Goal: Information Seeking & Learning: Learn about a topic

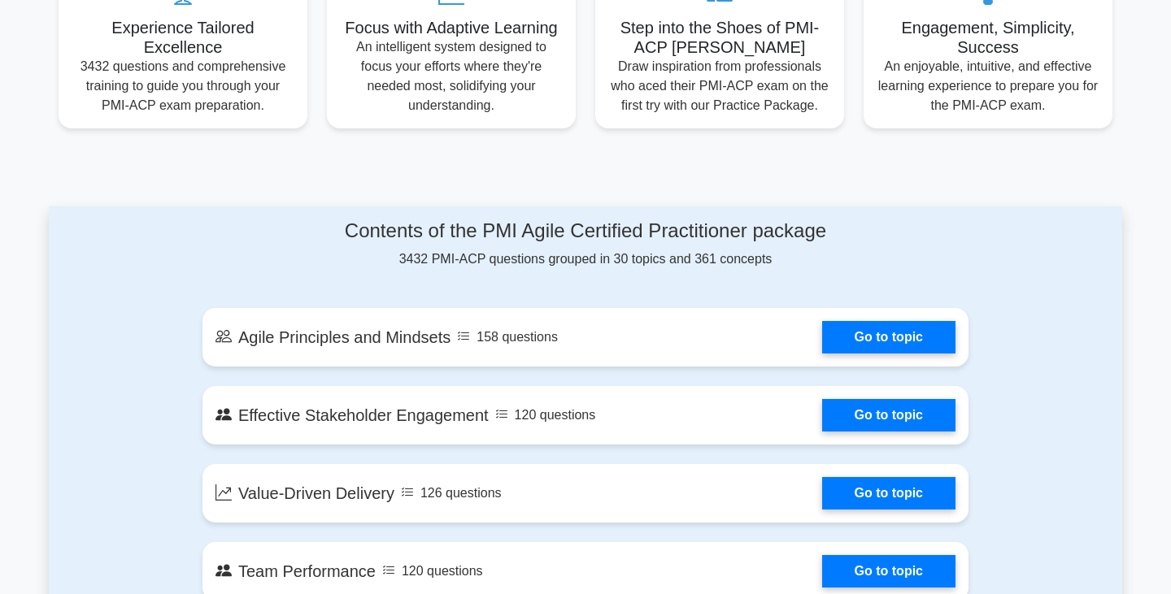
scroll to position [429, 0]
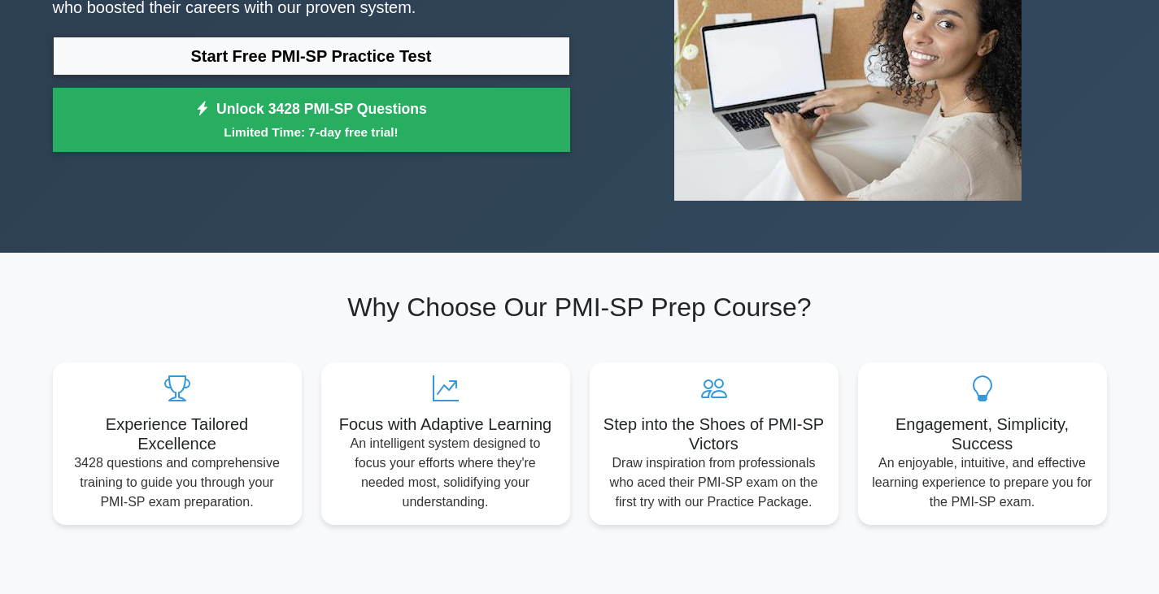
scroll to position [187, 0]
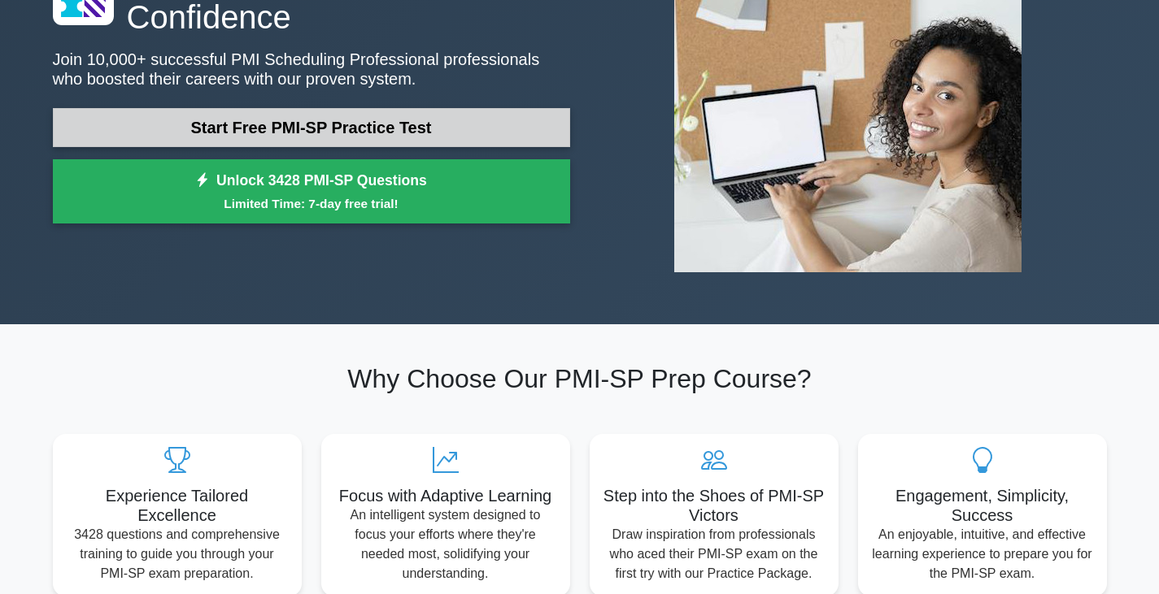
click at [280, 116] on link "Start Free PMI-SP Practice Test" at bounding box center [311, 127] width 517 height 39
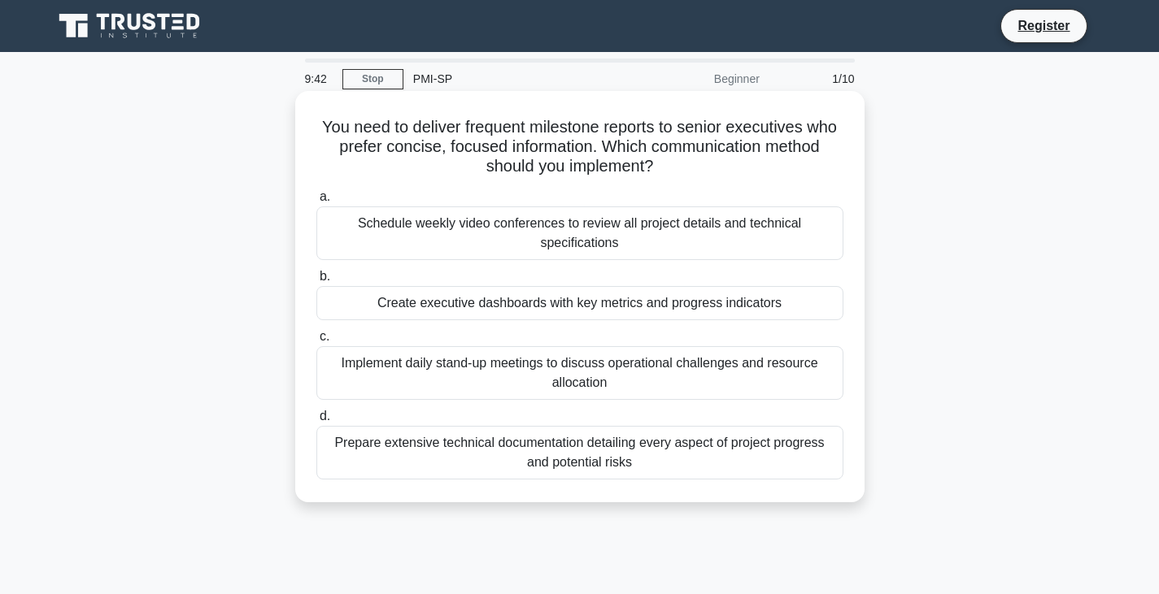
click at [542, 311] on div "Create executive dashboards with key metrics and progress indicators" at bounding box center [579, 303] width 527 height 34
click at [316, 282] on input "b. Create executive dashboards with key metrics and progress indicators" at bounding box center [316, 277] width 0 height 11
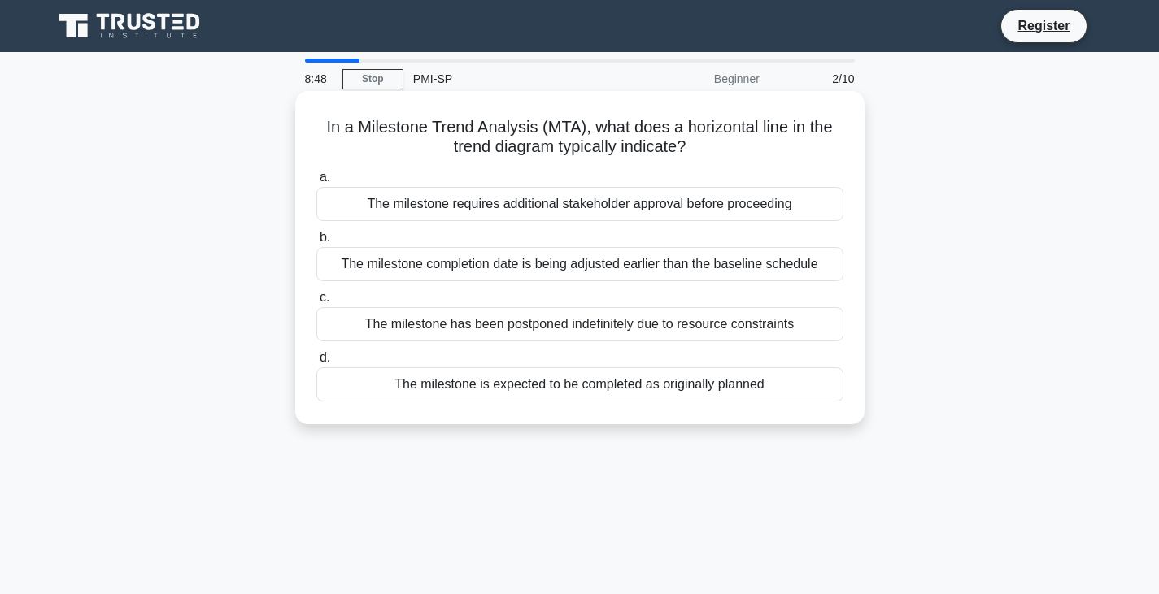
click at [660, 390] on div "The milestone is expected to be completed as originally planned" at bounding box center [579, 385] width 527 height 34
click at [316, 363] on input "d. The milestone is expected to be completed as originally planned" at bounding box center [316, 358] width 0 height 11
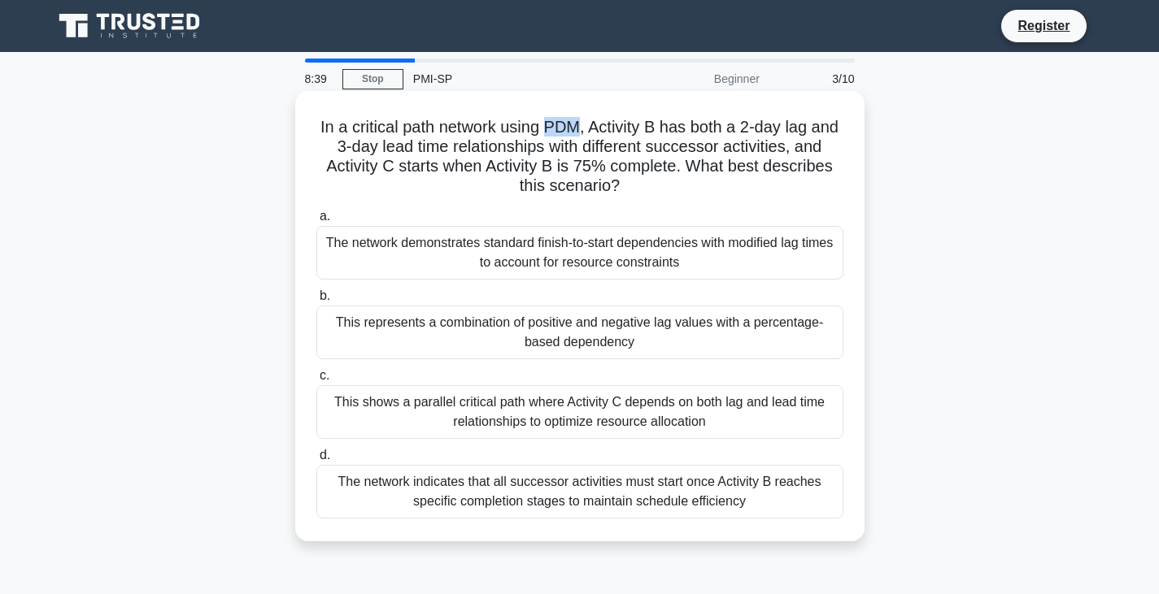
drag, startPoint x: 550, startPoint y: 126, endPoint x: 580, endPoint y: 126, distance: 30.1
click at [580, 126] on h5 "In a critical path network using PDM, Activity B has both a 2-day lag and 3-day…" at bounding box center [580, 157] width 530 height 80
copy h5 "PDM"
click at [681, 235] on div "The network demonstrates standard finish-to-start dependencies with modified la…" at bounding box center [579, 253] width 527 height 54
click at [316, 222] on input "a. The network demonstrates standard finish-to-start dependencies with modified…" at bounding box center [316, 216] width 0 height 11
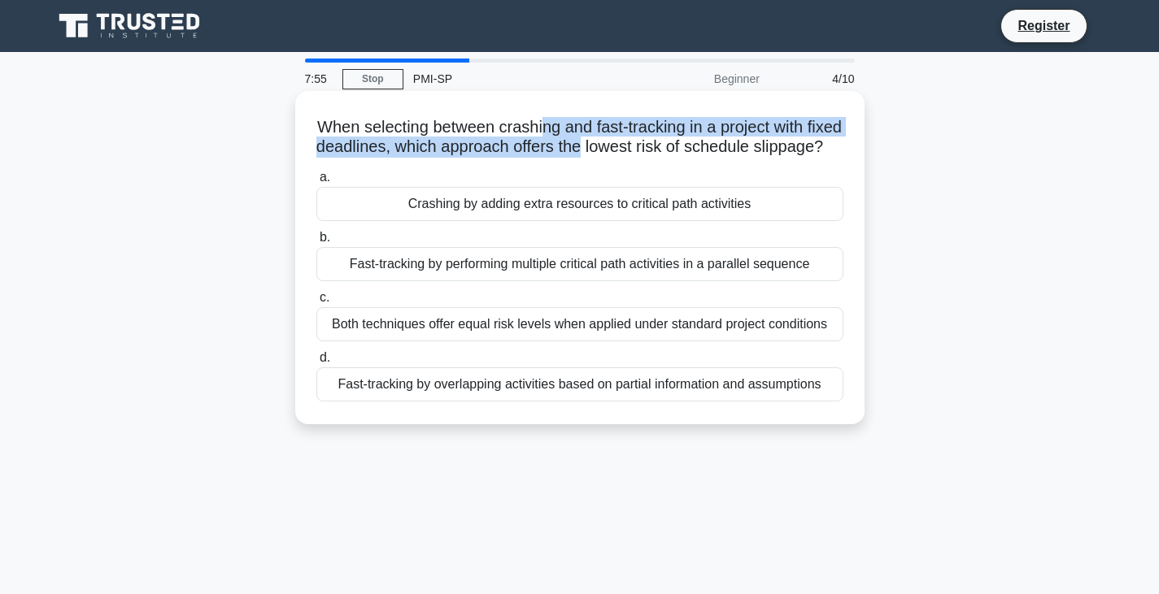
drag, startPoint x: 542, startPoint y: 125, endPoint x: 581, endPoint y: 137, distance: 40.9
click at [581, 137] on h5 "When selecting between crashing and fast-tracking in a project with fixed deadl…" at bounding box center [580, 137] width 530 height 41
click at [573, 329] on div "Both techniques offer equal risk levels when applied under standard project con…" at bounding box center [579, 324] width 527 height 34
click at [316, 303] on input "c. Both techniques offer equal risk levels when applied under standard project …" at bounding box center [316, 298] width 0 height 11
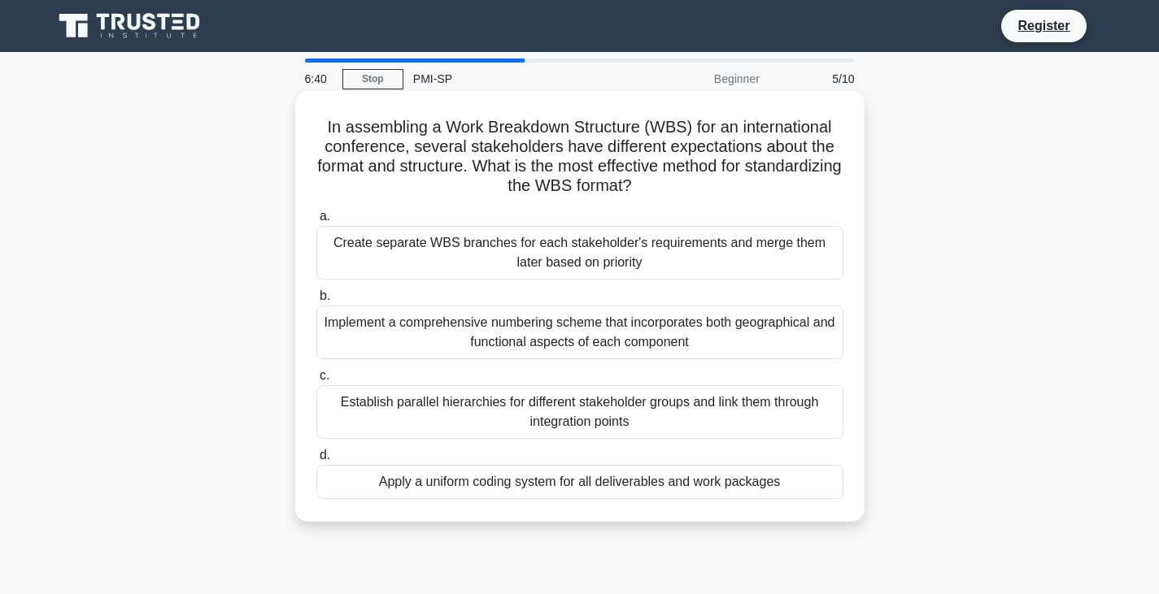
click at [498, 478] on div "Apply a uniform coding system for all deliverables and work packages" at bounding box center [579, 482] width 527 height 34
click at [316, 461] on input "d. Apply a uniform coding system for all deliverables and work packages" at bounding box center [316, 456] width 0 height 11
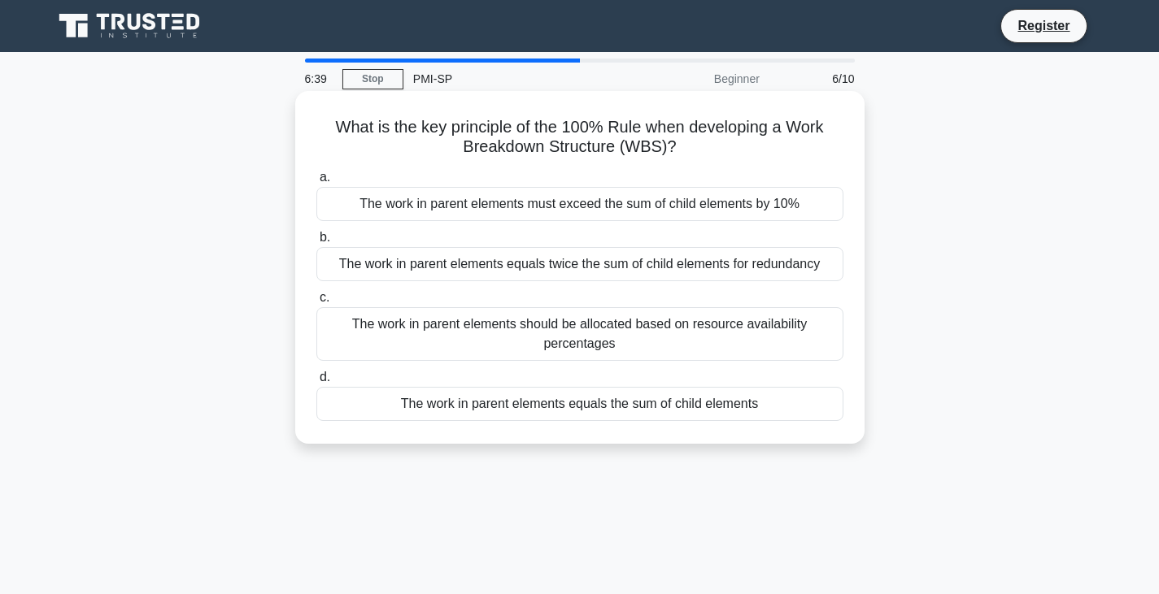
click at [478, 144] on h5 "What is the key principle of the 100% Rule when developing a Work Breakdown Str…" at bounding box center [580, 137] width 530 height 41
click at [567, 414] on div "The work in parent elements equals the sum of child elements" at bounding box center [579, 404] width 527 height 34
click at [316, 383] on input "d. The work in parent elements equals the sum of child elements" at bounding box center [316, 377] width 0 height 11
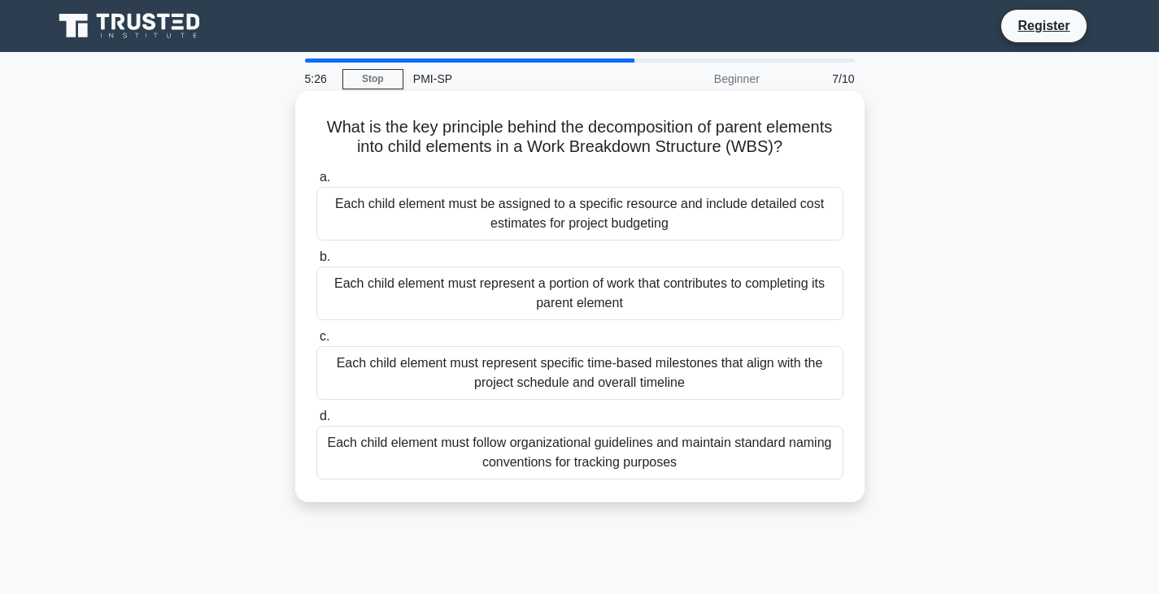
click at [620, 124] on h5 "What is the key principle behind the decomposition of parent elements into chil…" at bounding box center [580, 137] width 530 height 41
copy h5 "decomposition"
click at [789, 147] on icon ".spinner_0XTQ{transform-origin:center;animation:spinner_y6GP .75s linear infini…" at bounding box center [792, 148] width 20 height 20
click at [607, 479] on div "Each child element must follow organizational guidelines and maintain standard …" at bounding box center [579, 453] width 527 height 54
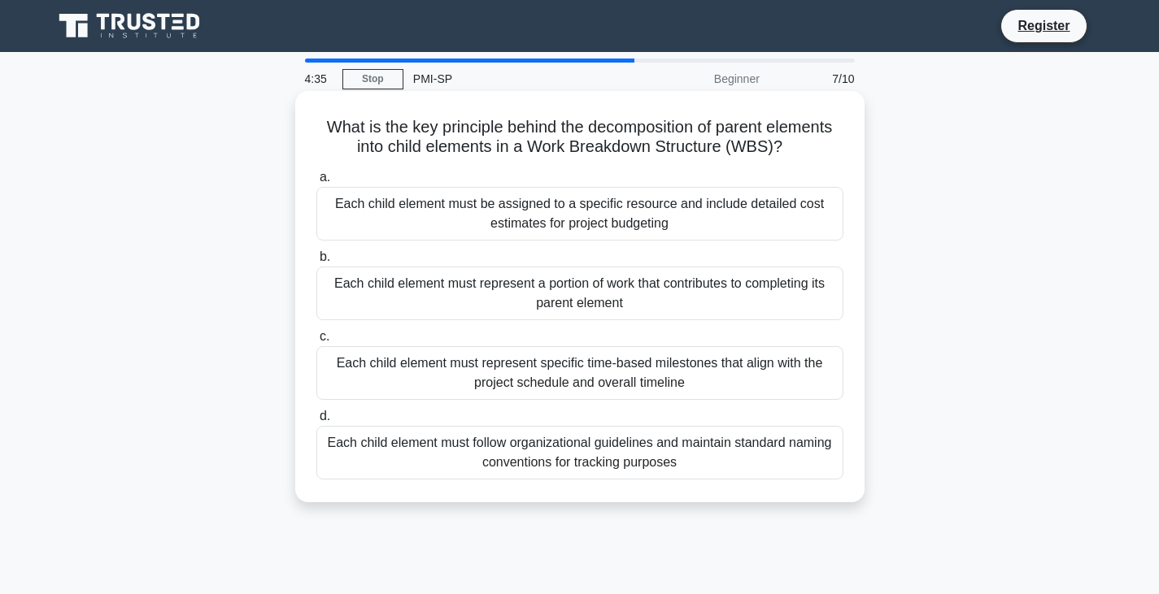
click at [316, 422] on input "d. Each child element must follow organizational guidelines and maintain standa…" at bounding box center [316, 416] width 0 height 11
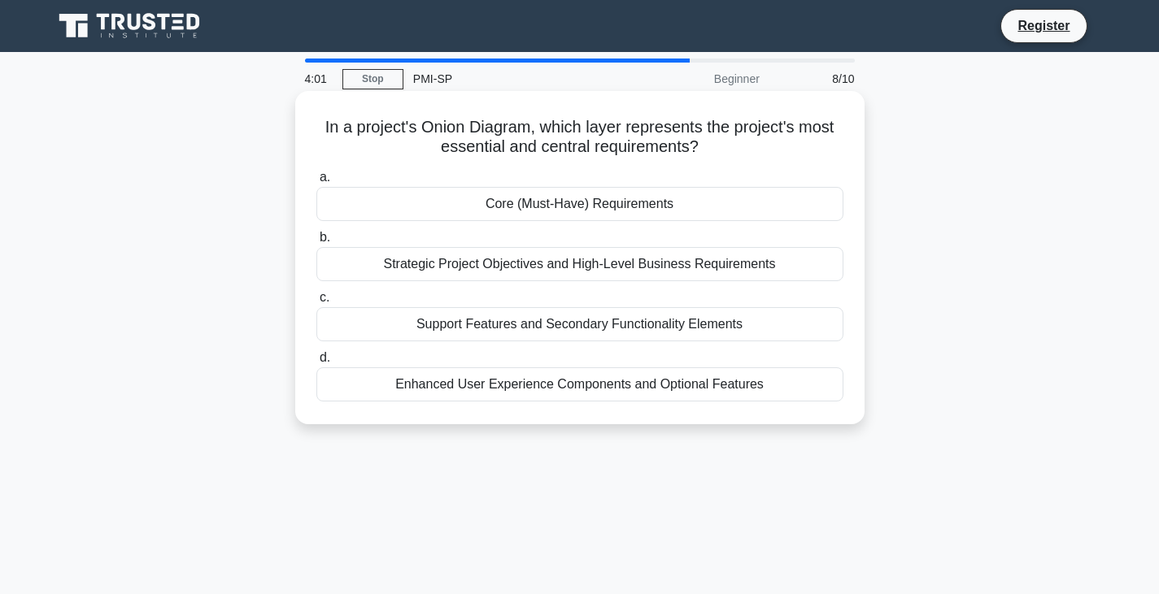
click at [470, 266] on div "Strategic Project Objectives and High-Level Business Requirements" at bounding box center [579, 264] width 527 height 34
click at [316, 243] on input "b. Strategic Project Objectives and High-Level Business Requirements" at bounding box center [316, 238] width 0 height 11
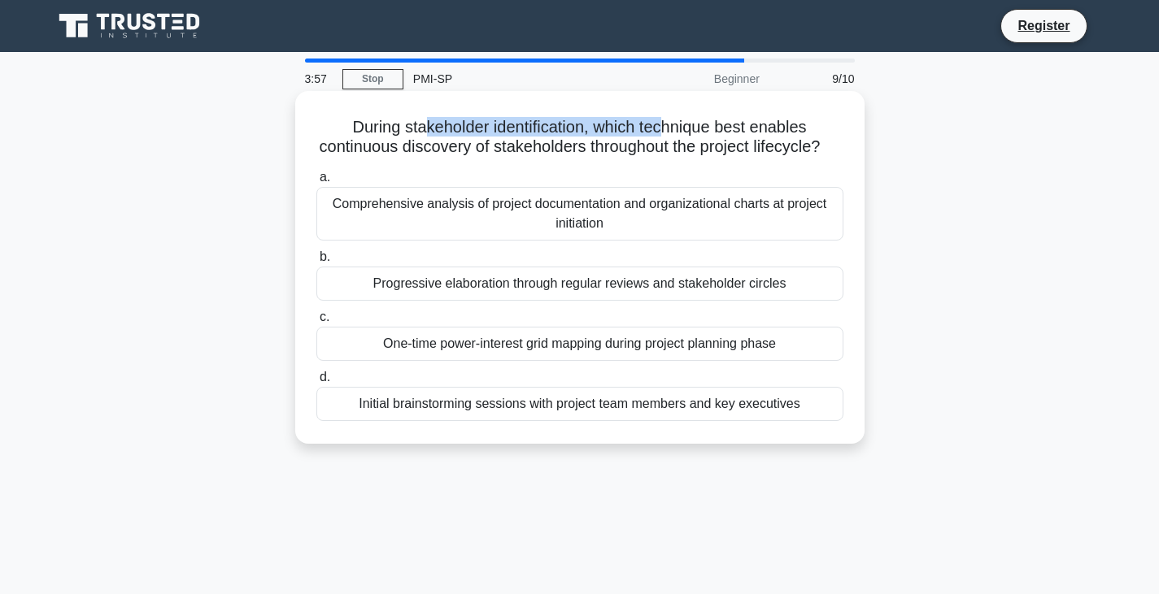
drag, startPoint x: 425, startPoint y: 124, endPoint x: 661, endPoint y: 134, distance: 236.0
click at [661, 134] on h5 "During stakeholder identification, which technique best enables continuous disc…" at bounding box center [580, 137] width 530 height 41
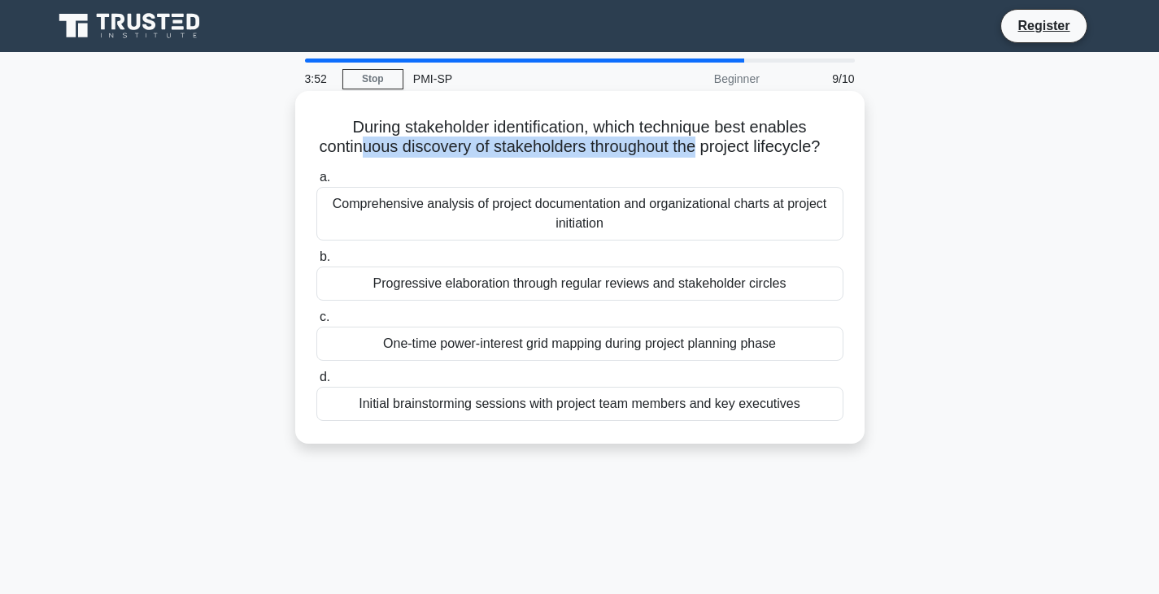
drag, startPoint x: 364, startPoint y: 152, endPoint x: 694, endPoint y: 145, distance: 330.2
click at [694, 145] on h5 "During stakeholder identification, which technique best enables continuous disc…" at bounding box center [580, 137] width 530 height 41
click at [533, 294] on div "Progressive elaboration through regular reviews and stakeholder circles" at bounding box center [579, 284] width 527 height 34
click at [316, 263] on input "b. Progressive elaboration through regular reviews and stakeholder circles" at bounding box center [316, 257] width 0 height 11
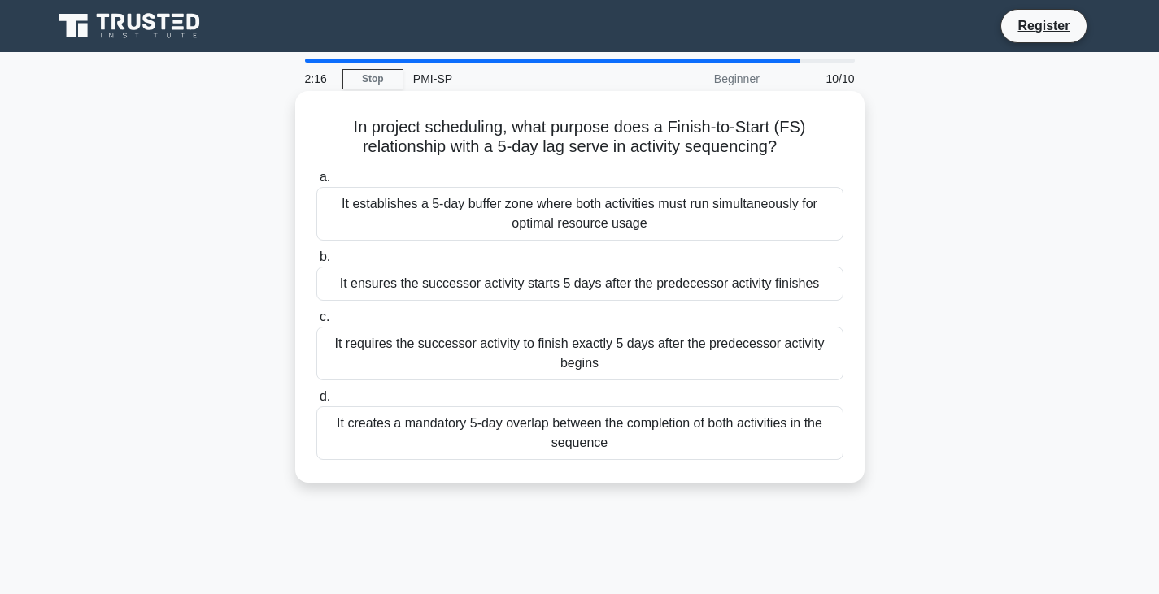
click at [497, 288] on div "It ensures the successor activity starts 5 days after the predecessor activity …" at bounding box center [579, 284] width 527 height 34
click at [316, 263] on input "b. It ensures the successor activity starts 5 days after the predecessor activi…" at bounding box center [316, 257] width 0 height 11
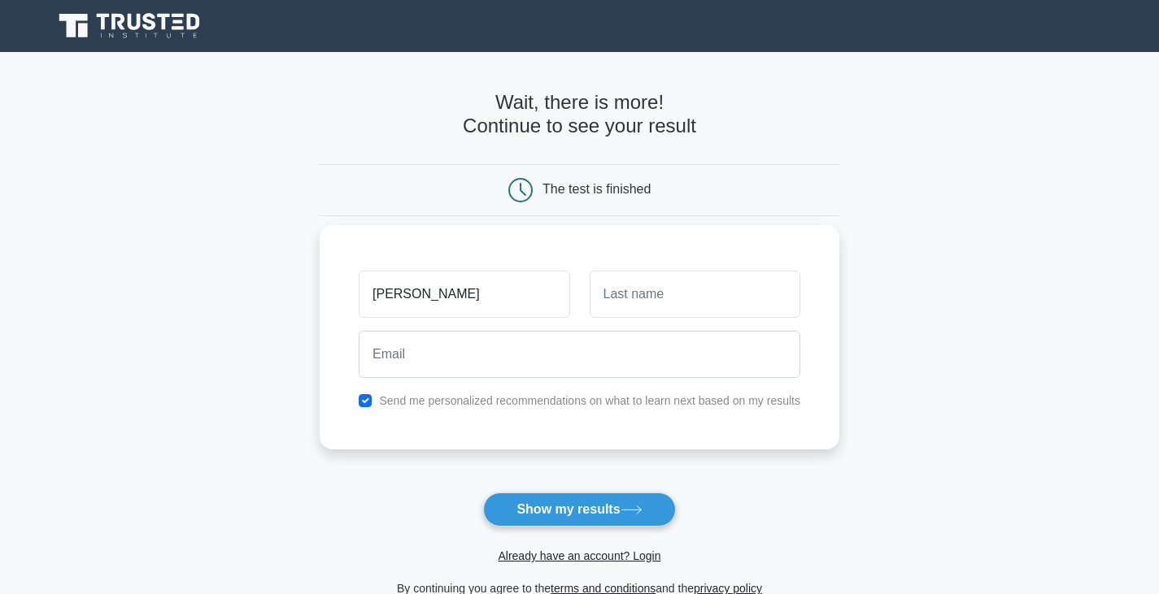
type input "[PERSON_NAME]"
type input "Rizal"
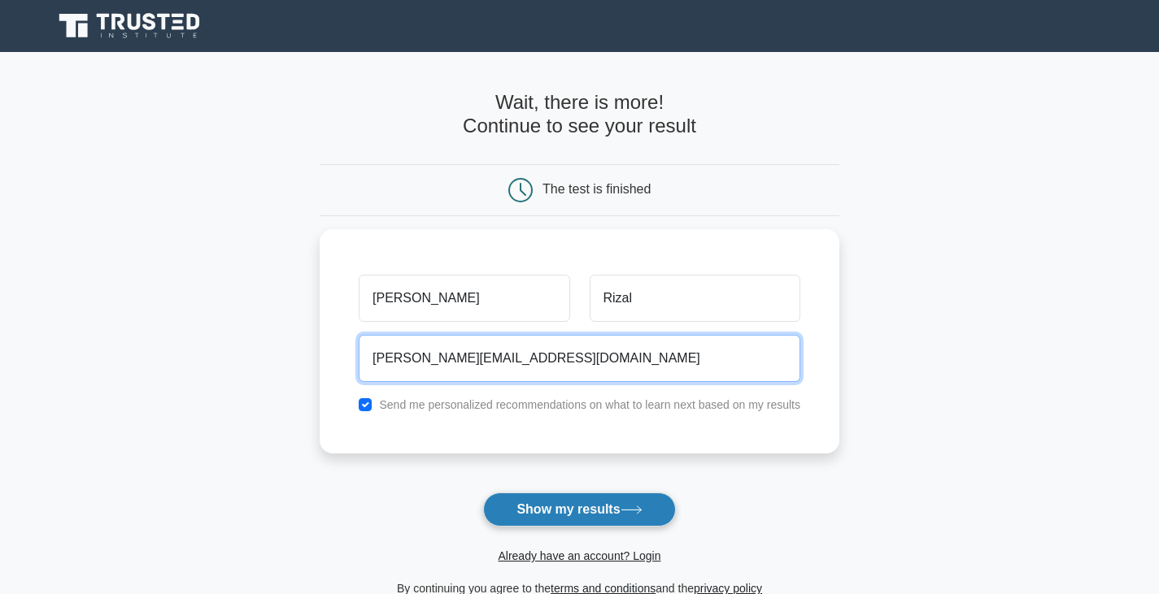
type input "aleen.rizal@gmail.com"
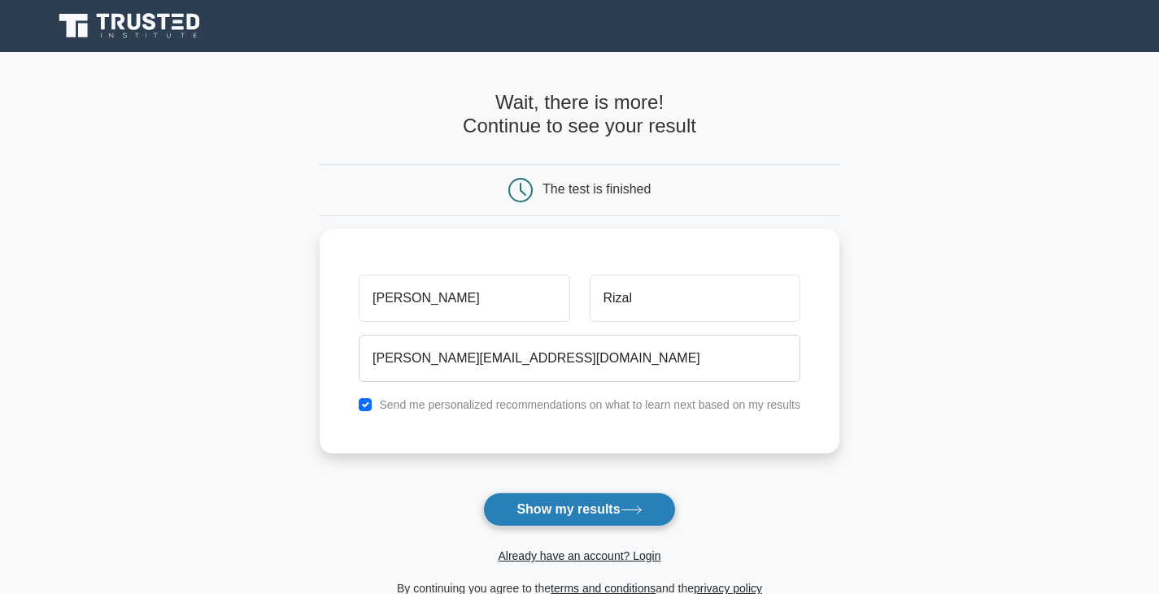
click at [610, 515] on button "Show my results" at bounding box center [579, 510] width 192 height 34
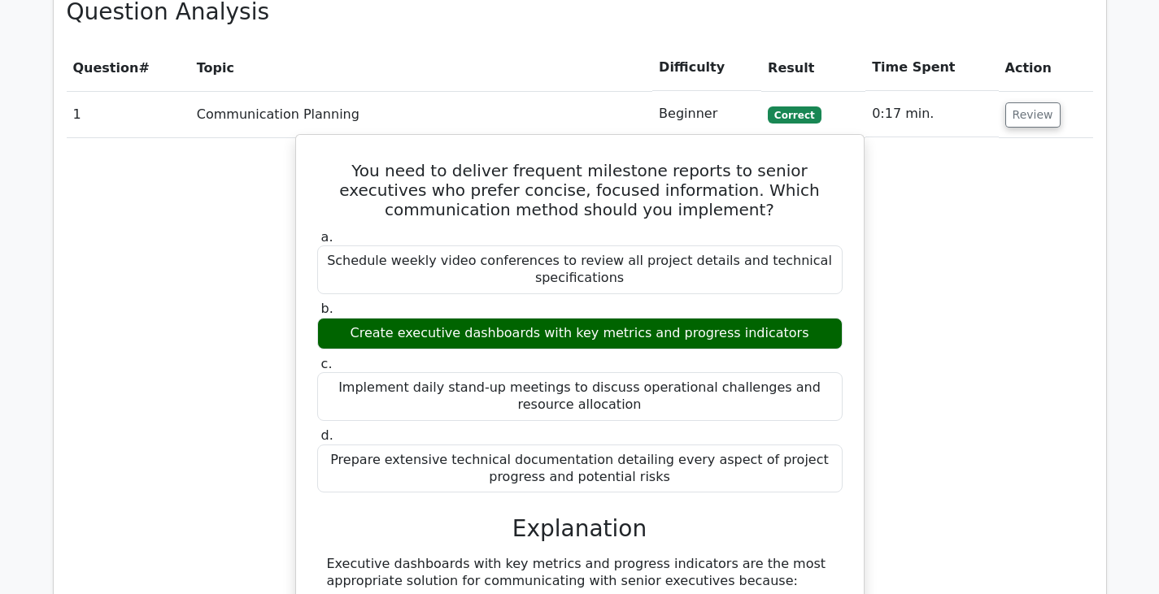
scroll to position [1313, 0]
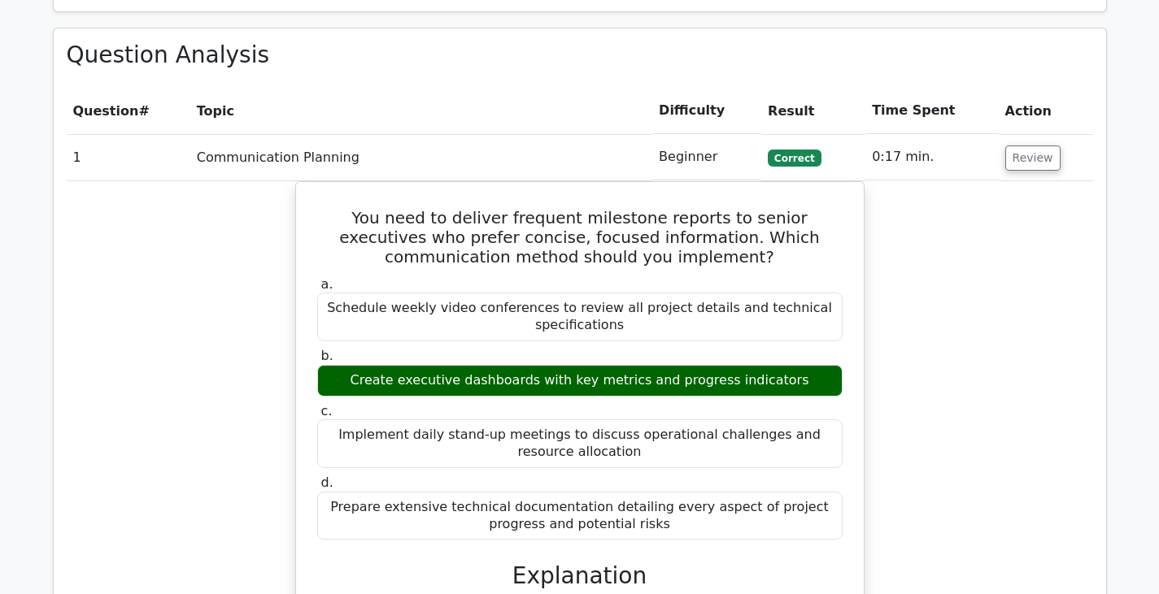
click at [708, 88] on th "Difficulty" at bounding box center [706, 111] width 109 height 46
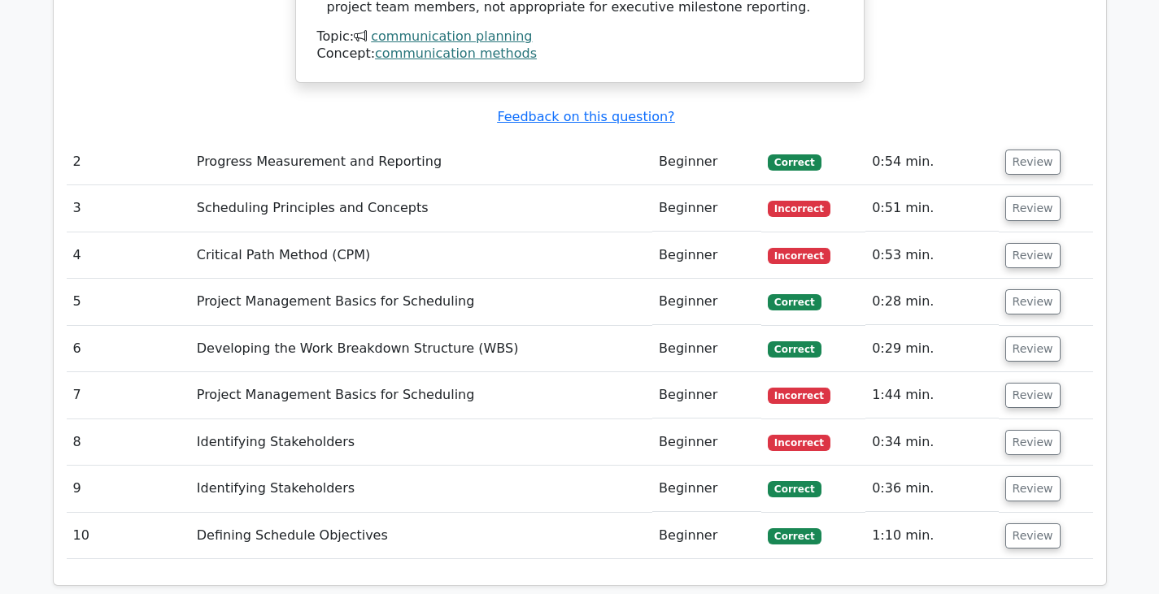
scroll to position [2202, 0]
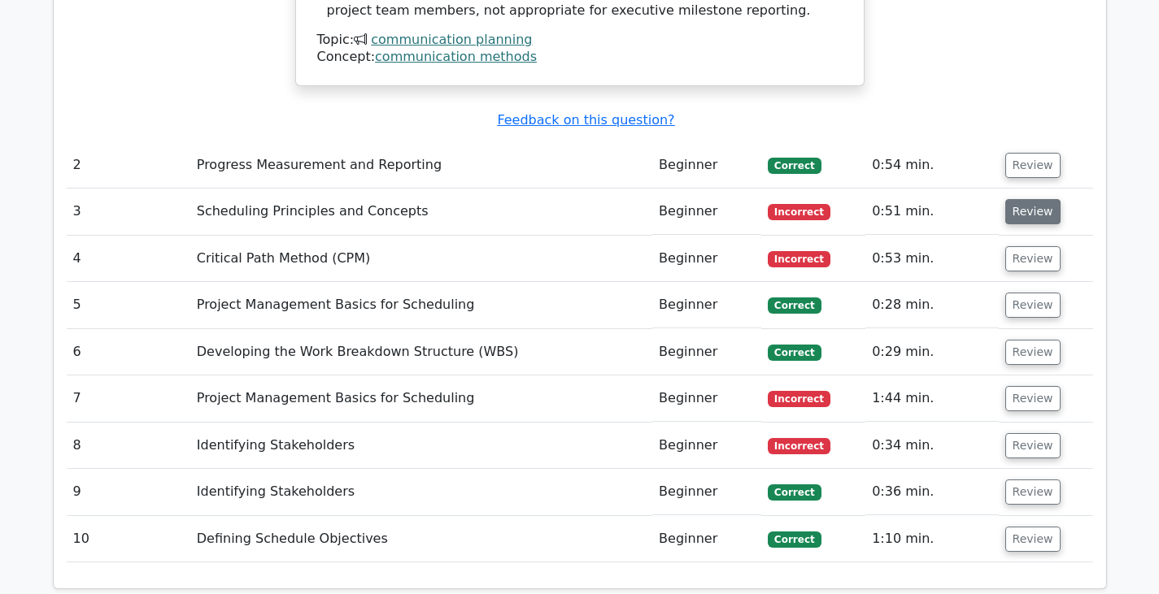
click at [1025, 199] on button "Review" at bounding box center [1032, 211] width 55 height 25
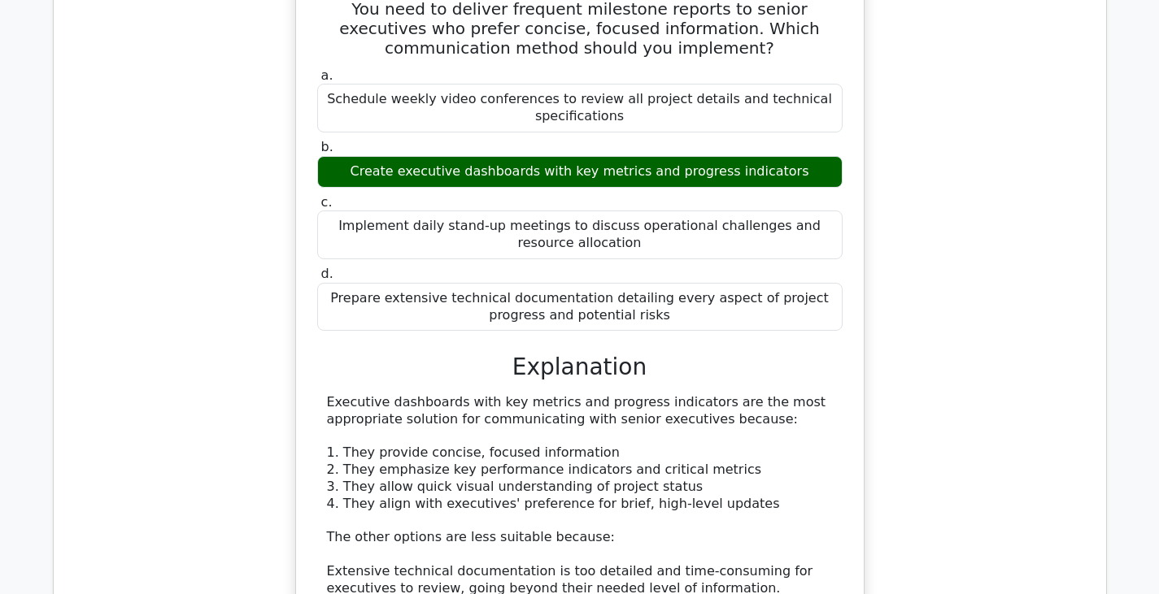
scroll to position [1269, 0]
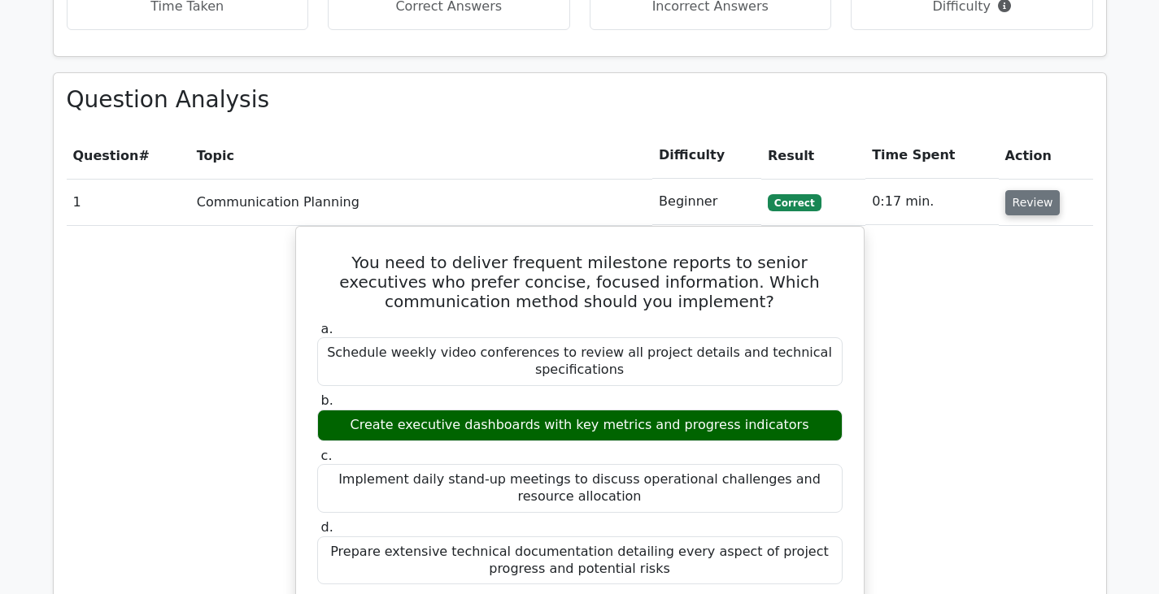
click at [1028, 190] on button "Review" at bounding box center [1032, 202] width 55 height 25
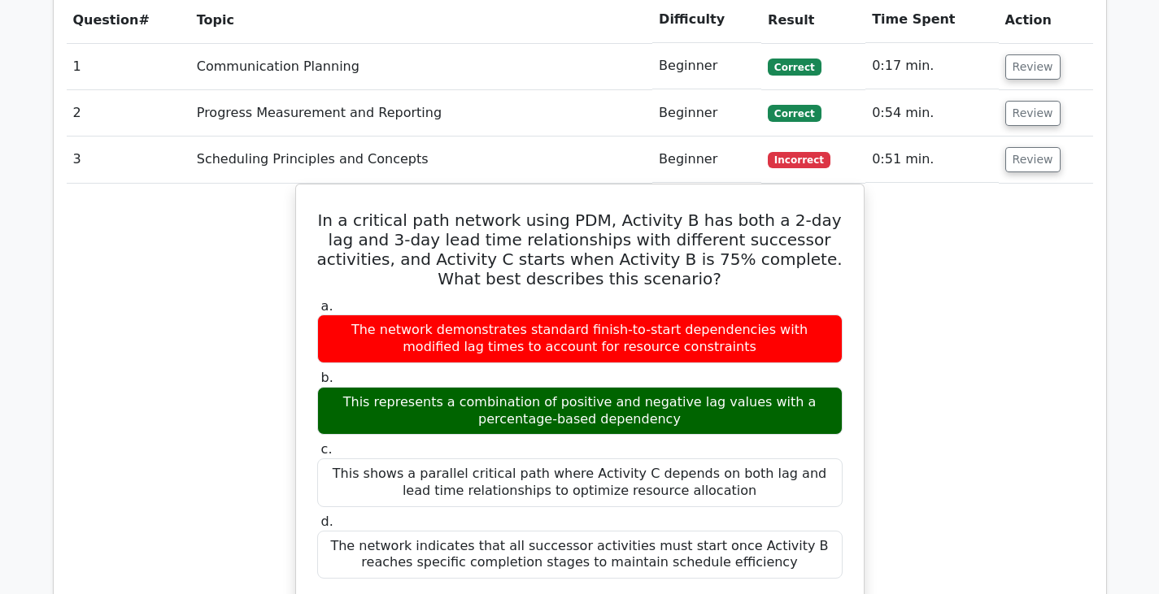
scroll to position [1403, 0]
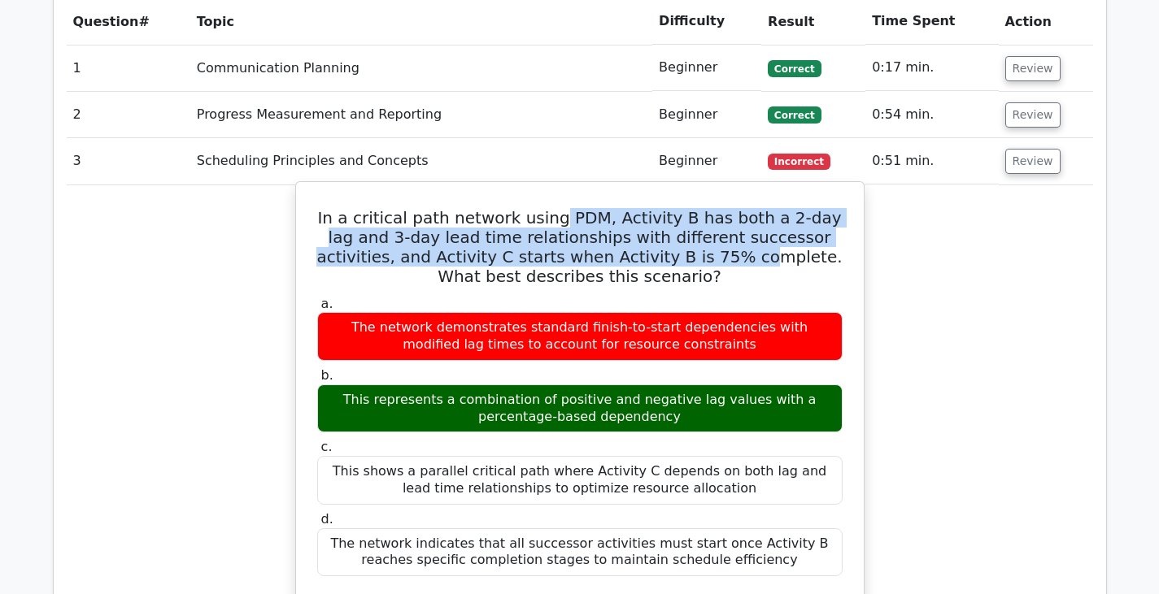
drag, startPoint x: 539, startPoint y: 172, endPoint x: 634, endPoint y: 210, distance: 102.2
click at [634, 210] on h5 "In a critical path network using PDM, Activity B has both a 2-day lag and 3-day…" at bounding box center [580, 247] width 529 height 78
drag, startPoint x: 558, startPoint y: 282, endPoint x: 669, endPoint y: 307, distance: 114.2
click at [669, 312] on div "The network demonstrates standard finish-to-start dependencies with modified la…" at bounding box center [579, 336] width 525 height 49
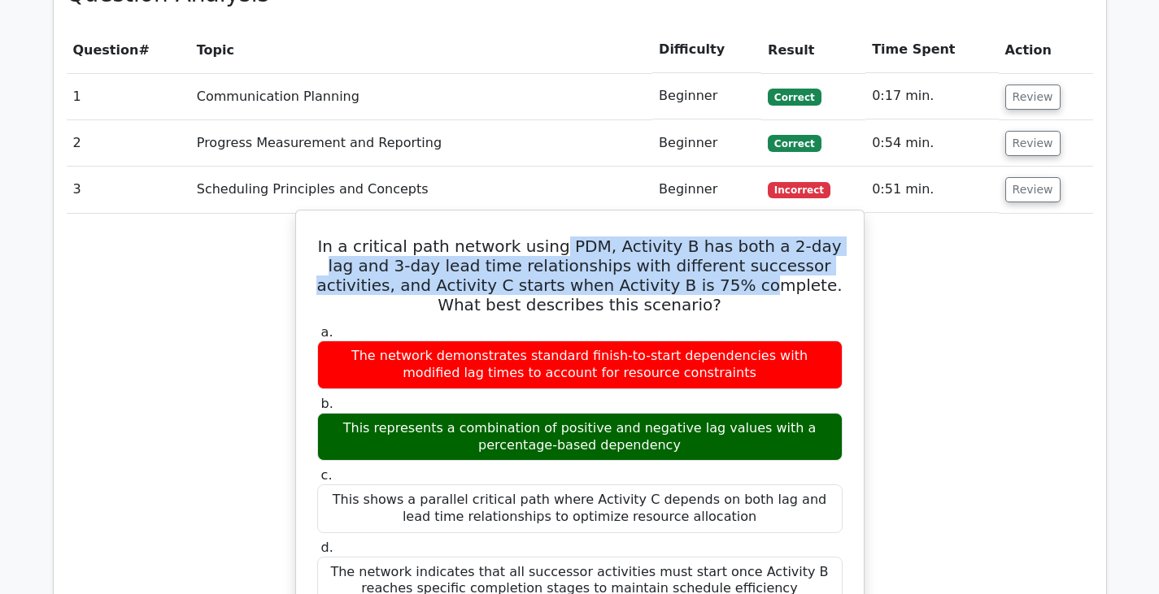
scroll to position [1318, 0]
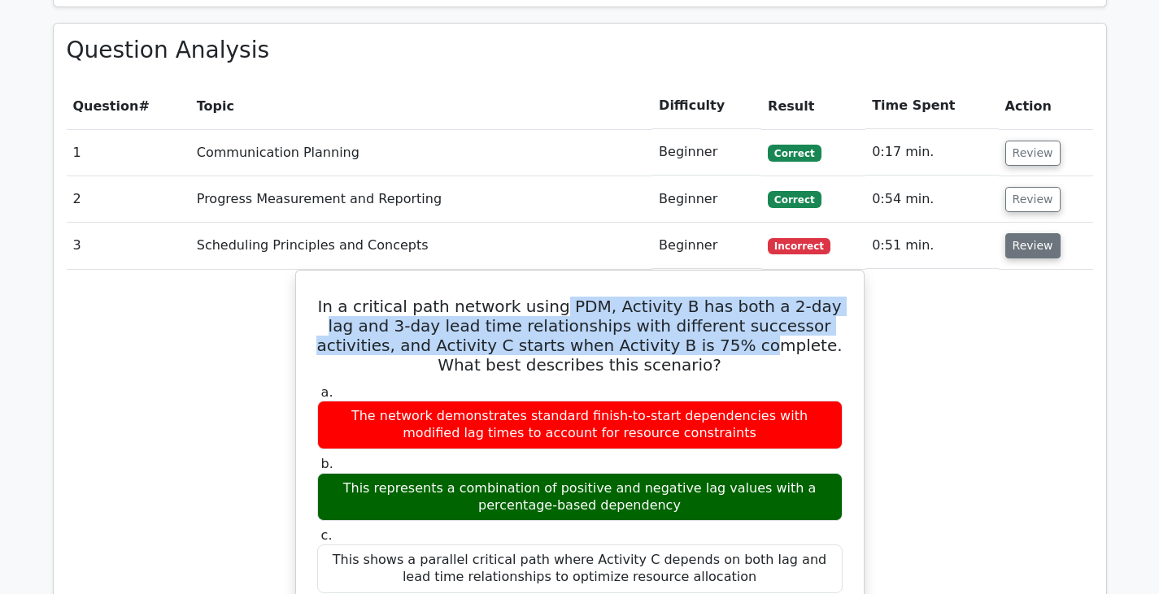
click at [1036, 233] on button "Review" at bounding box center [1032, 245] width 55 height 25
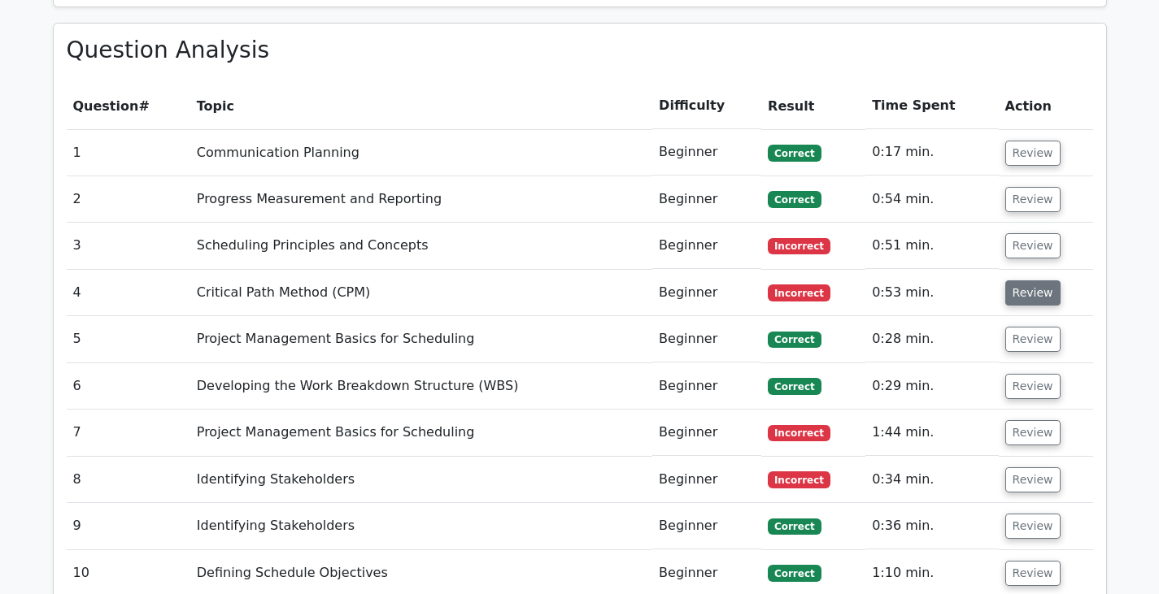
click at [1029, 281] on button "Review" at bounding box center [1032, 293] width 55 height 25
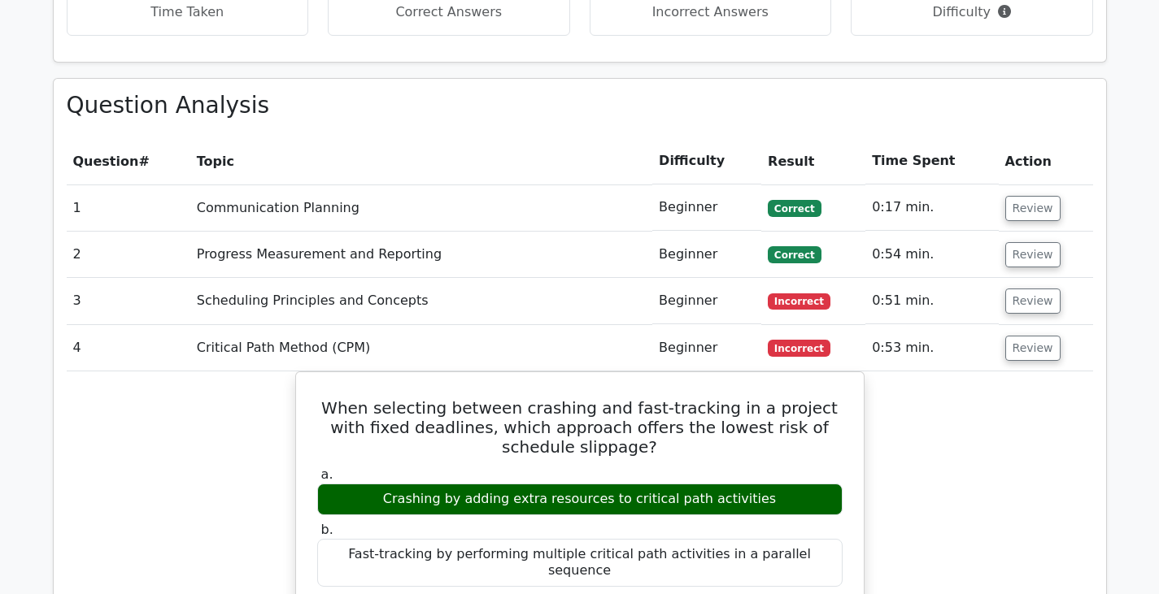
scroll to position [1254, 0]
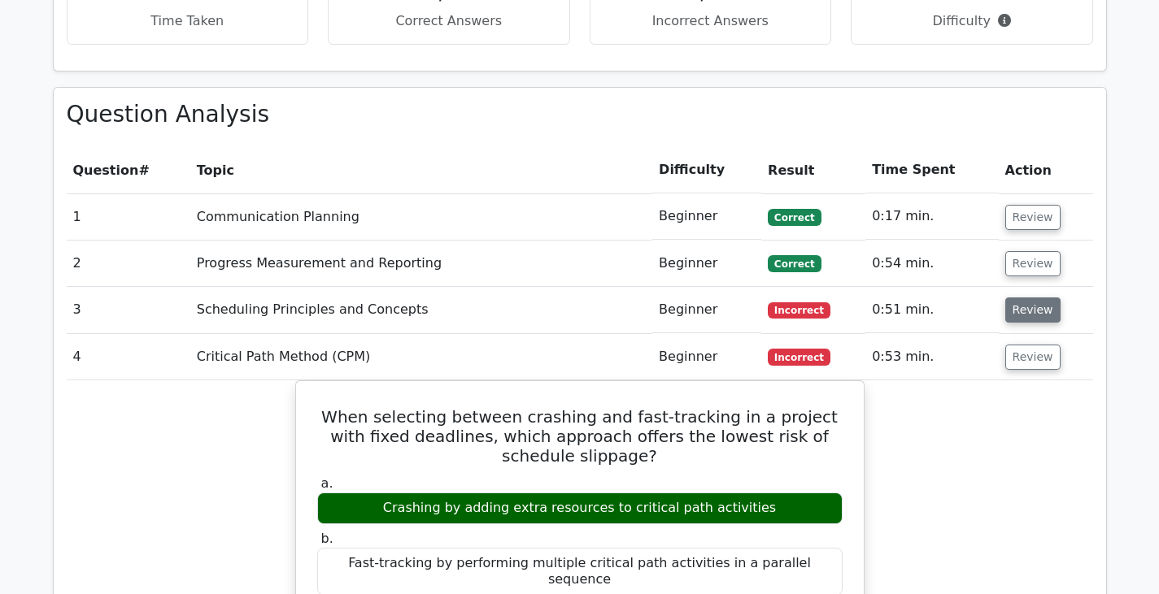
click at [1008, 298] on button "Review" at bounding box center [1032, 310] width 55 height 25
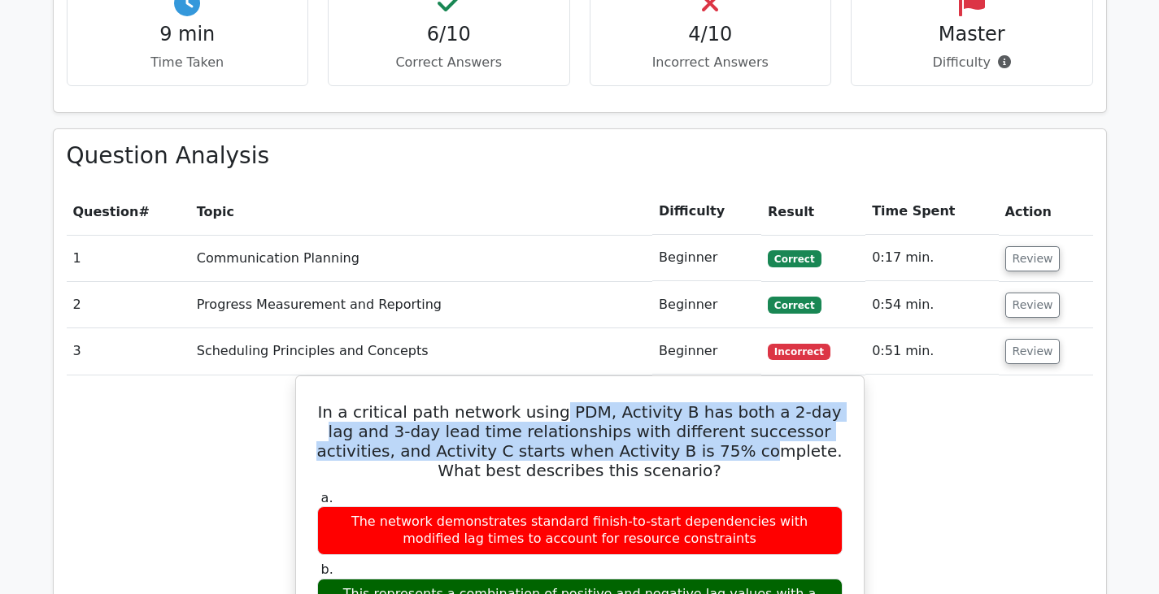
scroll to position [1194, 0]
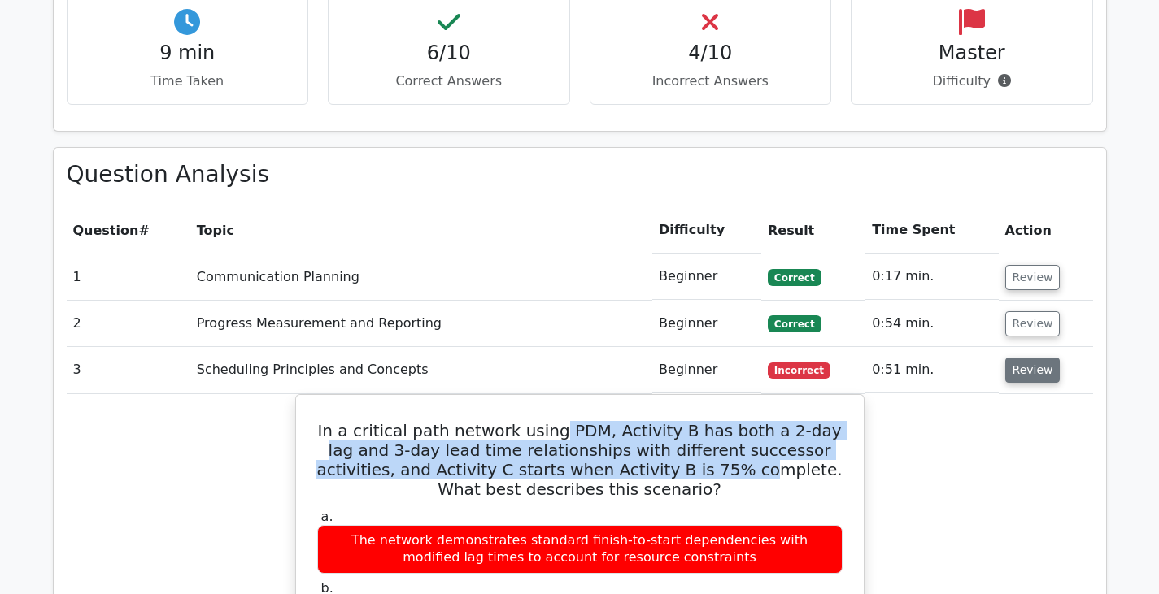
click at [1026, 358] on button "Review" at bounding box center [1032, 370] width 55 height 25
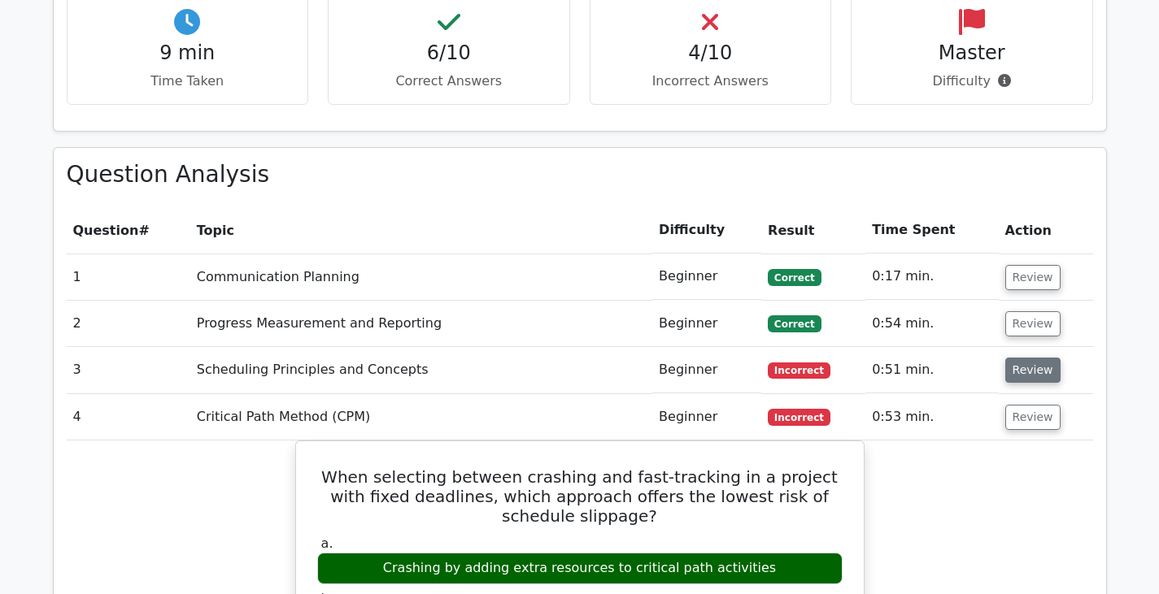
scroll to position [1208, 1]
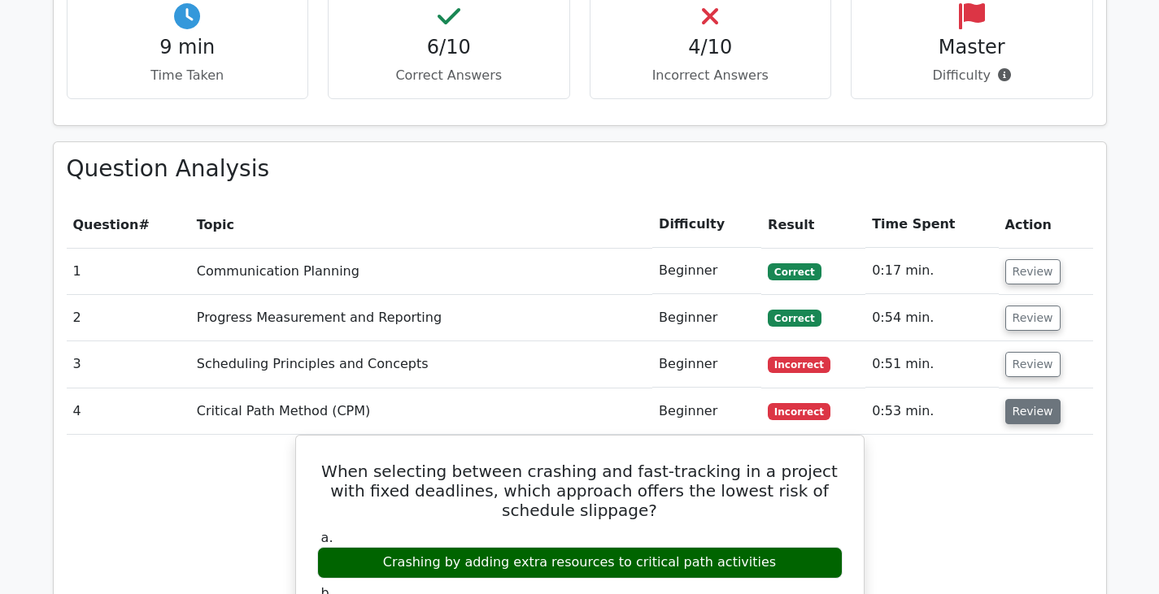
click at [1025, 399] on button "Review" at bounding box center [1032, 411] width 55 height 25
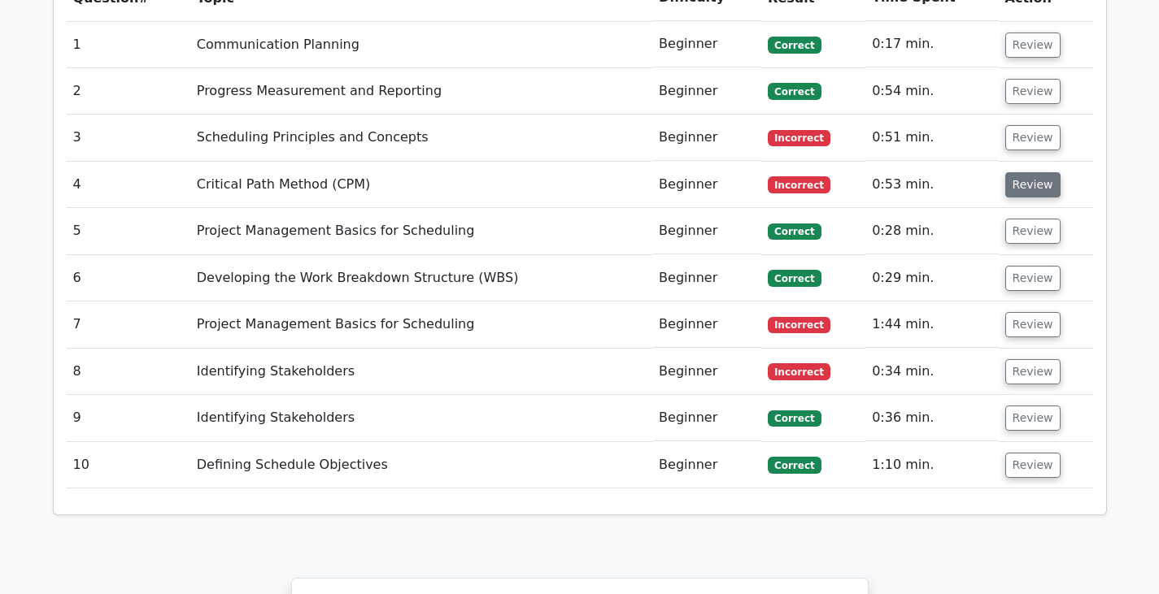
scroll to position [1426, 0]
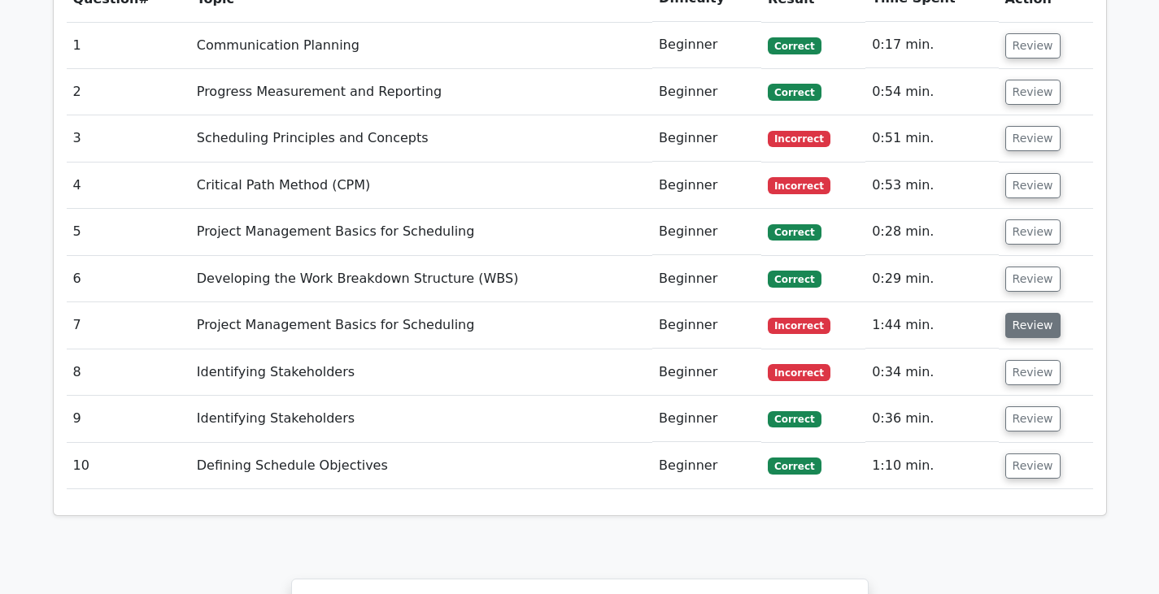
click at [1035, 313] on button "Review" at bounding box center [1032, 325] width 55 height 25
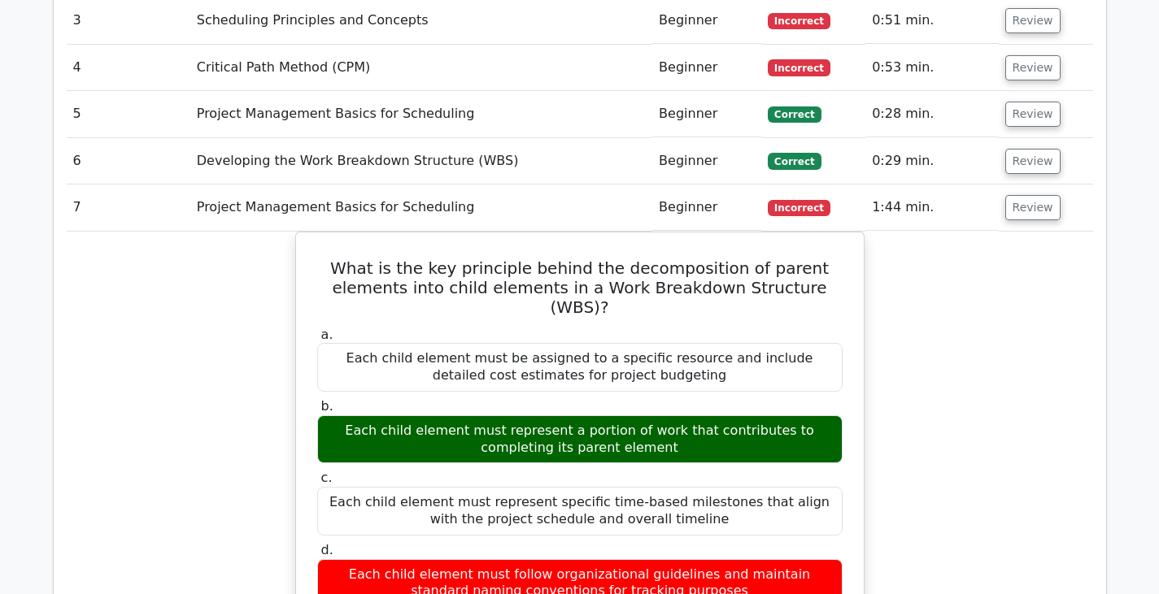
scroll to position [1539, 0]
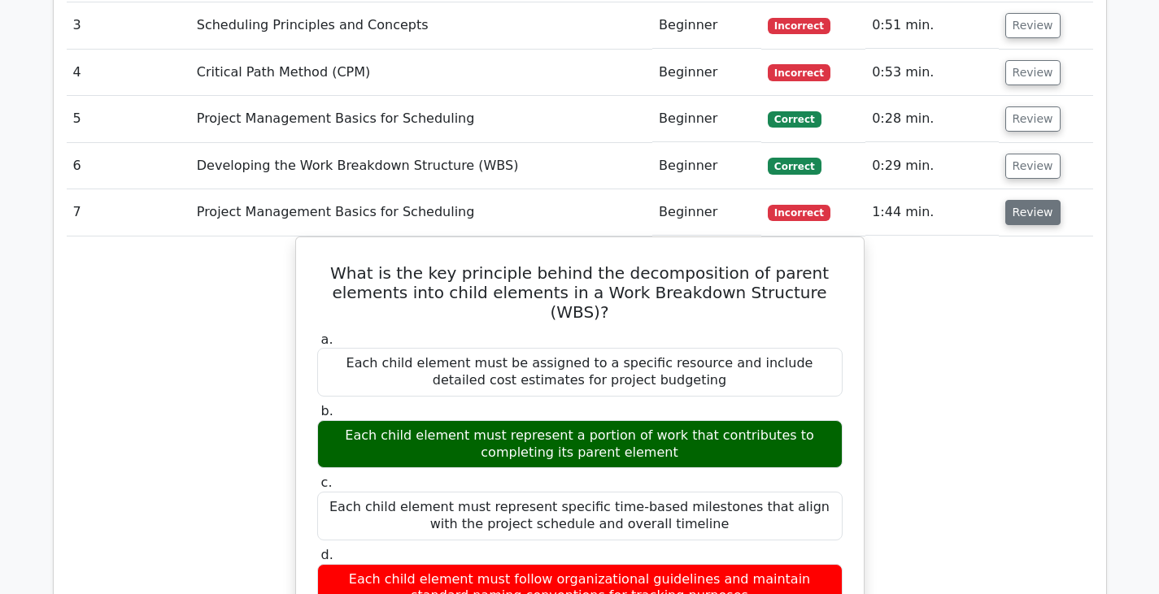
click at [1033, 200] on button "Review" at bounding box center [1032, 212] width 55 height 25
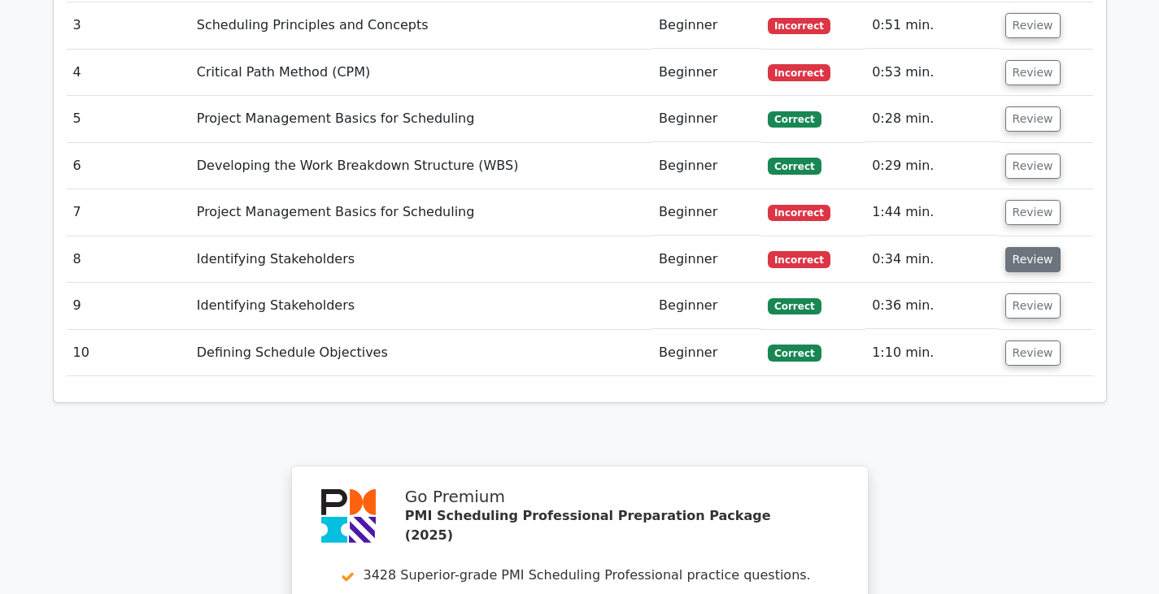
click at [1022, 247] on button "Review" at bounding box center [1032, 259] width 55 height 25
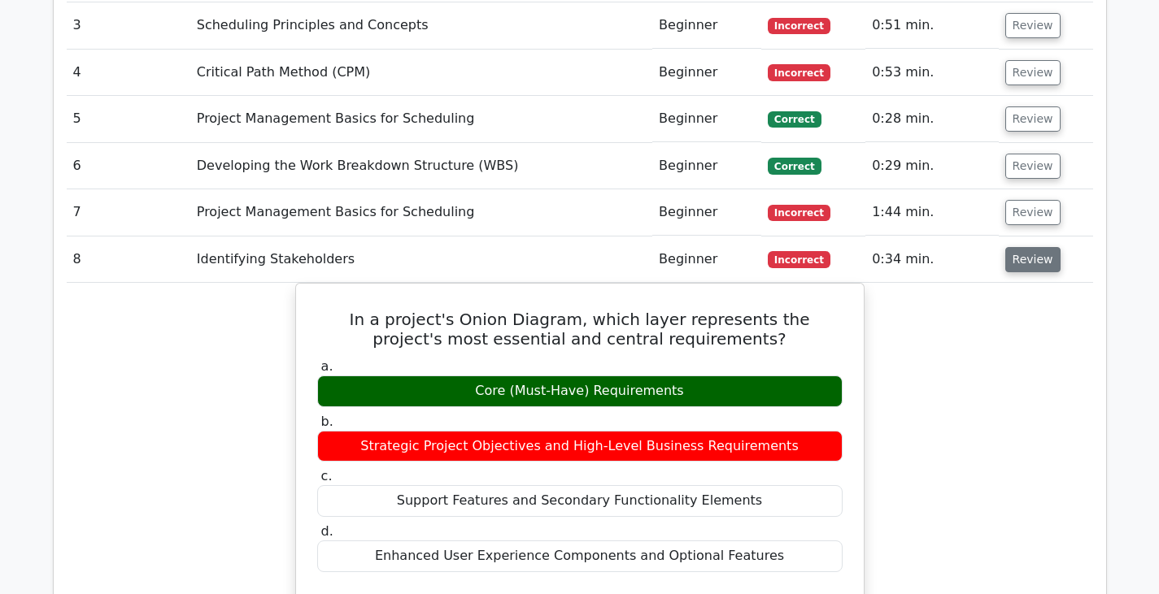
click at [1022, 247] on button "Review" at bounding box center [1032, 259] width 55 height 25
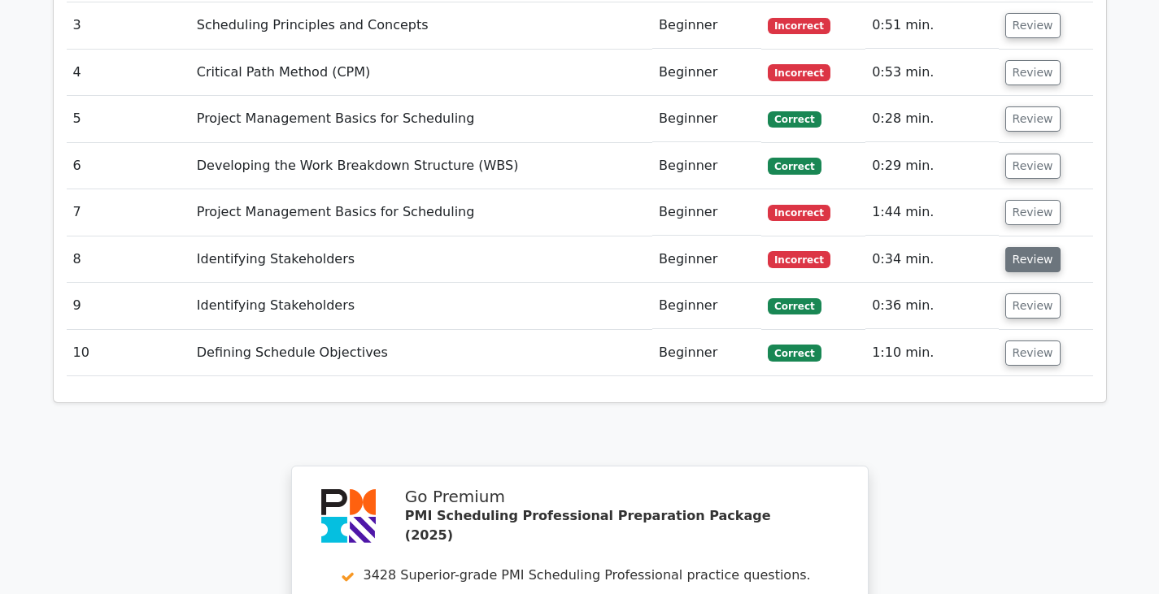
click at [1022, 247] on button "Review" at bounding box center [1032, 259] width 55 height 25
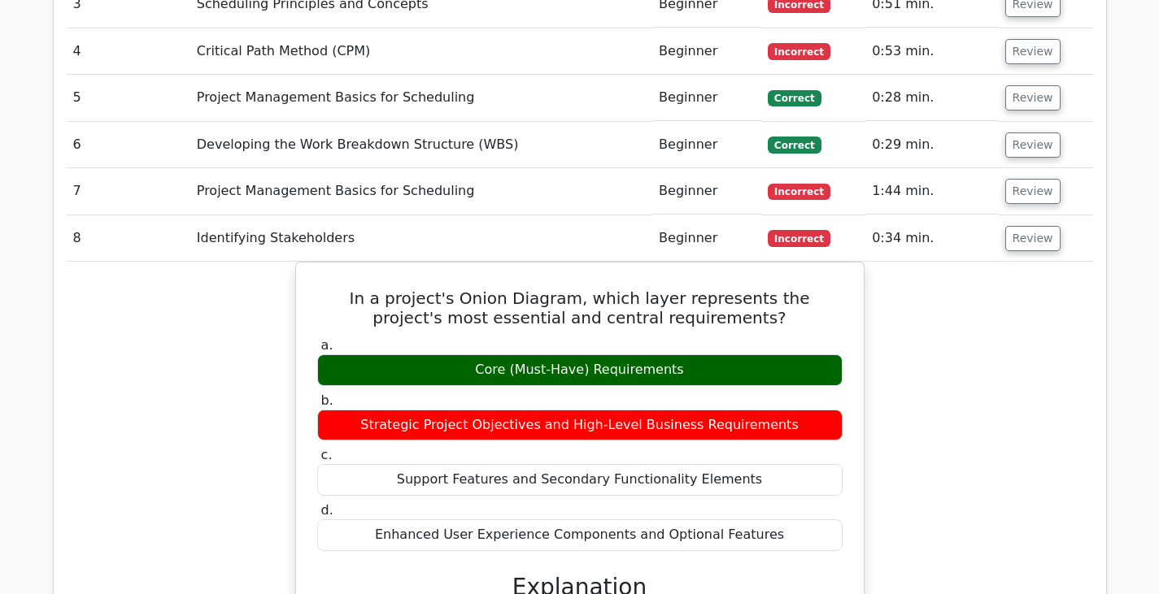
scroll to position [1539, 0]
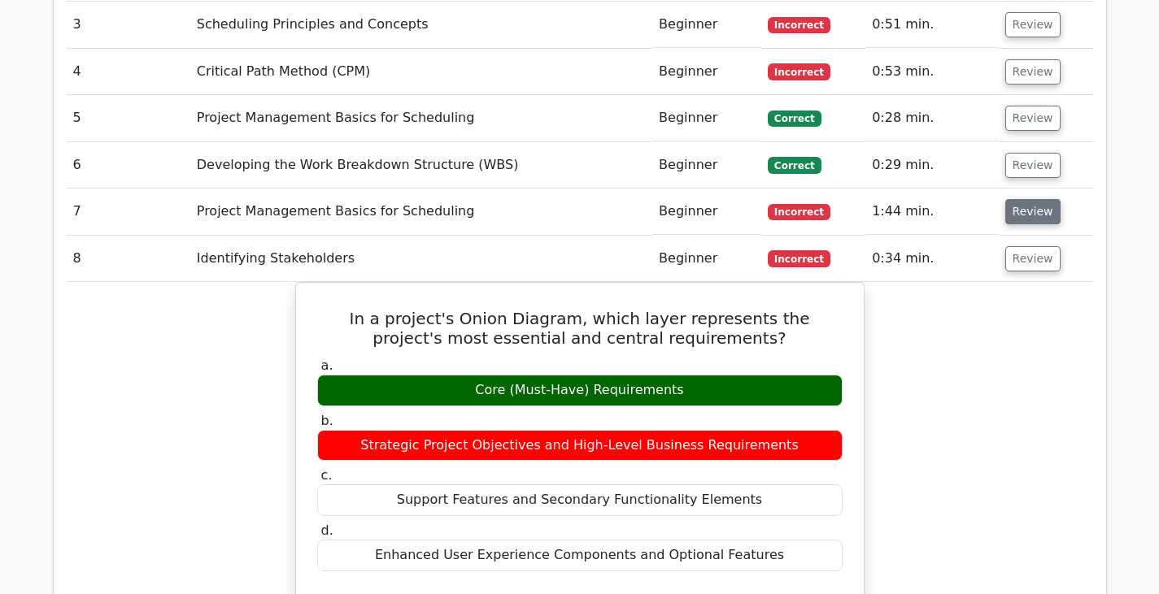
click at [1024, 199] on button "Review" at bounding box center [1032, 211] width 55 height 25
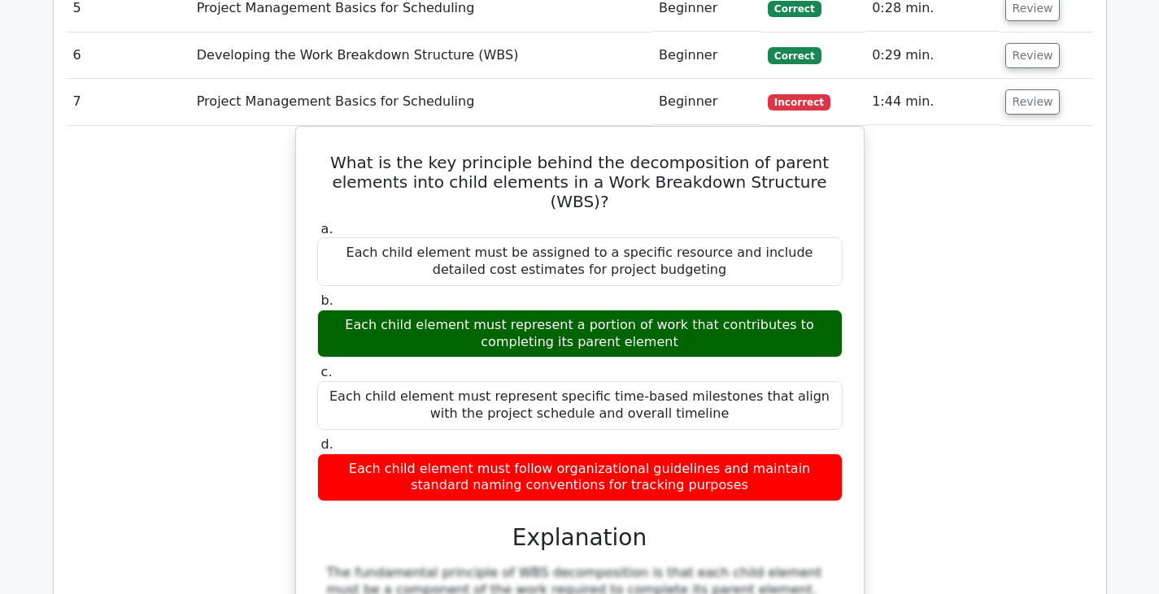
scroll to position [1452, 0]
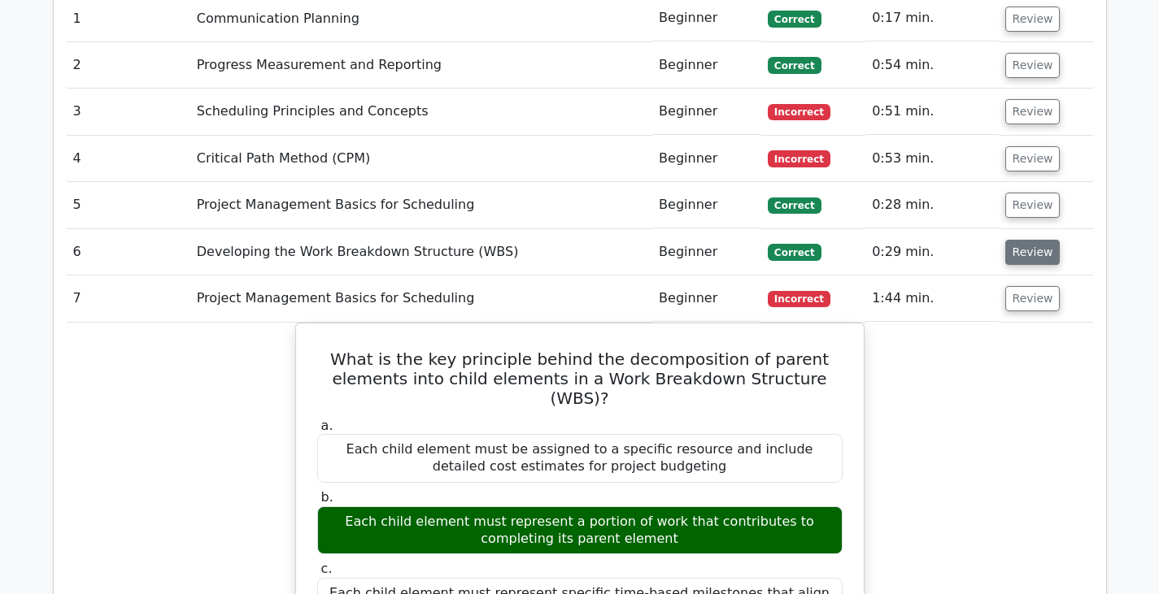
click at [1022, 240] on button "Review" at bounding box center [1032, 252] width 55 height 25
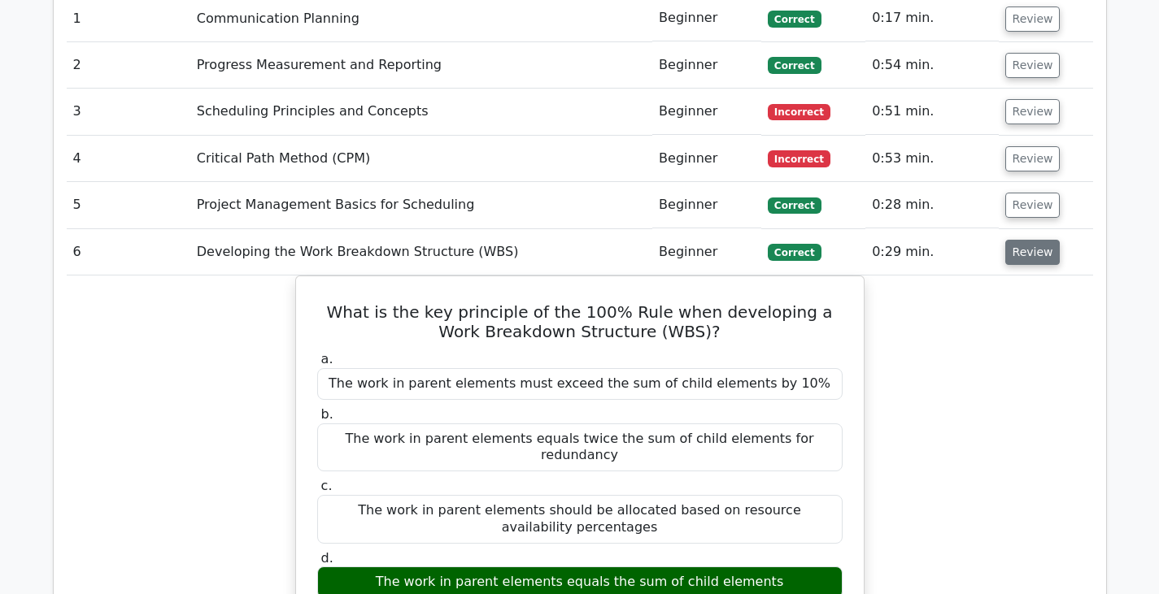
click at [1027, 240] on button "Review" at bounding box center [1032, 252] width 55 height 25
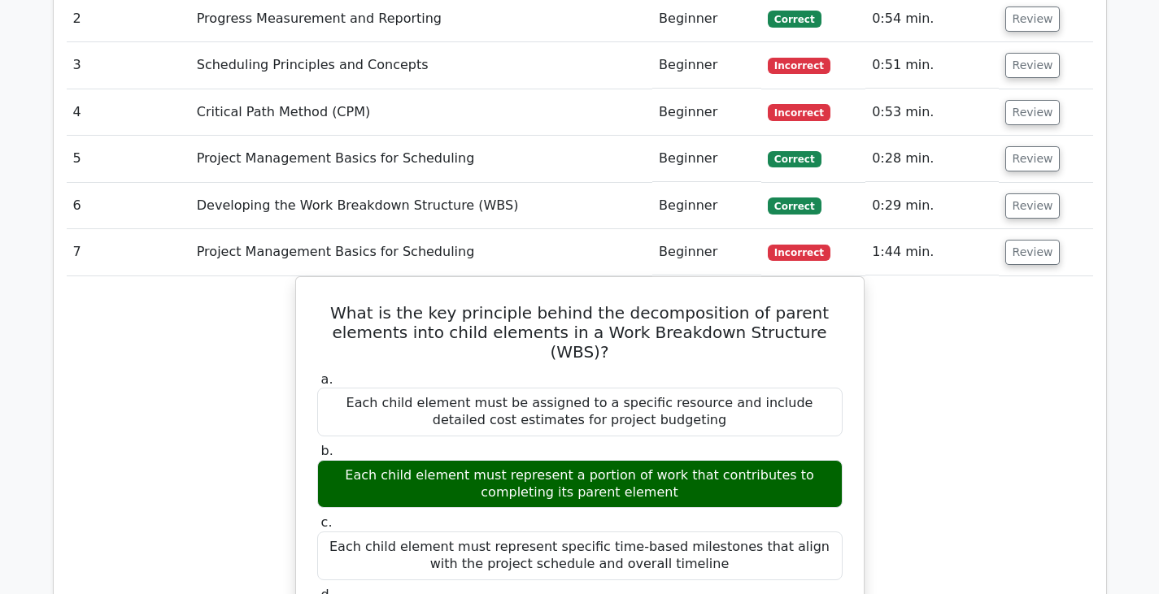
scroll to position [1394, 0]
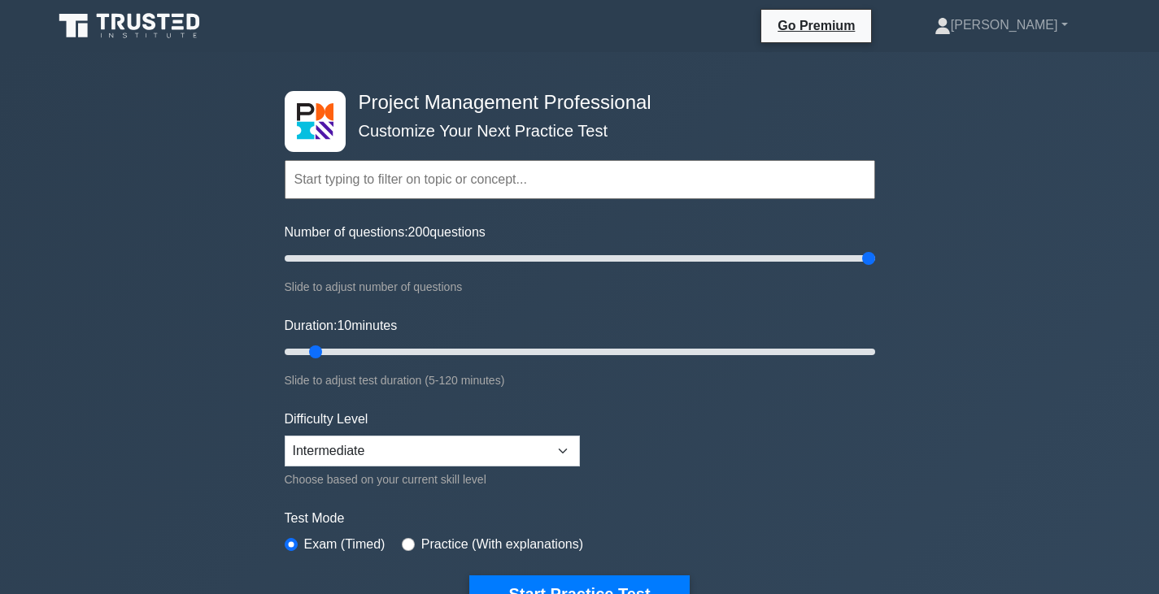
drag, startPoint x: 311, startPoint y: 256, endPoint x: 1010, endPoint y: 282, distance: 699.8
type input "200"
click at [1010, 282] on div "Project Management Professional Customize Your Next Practice Test Topics Scope …" at bounding box center [579, 563] width 1159 height 1023
click at [317, 353] on input "Duration: 10 minutes" at bounding box center [580, 352] width 590 height 20
drag, startPoint x: 317, startPoint y: 353, endPoint x: 990, endPoint y: 372, distance: 673.6
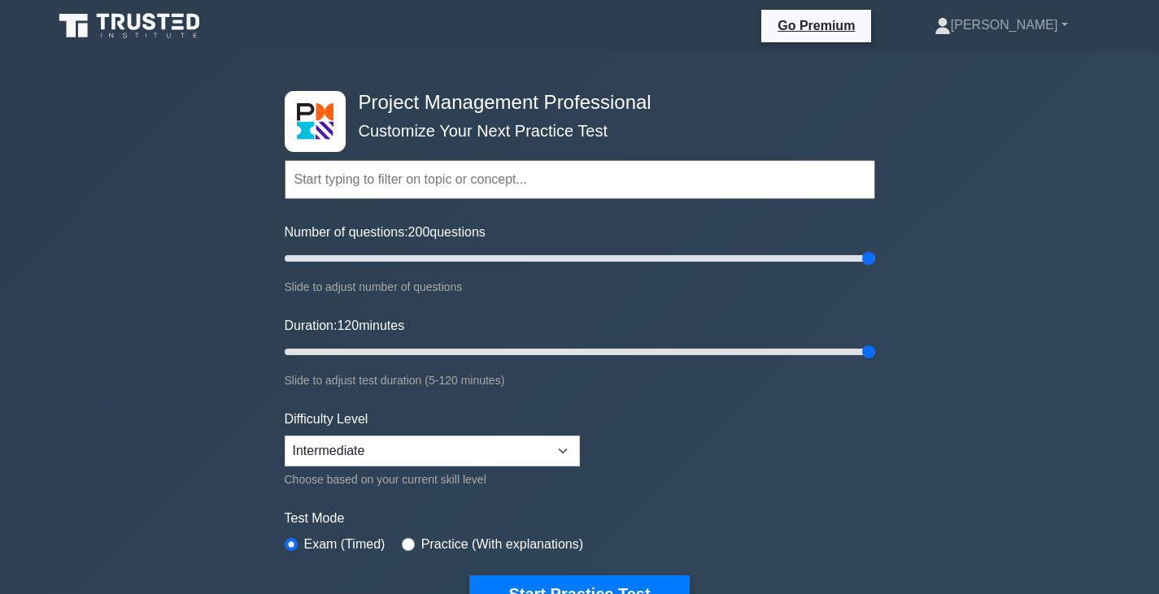
type input "120"
click at [990, 372] on div "Project Management Professional Customize Your Next Practice Test Topics Scope …" at bounding box center [579, 563] width 1159 height 1023
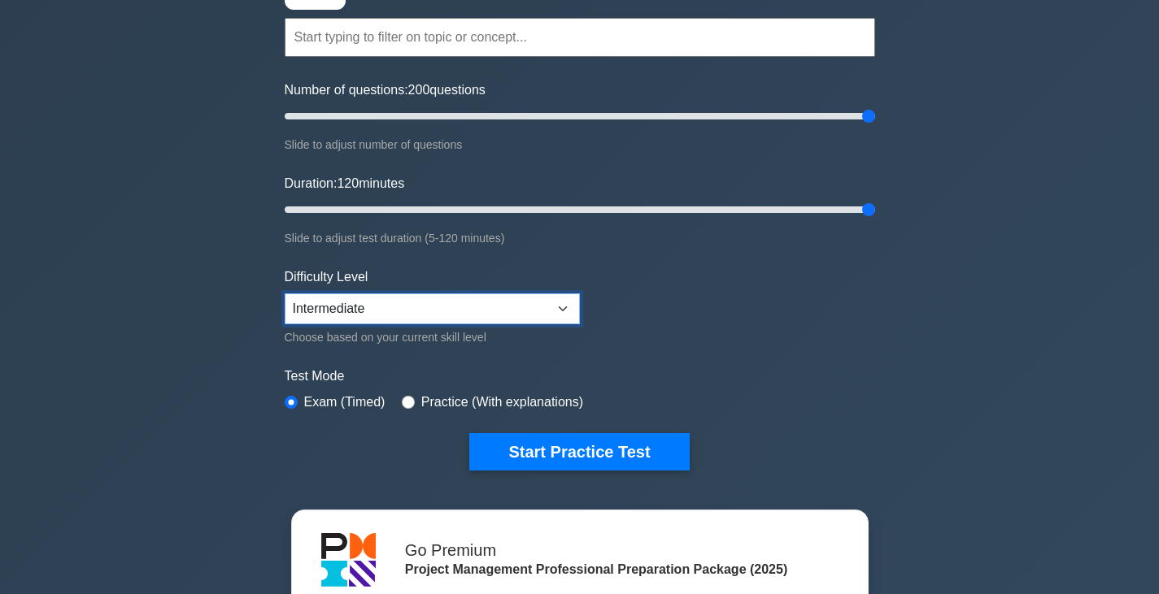
scroll to position [149, 0]
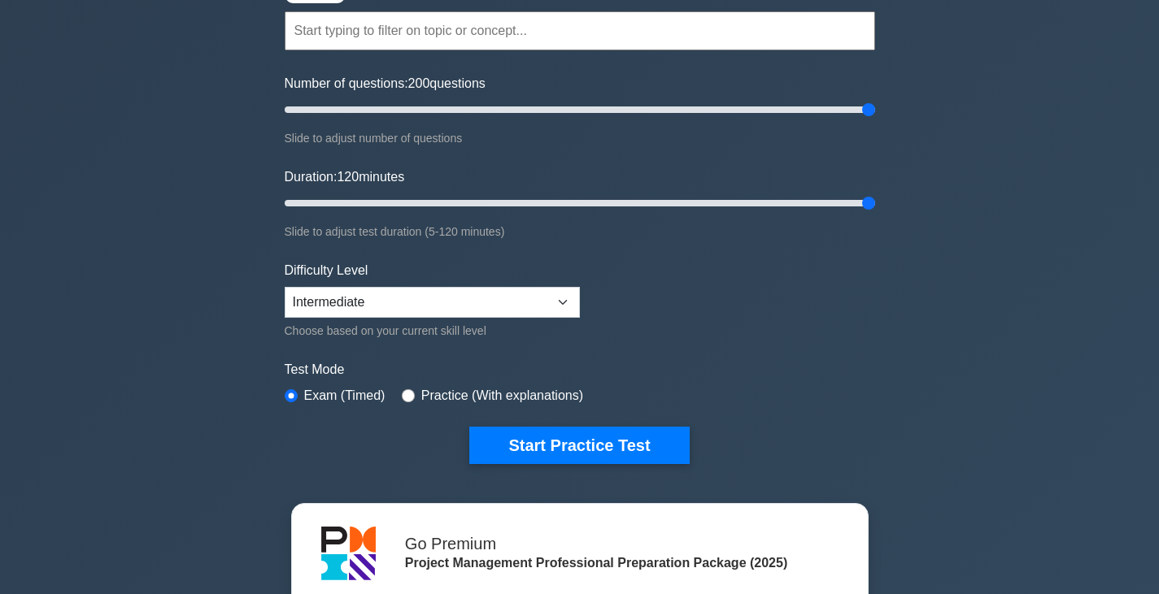
click at [502, 398] on label "Practice (With explanations)" at bounding box center [502, 396] width 162 height 20
click at [407, 390] on input "radio" at bounding box center [408, 396] width 13 height 13
radio input "true"
click at [355, 394] on label "Exam (Timed)" at bounding box center [344, 396] width 81 height 20
click at [285, 395] on input "radio" at bounding box center [291, 396] width 13 height 13
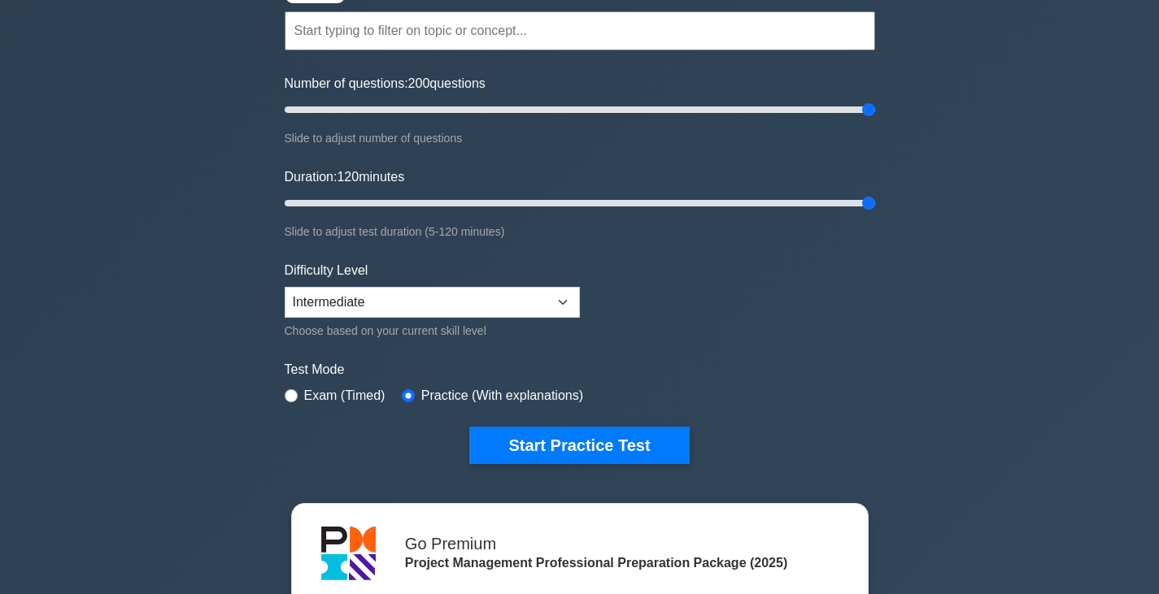
radio input "true"
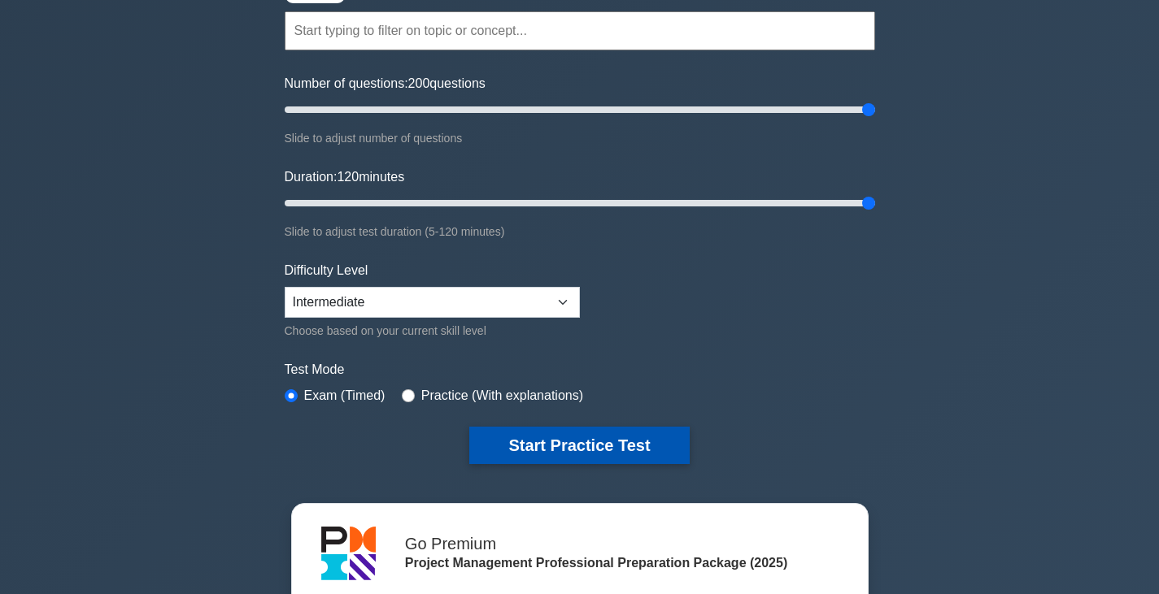
click at [477, 440] on button "Start Practice Test" at bounding box center [579, 445] width 220 height 37
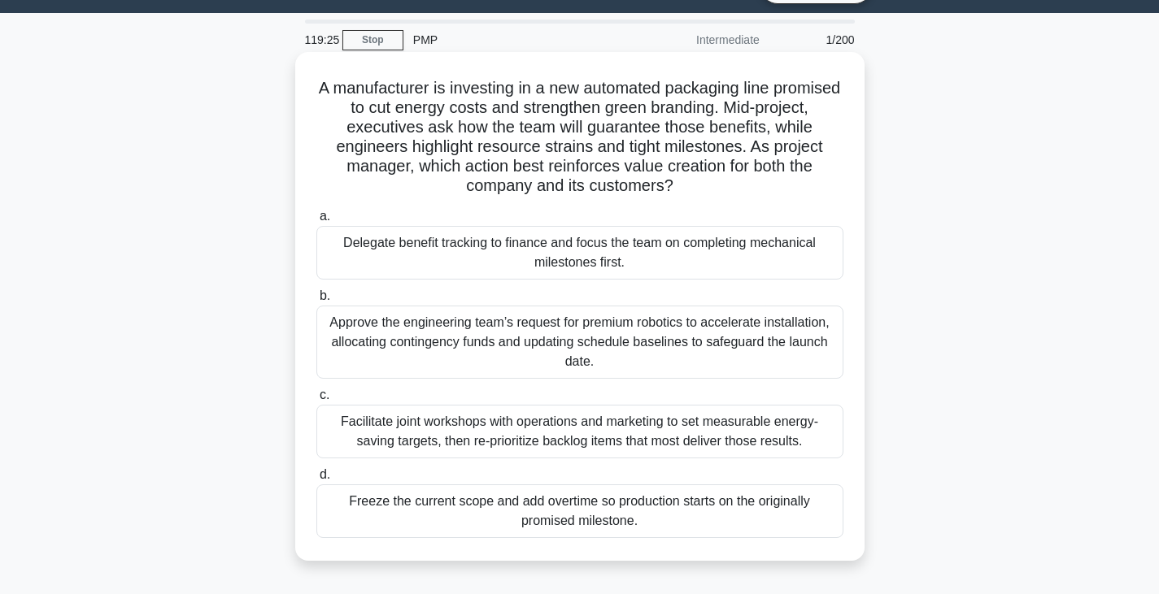
scroll to position [43, 0]
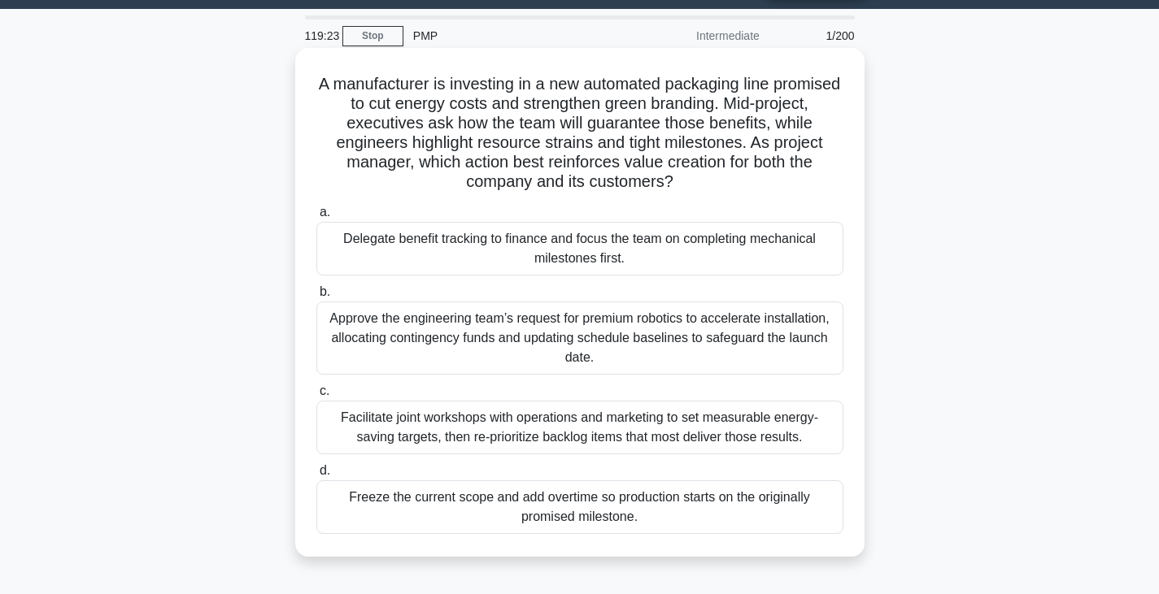
drag, startPoint x: 575, startPoint y: 164, endPoint x: 703, endPoint y: 173, distance: 128.8
click at [703, 174] on h5 "A manufacturer is investing in a new automated packaging line promised to cut e…" at bounding box center [580, 133] width 530 height 119
click at [527, 445] on div "Facilitate joint workshops with operations and marketing to set measurable ener…" at bounding box center [579, 428] width 527 height 54
click at [316, 397] on input "c. Facilitate joint workshops with operations and marketing to set measurable e…" at bounding box center [316, 391] width 0 height 11
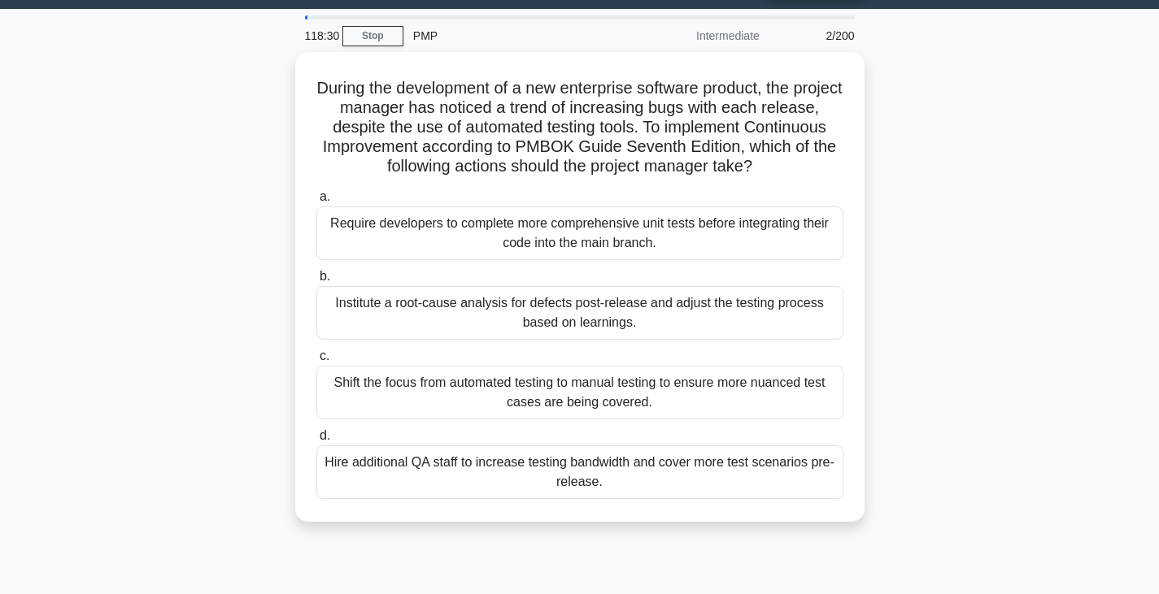
scroll to position [0, 0]
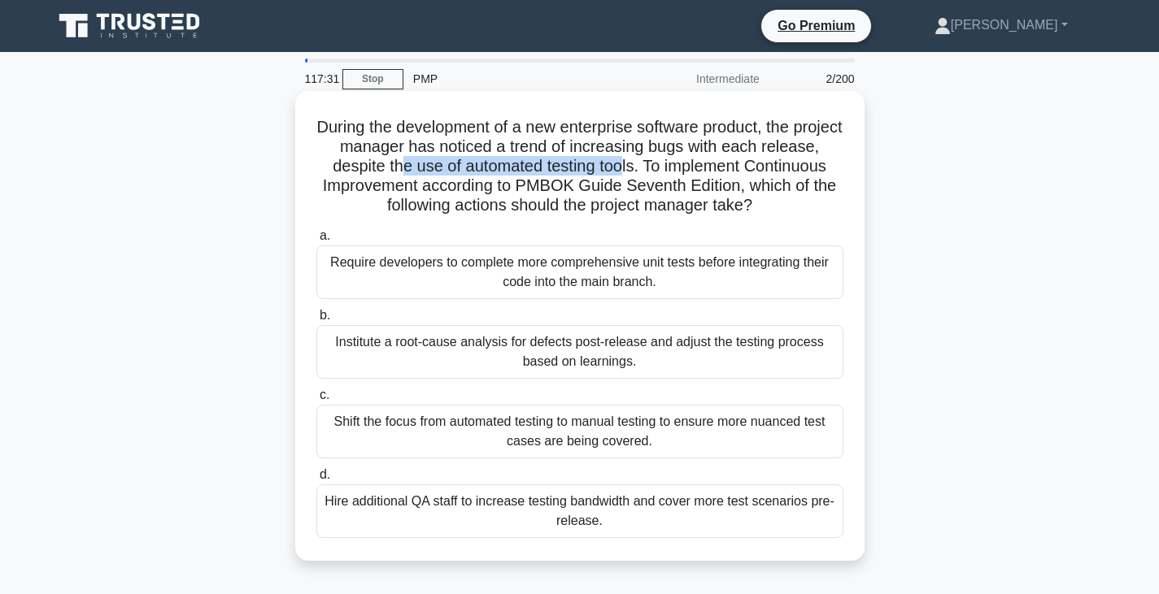
drag, startPoint x: 475, startPoint y: 163, endPoint x: 694, endPoint y: 170, distance: 219.7
click at [694, 170] on h5 "During the development of a new enterprise software product, the project manage…" at bounding box center [580, 166] width 530 height 99
click at [573, 346] on div "Institute a root-cause analysis for defects post-release and adjust the testing…" at bounding box center [579, 352] width 527 height 54
click at [316, 321] on input "b. Institute a root-cause analysis for defects post-release and adjust the test…" at bounding box center [316, 316] width 0 height 11
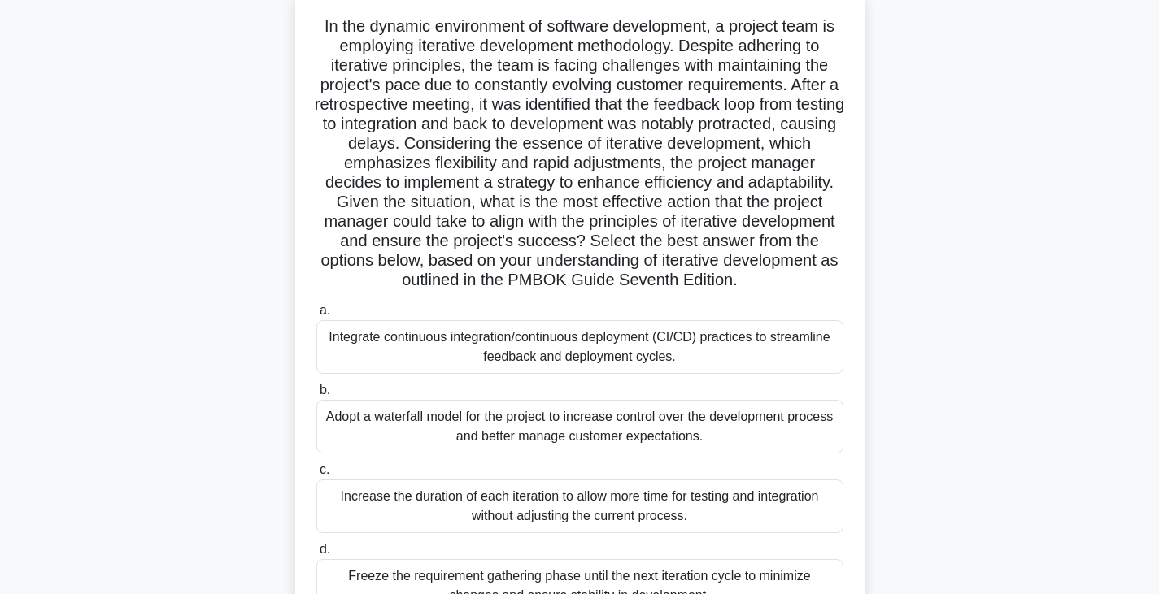
scroll to position [97, 0]
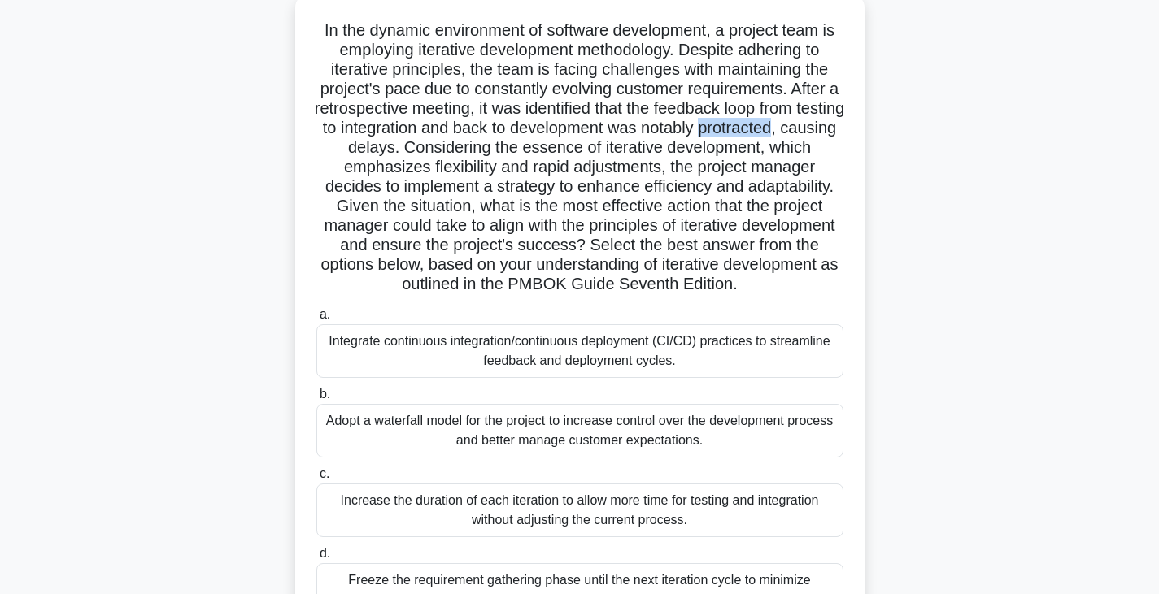
drag, startPoint x: 757, startPoint y: 131, endPoint x: 826, endPoint y: 129, distance: 69.1
click at [826, 129] on h5 "In the dynamic environment of software development, a project team is employing…" at bounding box center [580, 157] width 530 height 275
copy h5 "protracted"
click at [733, 175] on h5 "In the dynamic environment of software development, a project team is employing…" at bounding box center [580, 157] width 530 height 275
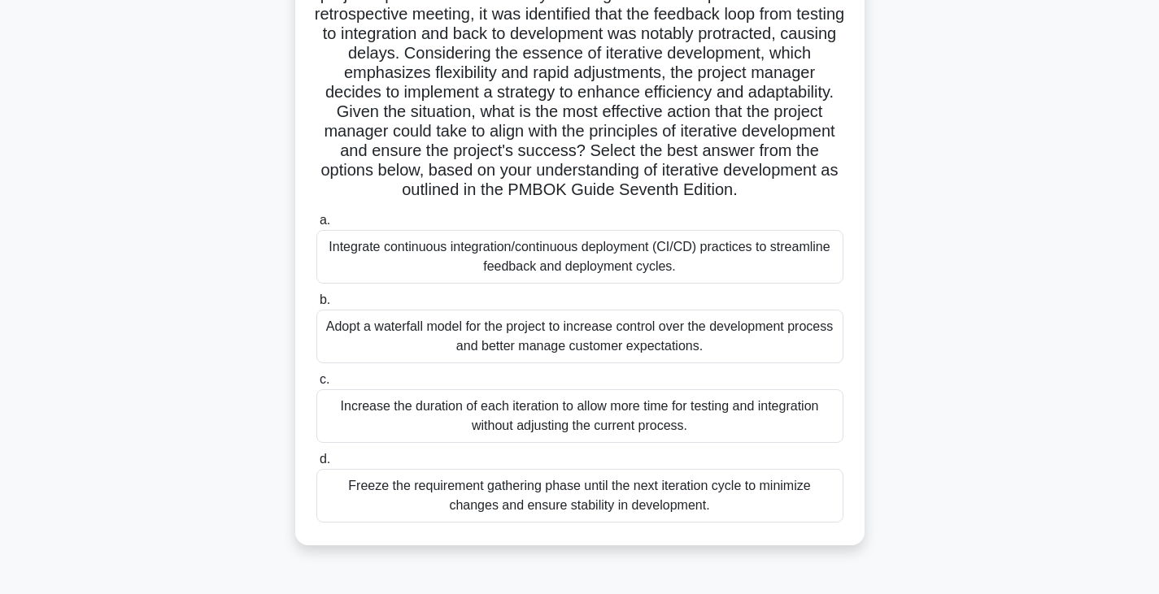
scroll to position [186, 0]
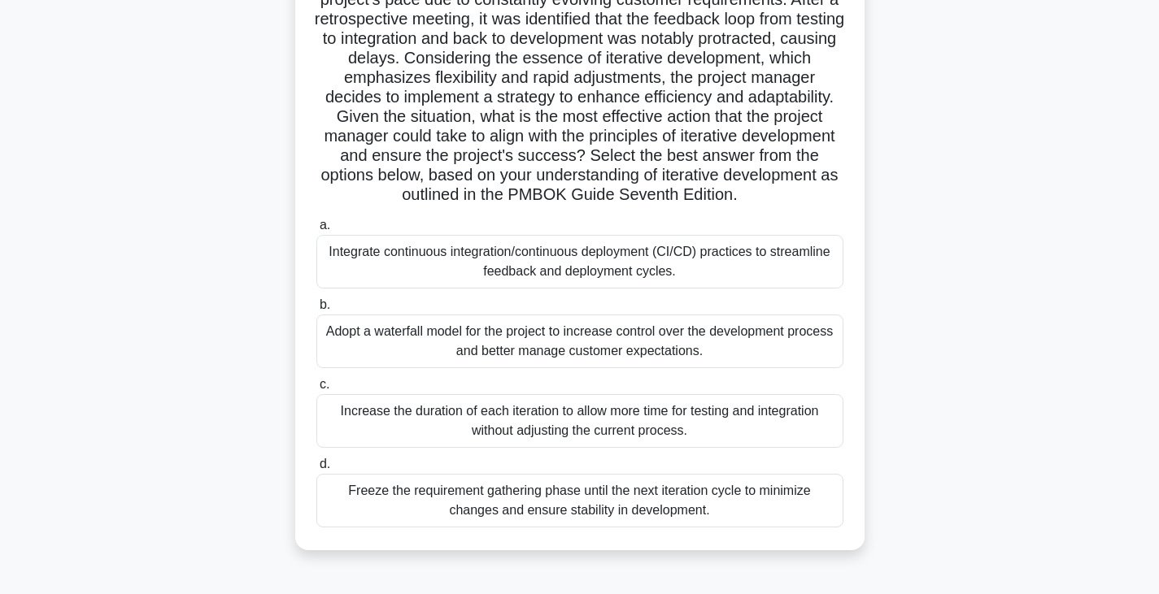
click at [622, 263] on div "Integrate continuous integration/continuous deployment (CI/CD) practices to str…" at bounding box center [579, 262] width 527 height 54
click at [316, 231] on input "a. Integrate continuous integration/continuous deployment (CI/CD) practices to …" at bounding box center [316, 225] width 0 height 11
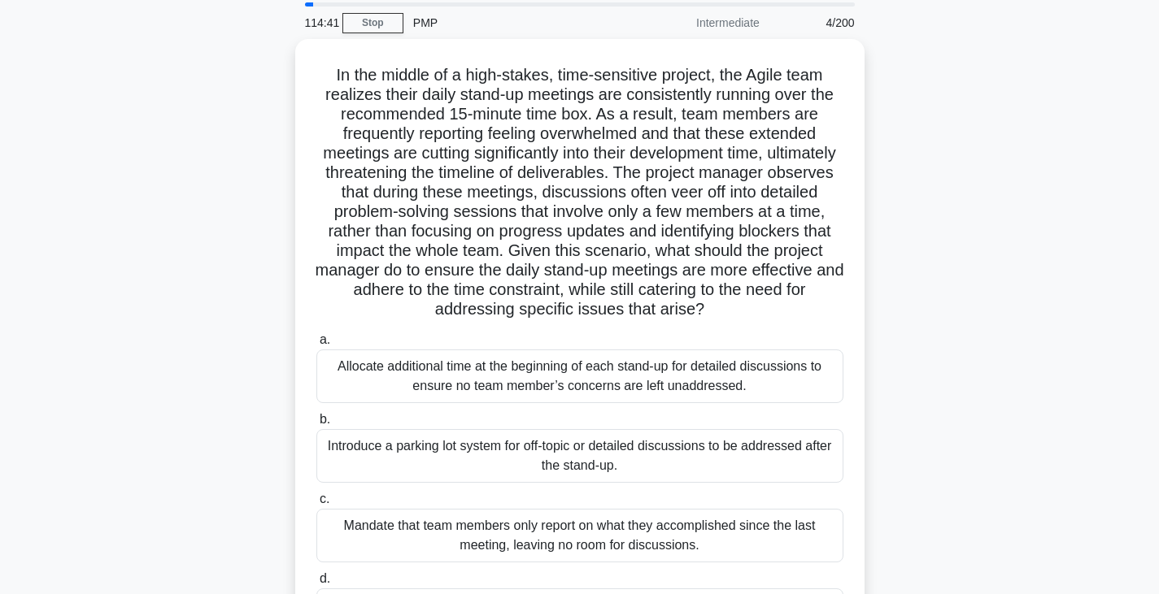
scroll to position [0, 0]
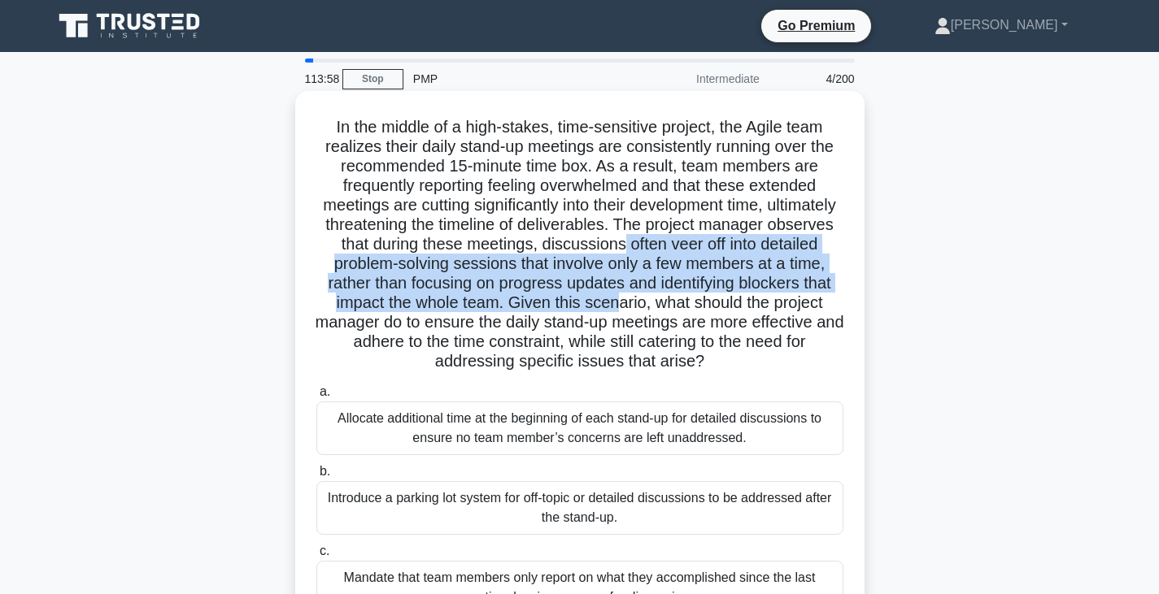
drag, startPoint x: 623, startPoint y: 244, endPoint x: 616, endPoint y: 303, distance: 59.0
click at [616, 303] on h5 "In the middle of a high-stakes, time-sensitive project, the Agile team realizes…" at bounding box center [580, 244] width 530 height 255
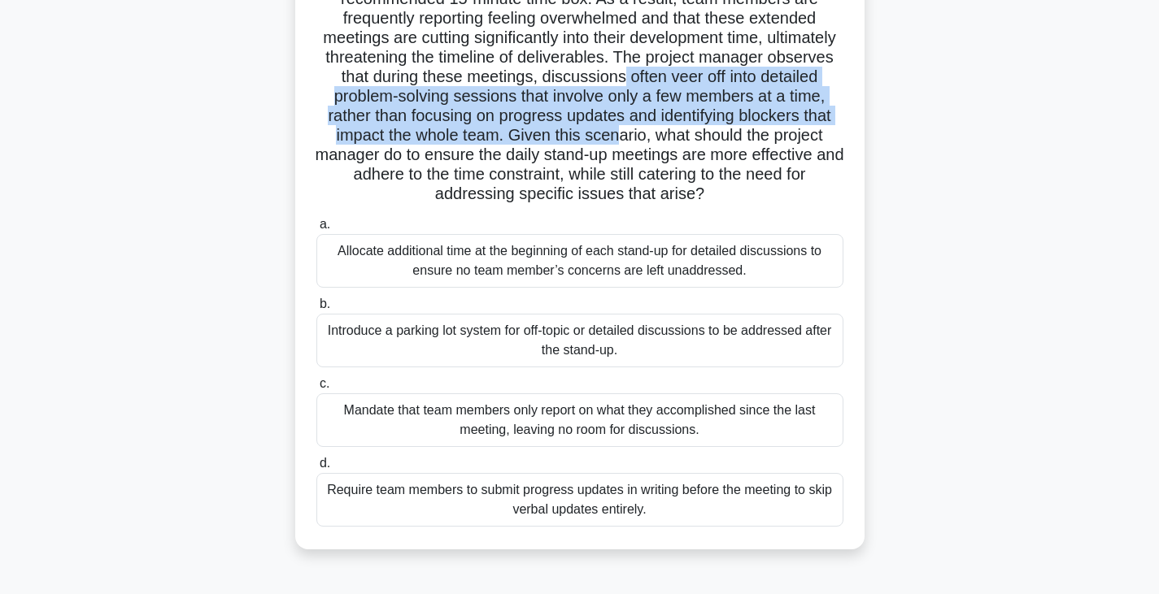
scroll to position [168, 0]
click at [603, 339] on div "Introduce a parking lot system for off-topic or detailed discussions to be addr…" at bounding box center [579, 341] width 527 height 54
click at [316, 310] on input "b. Introduce a parking lot system for off-topic or detailed discussions to be a…" at bounding box center [316, 304] width 0 height 11
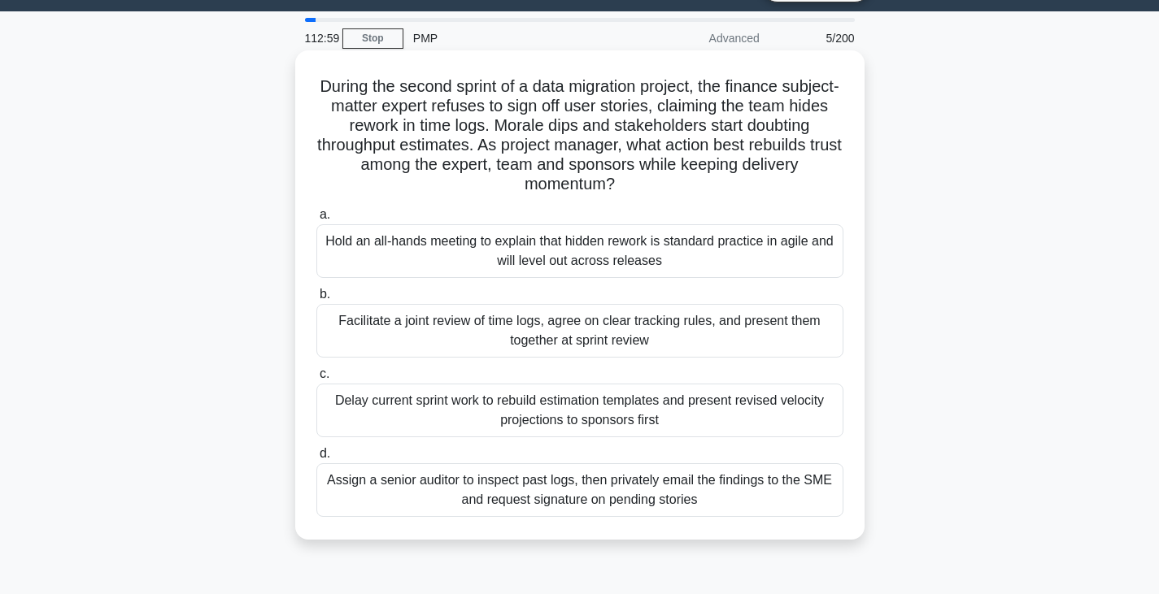
scroll to position [41, 0]
click at [573, 250] on div "Hold an all-hands meeting to explain that hidden rework is standard practice in…" at bounding box center [579, 251] width 527 height 54
click at [316, 220] on input "a. Hold an all-hands meeting to explain that hidden rework is standard practice…" at bounding box center [316, 215] width 0 height 11
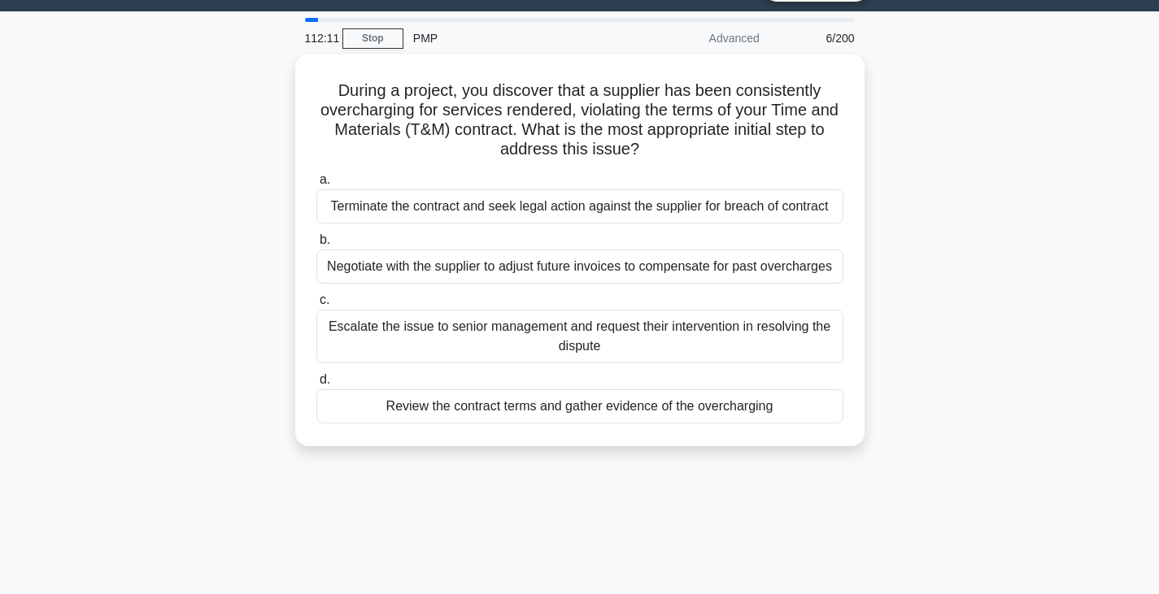
scroll to position [0, 0]
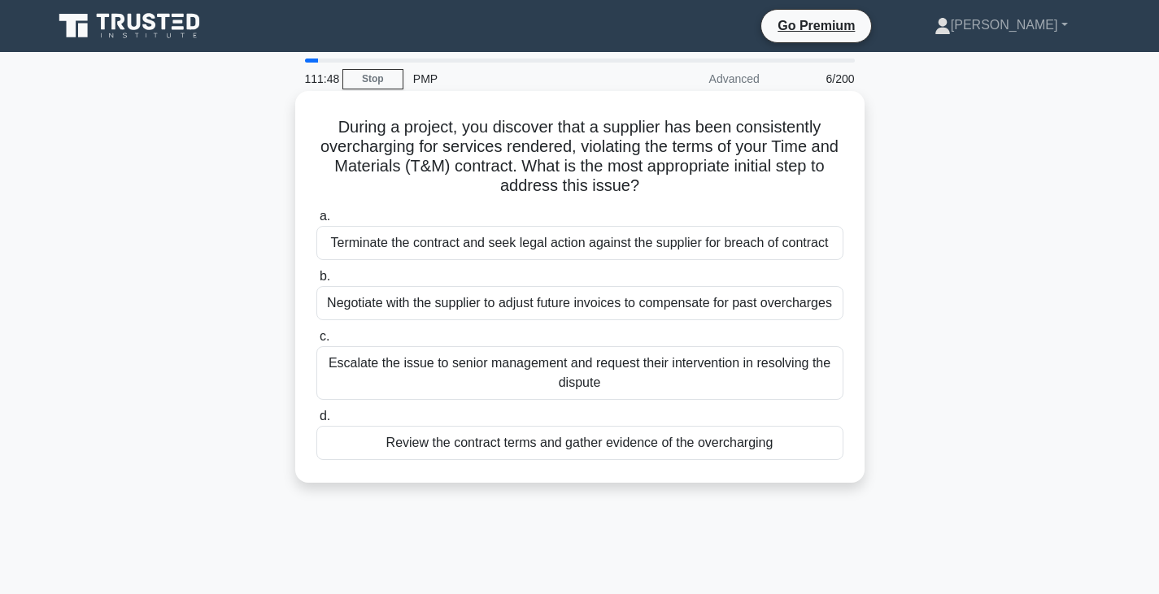
click at [453, 442] on div "Review the contract terms and gather evidence of the overcharging" at bounding box center [579, 443] width 527 height 34
click at [316, 422] on input "d. Review the contract terms and gather evidence of the overcharging" at bounding box center [316, 416] width 0 height 11
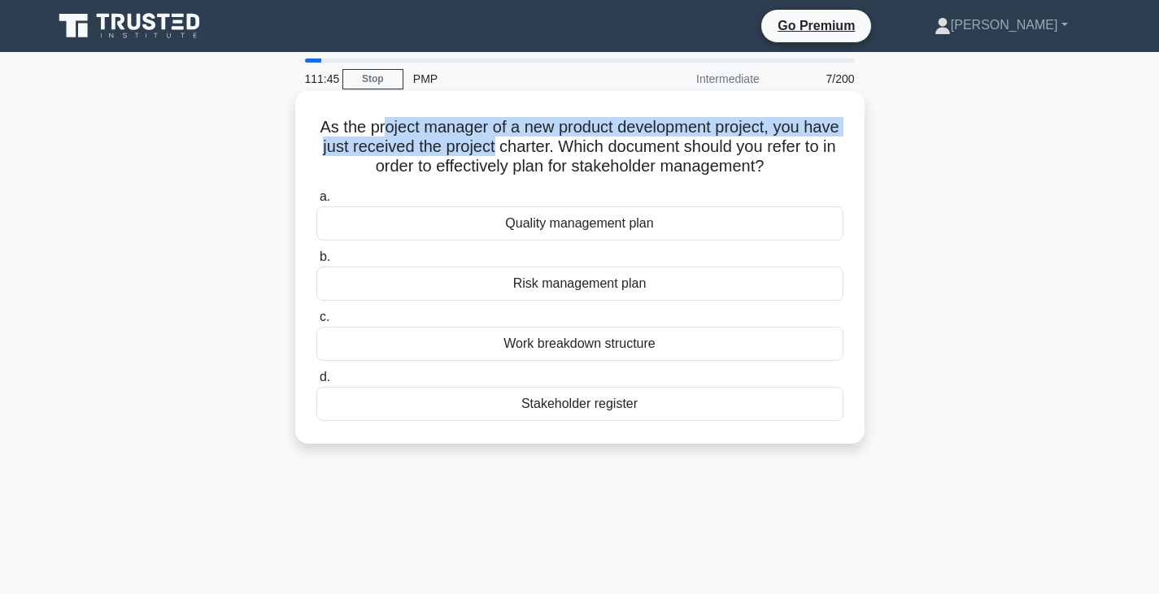
drag, startPoint x: 386, startPoint y: 128, endPoint x: 498, endPoint y: 137, distance: 111.8
click at [498, 137] on h5 "As the project manager of a new product development project, you have just rece…" at bounding box center [580, 147] width 530 height 60
click at [552, 144] on h5 "As the project manager of a new product development project, you have just rece…" at bounding box center [580, 147] width 530 height 60
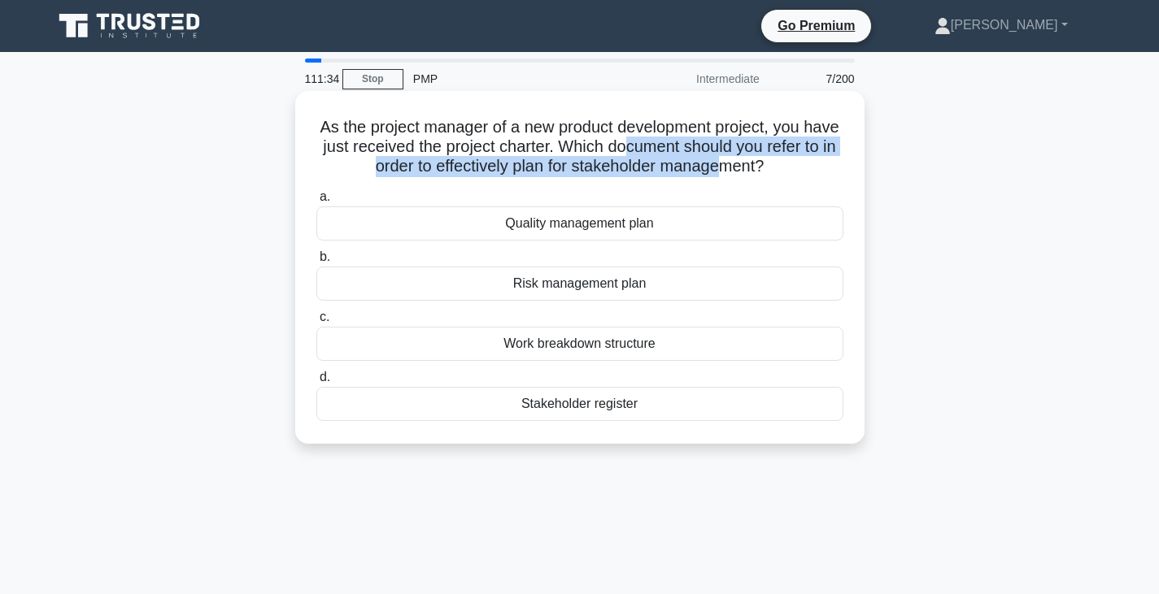
drag, startPoint x: 625, startPoint y: 154, endPoint x: 724, endPoint y: 168, distance: 99.5
click at [724, 169] on h5 "As the project manager of a new product development project, you have just rece…" at bounding box center [580, 147] width 530 height 60
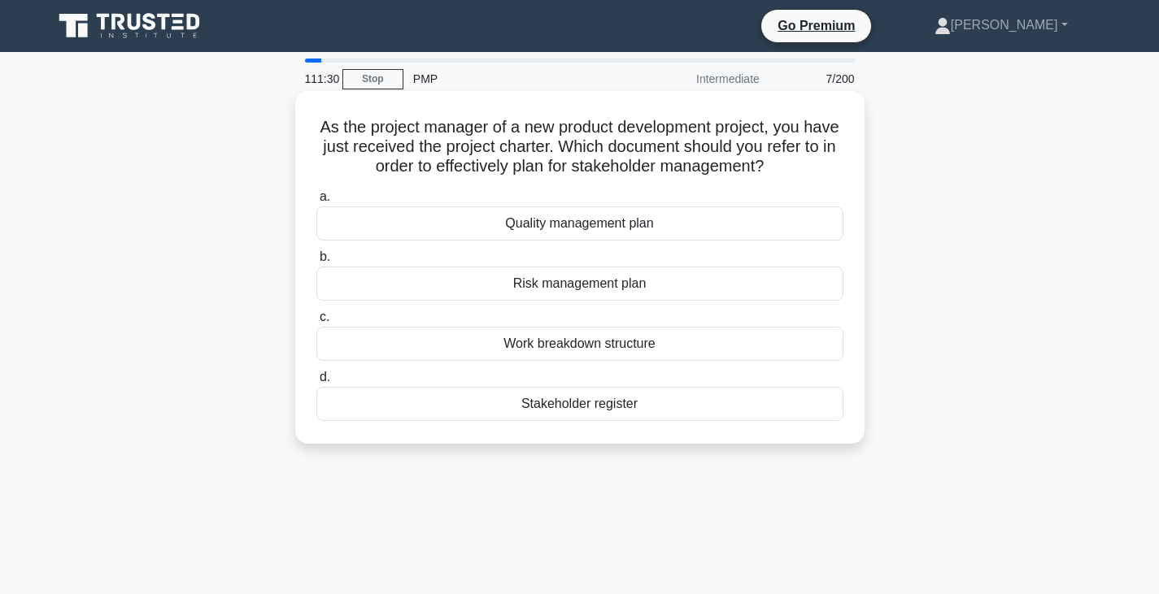
click at [581, 410] on div "Stakeholder register" at bounding box center [579, 404] width 527 height 34
click at [316, 383] on input "d. Stakeholder register" at bounding box center [316, 377] width 0 height 11
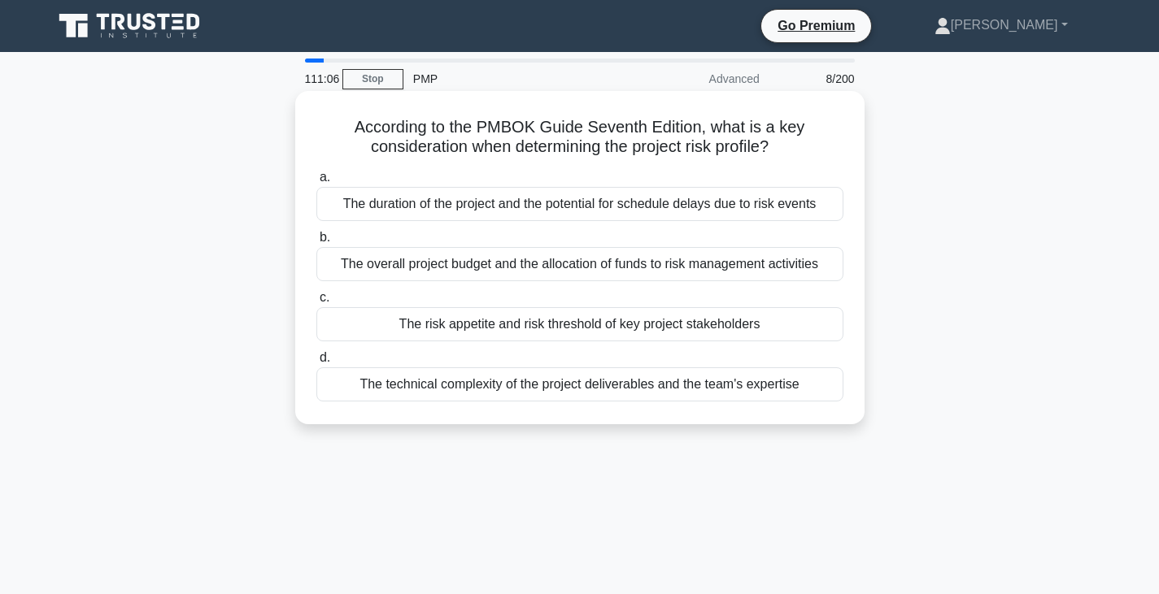
click at [561, 323] on div "The risk appetite and risk threshold of key project stakeholders" at bounding box center [579, 324] width 527 height 34
click at [316, 303] on input "c. The risk appetite and risk threshold of key project stakeholders" at bounding box center [316, 298] width 0 height 11
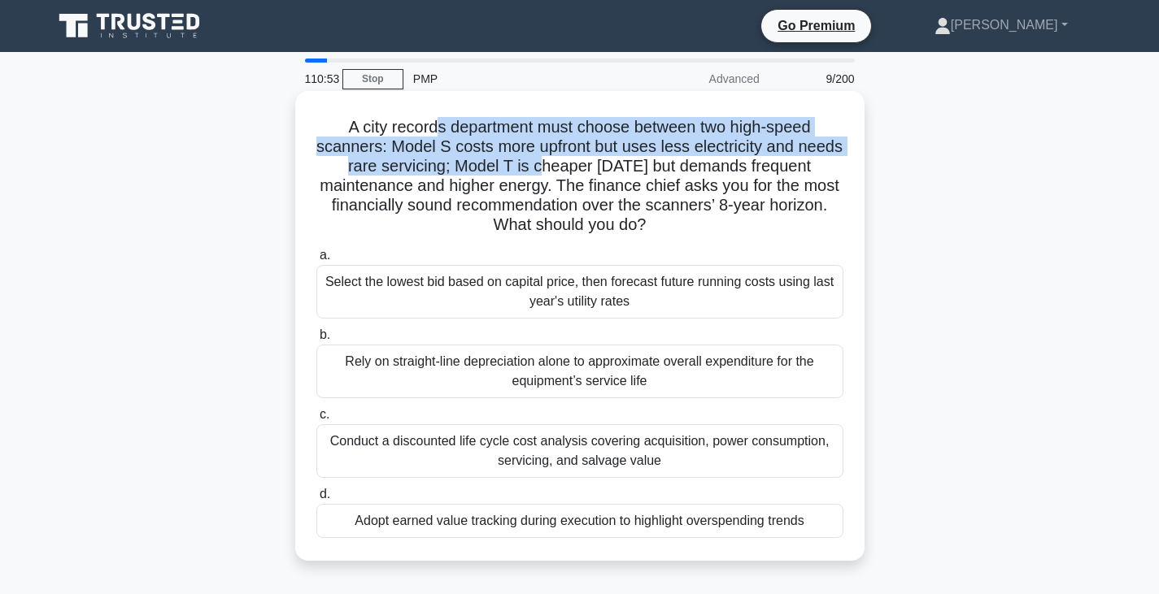
drag, startPoint x: 439, startPoint y: 130, endPoint x: 545, endPoint y: 160, distance: 109.9
click at [545, 160] on h5 "A city records department must choose between two high-speed scanners: Model S …" at bounding box center [580, 176] width 530 height 119
click at [584, 519] on div "Adopt earned value tracking during execution to highlight overspending trends" at bounding box center [579, 521] width 527 height 34
click at [316, 500] on input "d. Adopt earned value tracking during execution to highlight overspending trends" at bounding box center [316, 495] width 0 height 11
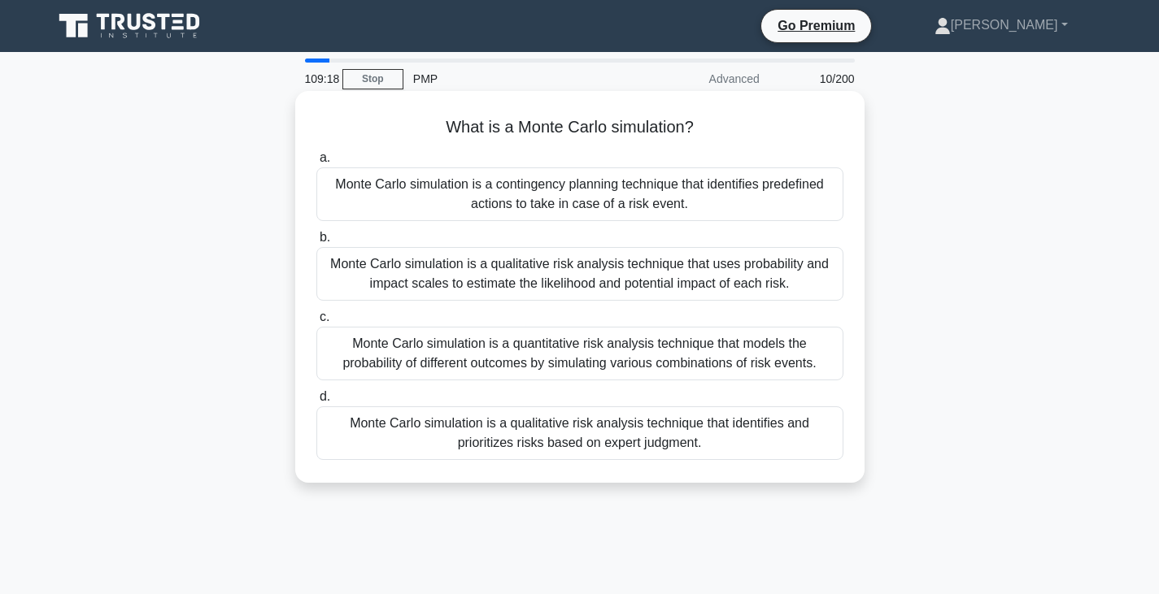
click at [646, 367] on div "Monte Carlo simulation is a quantitative risk analysis technique that models th…" at bounding box center [579, 354] width 527 height 54
click at [316, 323] on input "c. Monte Carlo simulation is a quantitative risk analysis technique that models…" at bounding box center [316, 317] width 0 height 11
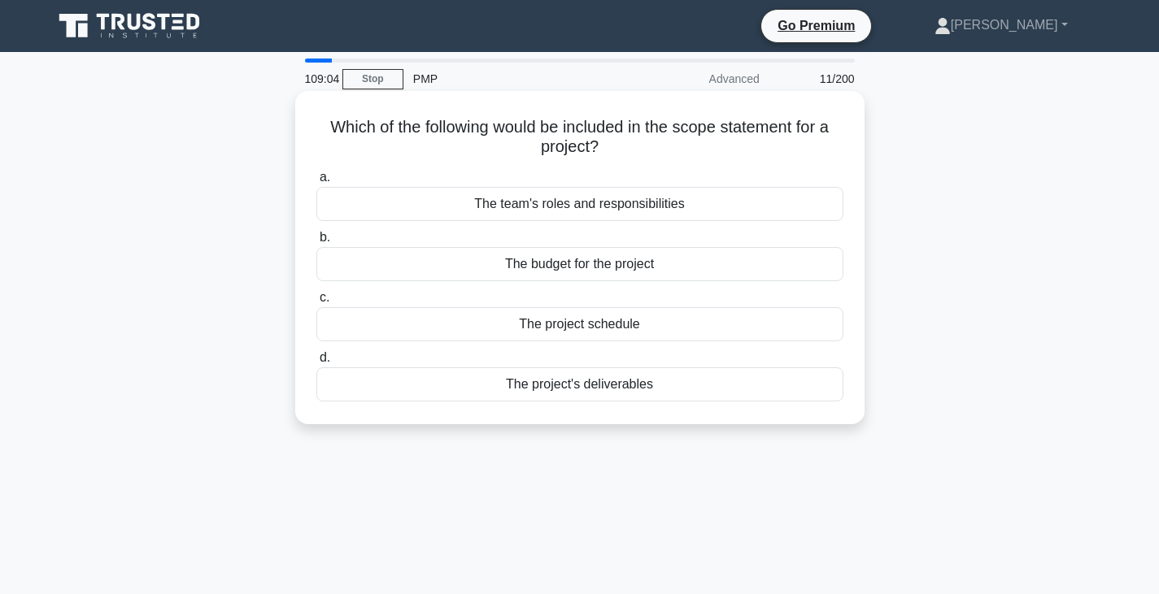
click at [598, 387] on div "The project's deliverables" at bounding box center [579, 385] width 527 height 34
click at [316, 363] on input "d. The project's deliverables" at bounding box center [316, 358] width 0 height 11
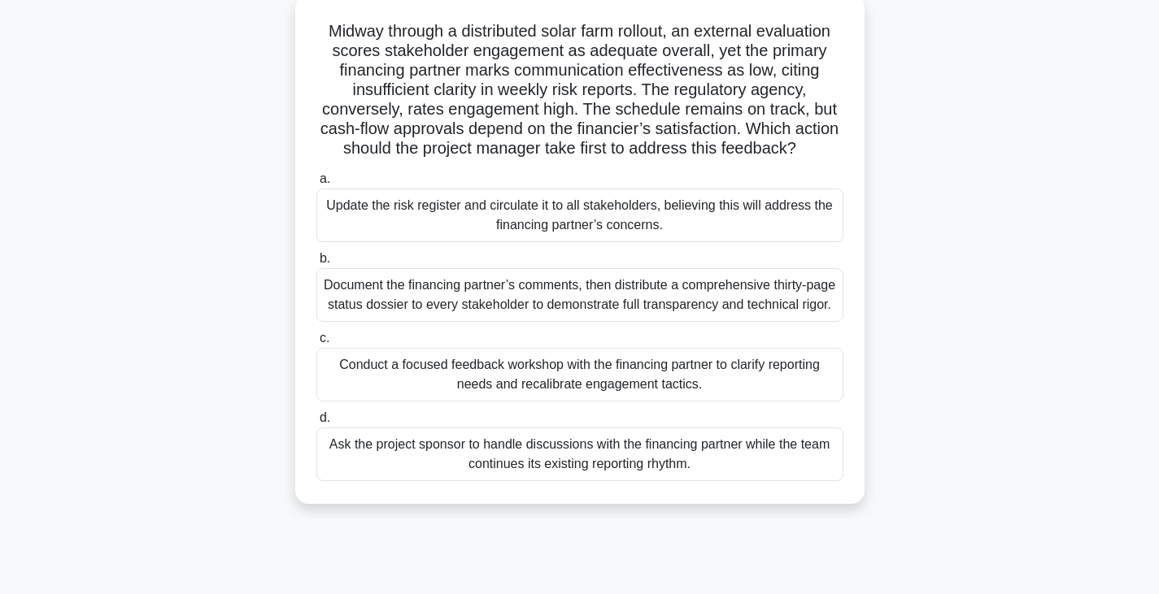
scroll to position [90, 0]
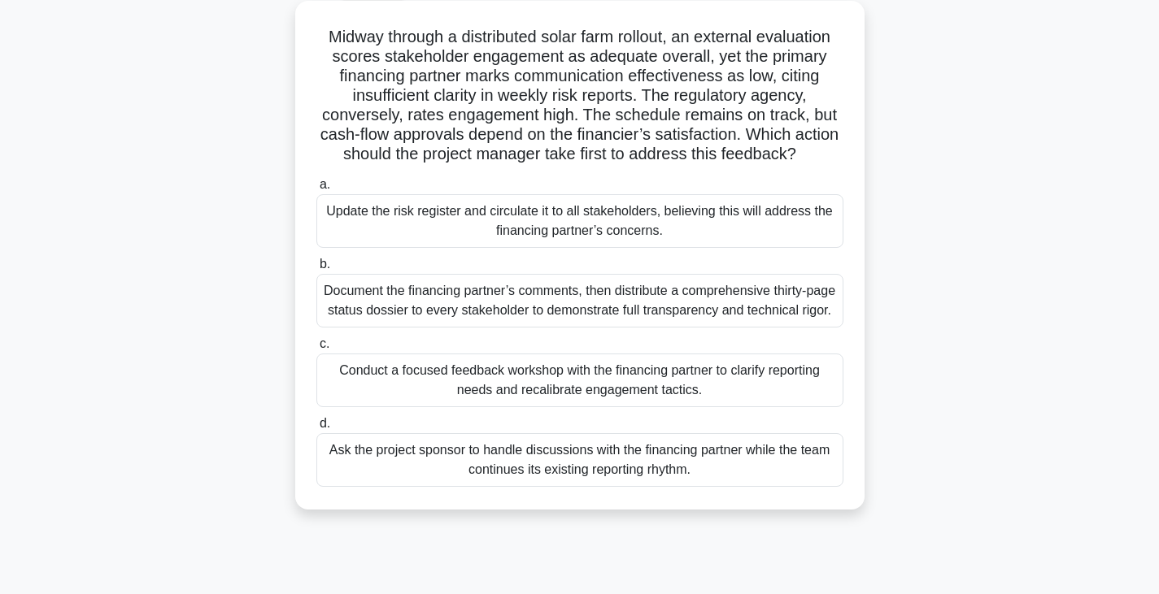
click at [655, 403] on div "Conduct a focused feedback workshop with the financing partner to clarify repor…" at bounding box center [579, 381] width 527 height 54
click at [316, 350] on input "c. Conduct a focused feedback workshop with the financing partner to clarify re…" at bounding box center [316, 344] width 0 height 11
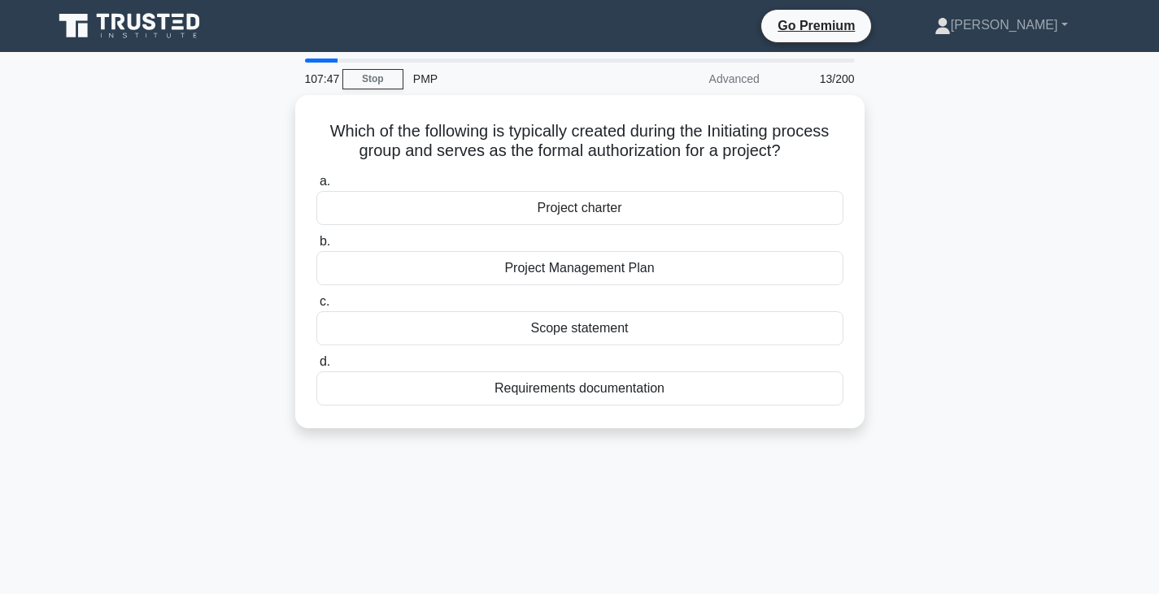
scroll to position [0, 0]
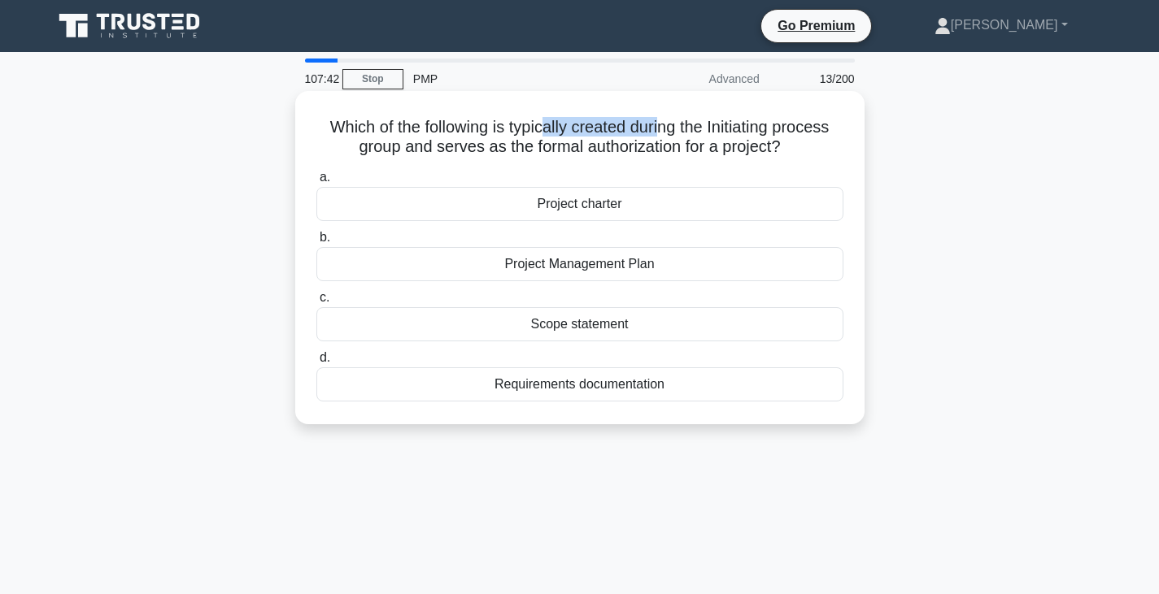
drag, startPoint x: 545, startPoint y: 130, endPoint x: 661, endPoint y: 132, distance: 116.3
click at [661, 132] on h5 "Which of the following is typically created during the Initiating process group…" at bounding box center [580, 137] width 530 height 41
click at [642, 189] on div "Project charter" at bounding box center [579, 204] width 527 height 34
click at [316, 183] on input "a. Project charter" at bounding box center [316, 177] width 0 height 11
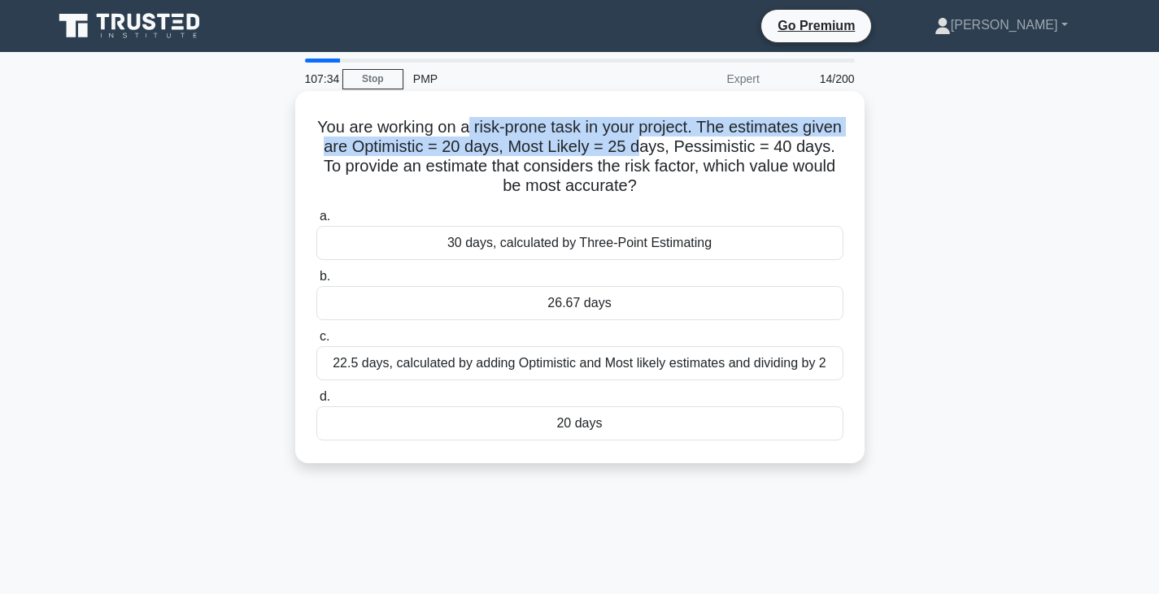
drag, startPoint x: 464, startPoint y: 124, endPoint x: 646, endPoint y: 137, distance: 182.7
click at [646, 137] on h5 "You are working on a risk-prone task in your project. The estimates given are O…" at bounding box center [580, 157] width 530 height 80
click at [320, 140] on h5 "You are working on a risk-prone task in your project. The estimates given are O…" at bounding box center [580, 157] width 530 height 80
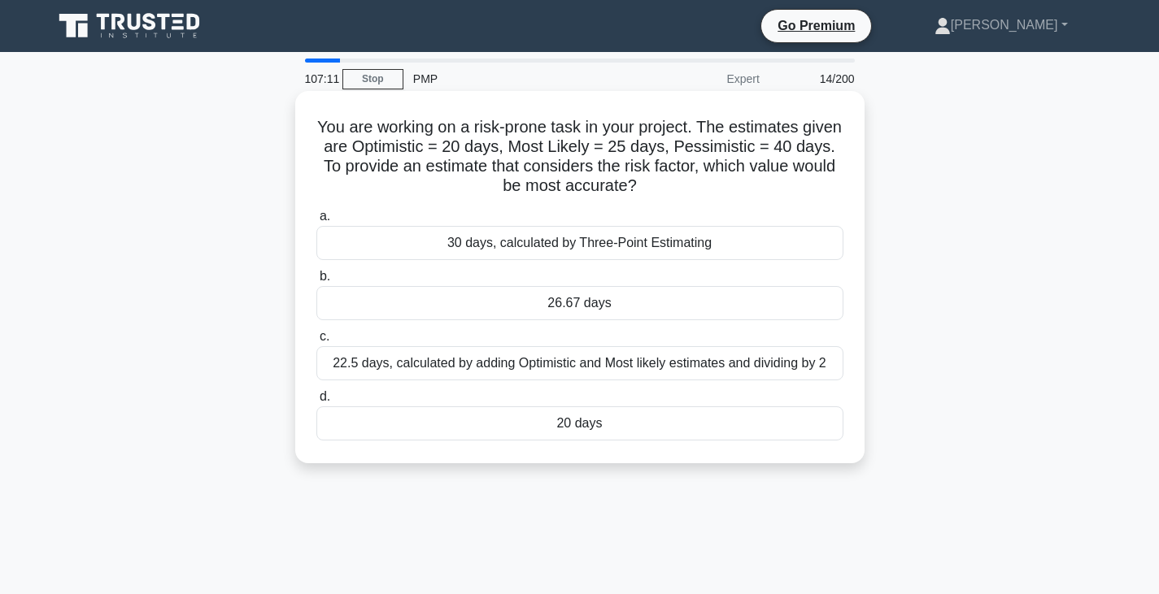
click at [607, 259] on div "30 days, calculated by Three-Point Estimating" at bounding box center [579, 243] width 527 height 34
click at [316, 222] on input "a. 30 days, calculated by Three-Point Estimating" at bounding box center [316, 216] width 0 height 11
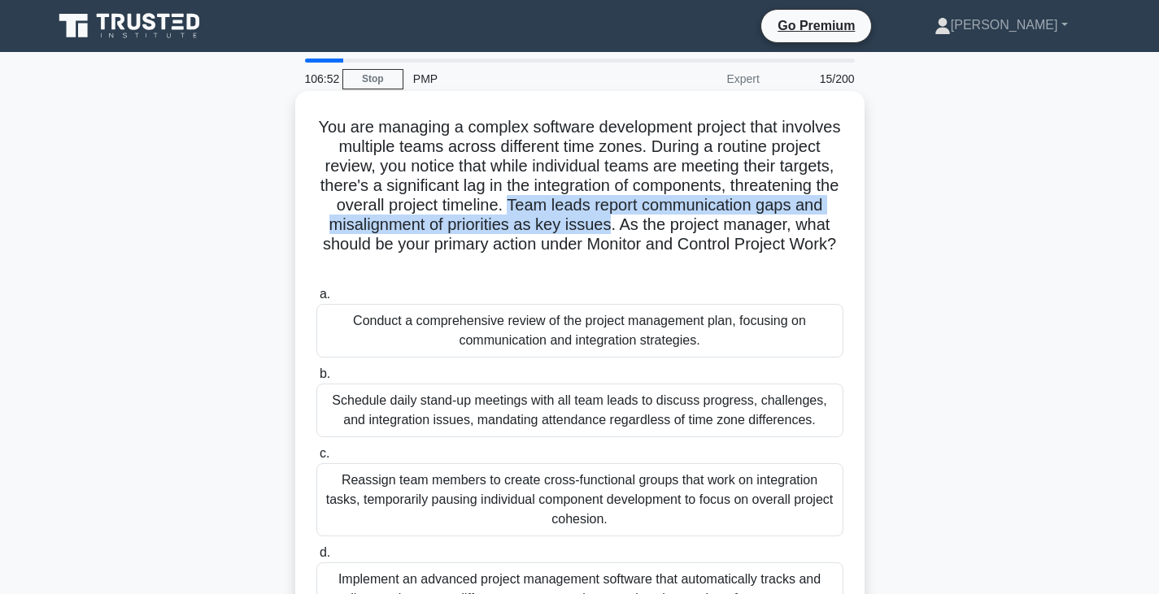
drag, startPoint x: 513, startPoint y: 202, endPoint x: 607, endPoint y: 224, distance: 96.1
click at [607, 224] on h5 "You are managing a complex software development project that involves multiple …" at bounding box center [580, 196] width 530 height 158
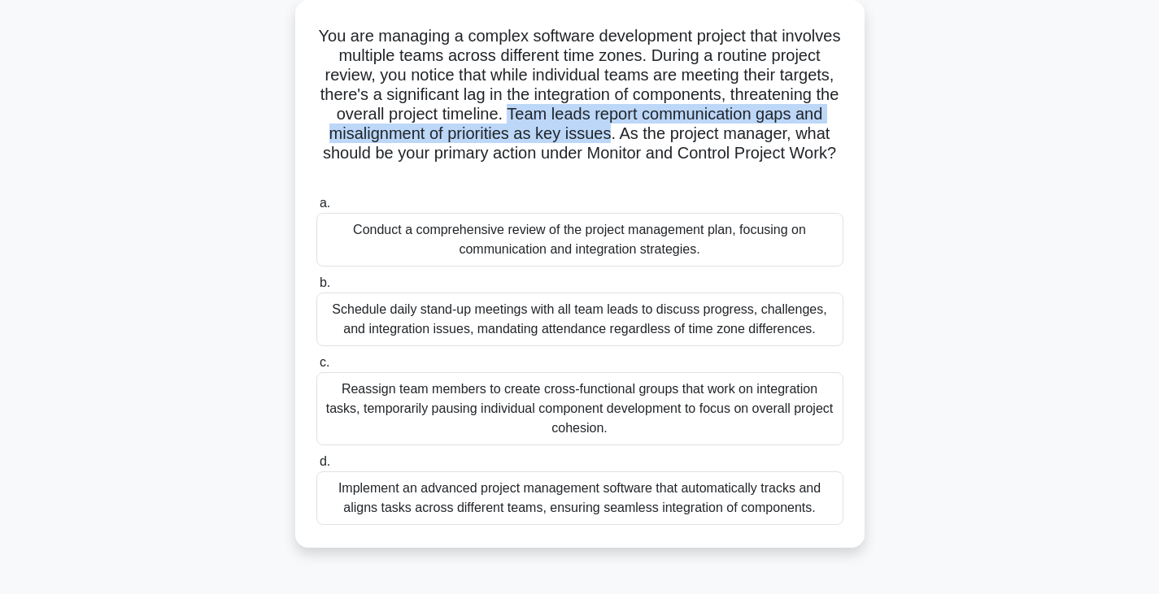
scroll to position [91, 0]
click at [624, 237] on div "Conduct a comprehensive review of the project management plan, focusing on comm…" at bounding box center [579, 240] width 527 height 54
click at [316, 209] on input "a. Conduct a comprehensive review of the project management plan, focusing on c…" at bounding box center [316, 203] width 0 height 11
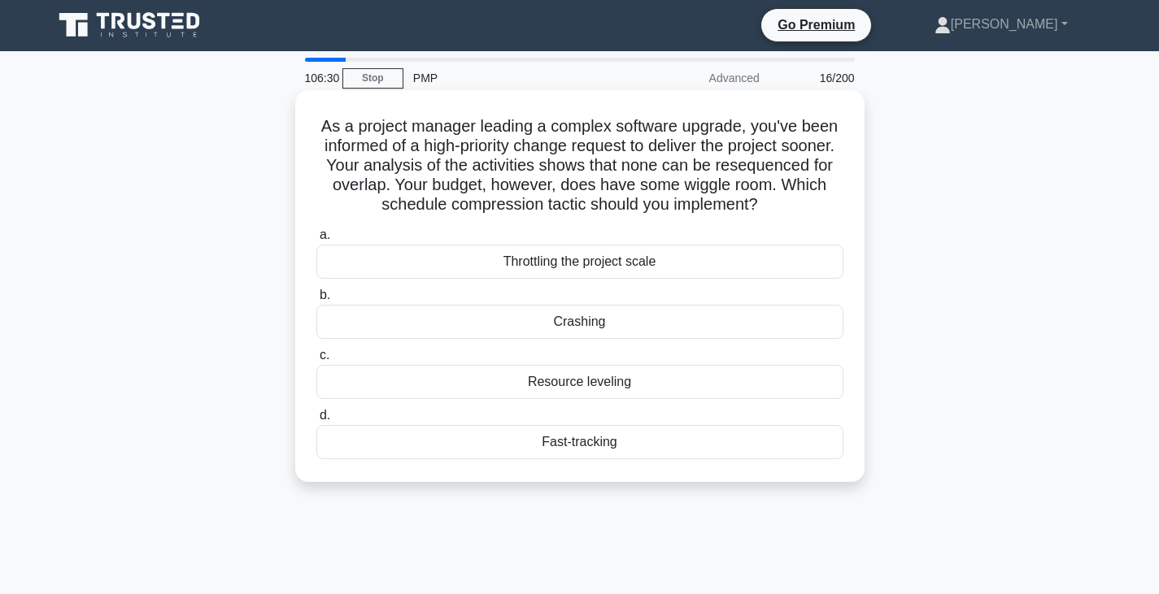
scroll to position [0, 0]
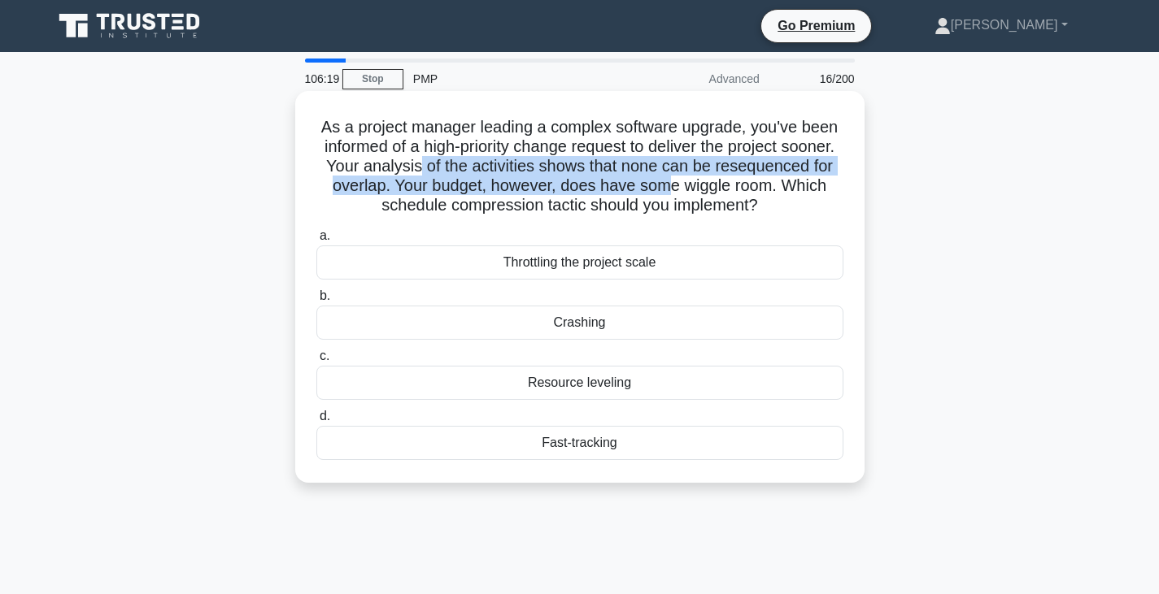
drag, startPoint x: 419, startPoint y: 176, endPoint x: 665, endPoint y: 186, distance: 246.6
click at [665, 186] on h5 "As a project manager leading a complex software upgrade, you've been informed o…" at bounding box center [580, 166] width 530 height 99
click at [570, 329] on div "Crashing" at bounding box center [579, 323] width 527 height 34
click at [316, 302] on input "b. Crashing" at bounding box center [316, 296] width 0 height 11
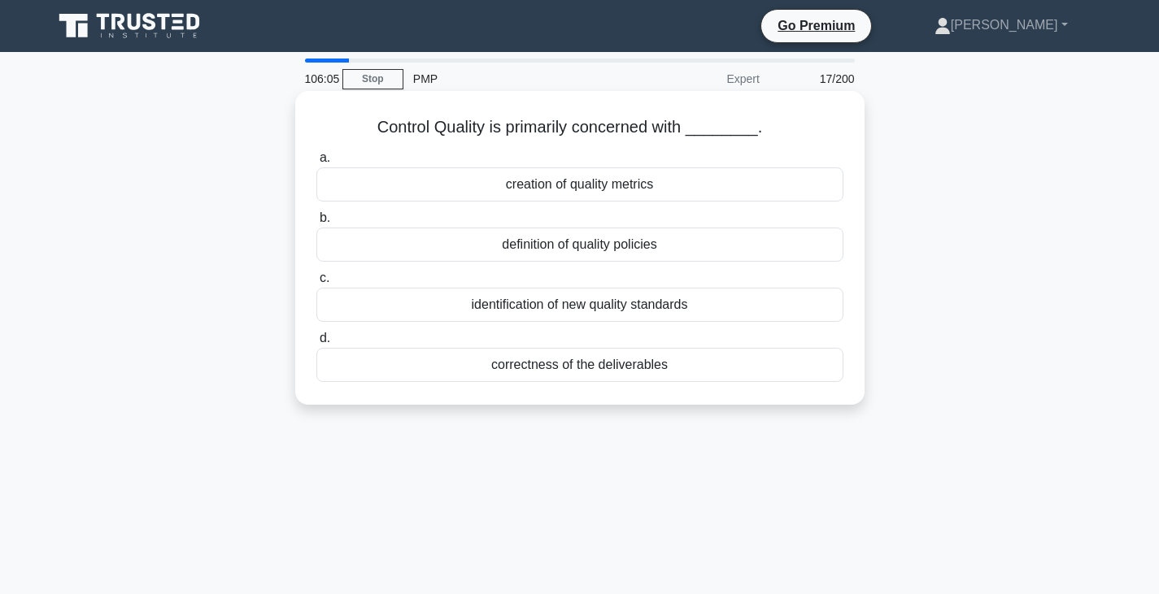
drag, startPoint x: 420, startPoint y: 120, endPoint x: 612, endPoint y: 140, distance: 192.9
click at [612, 140] on div "Control Quality is primarily concerned with ________. .spinner_0XTQ{transform-o…" at bounding box center [580, 248] width 556 height 301
click at [612, 131] on h5 "Control Quality is primarily concerned with ________. .spinner_0XTQ{transform-o…" at bounding box center [580, 127] width 530 height 21
click at [549, 192] on div "creation of quality metrics" at bounding box center [579, 185] width 527 height 34
click at [316, 163] on input "a. creation of quality metrics" at bounding box center [316, 158] width 0 height 11
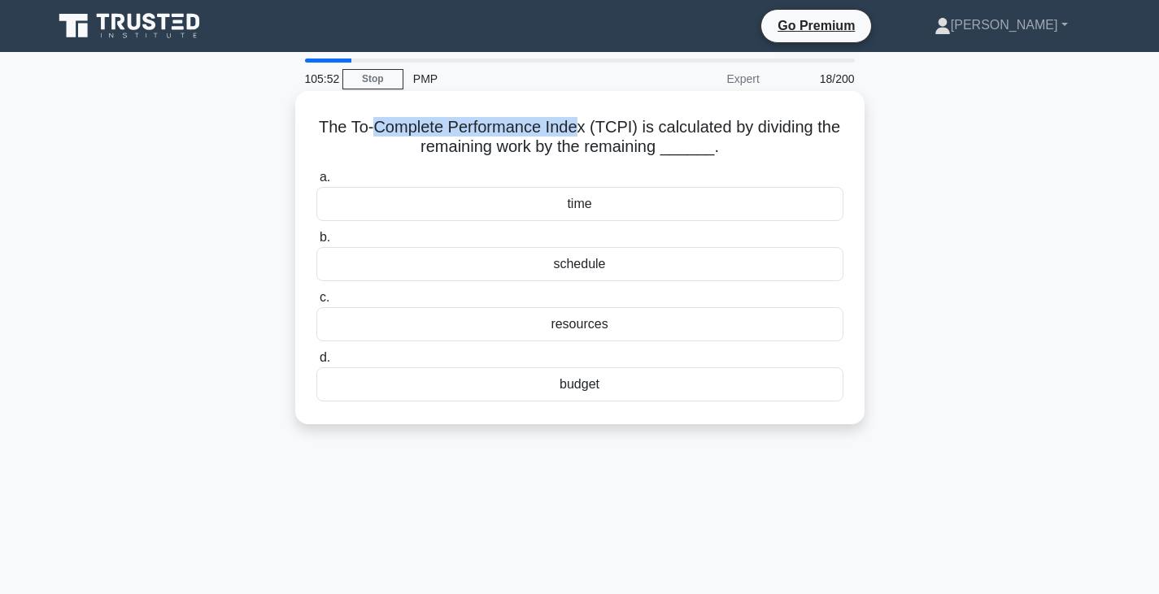
drag, startPoint x: 375, startPoint y: 131, endPoint x: 579, endPoint y: 121, distance: 204.3
click at [579, 121] on h5 "The To-Complete Performance Index (TCPI) is calculated by dividing the remainin…" at bounding box center [580, 137] width 530 height 41
drag, startPoint x: 651, startPoint y: 125, endPoint x: 767, endPoint y: 138, distance: 116.2
click at [767, 137] on h5 "The To-Complete Performance Index (TCPI) is calculated by dividing the remainin…" at bounding box center [580, 137] width 530 height 41
click at [660, 133] on h5 "The To-Complete Performance Index (TCPI) is calculated by dividing the remainin…" at bounding box center [580, 137] width 530 height 41
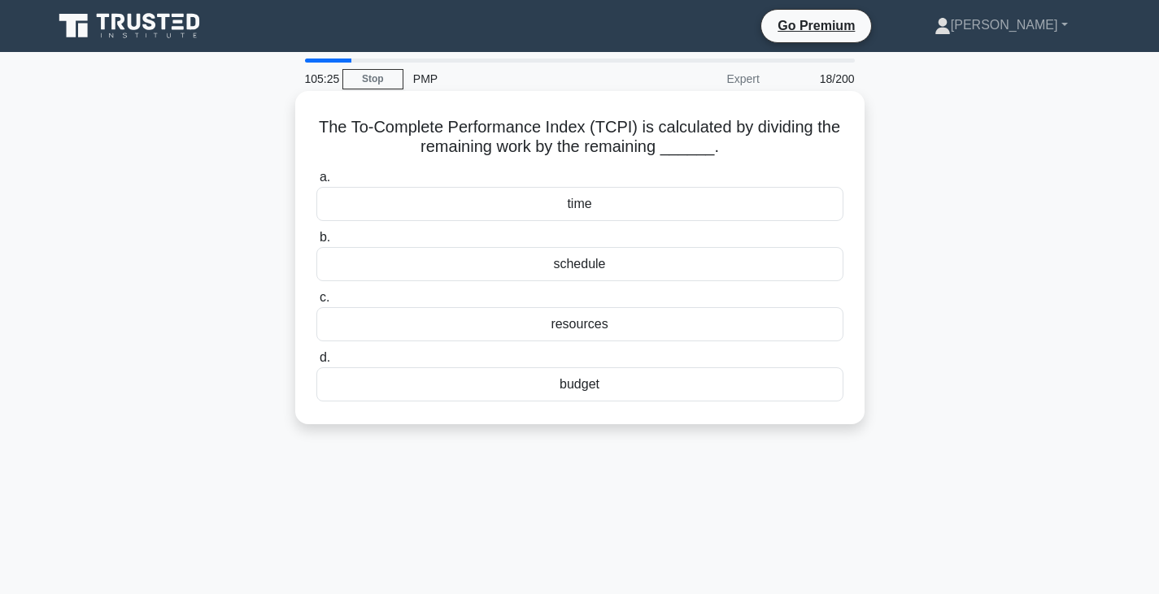
click at [614, 373] on div "budget" at bounding box center [579, 385] width 527 height 34
click at [316, 363] on input "d. budget" at bounding box center [316, 358] width 0 height 11
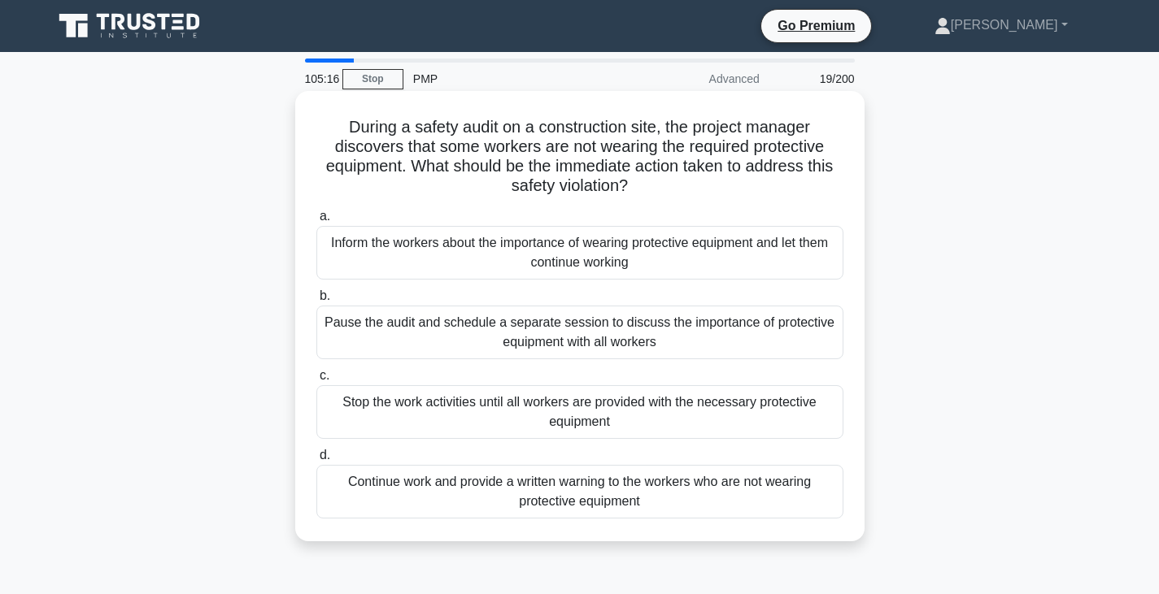
drag, startPoint x: 478, startPoint y: 135, endPoint x: 620, endPoint y: 171, distance: 146.0
click at [620, 171] on h5 "During a safety audit on a construction site, the project manager discovers tha…" at bounding box center [580, 157] width 530 height 80
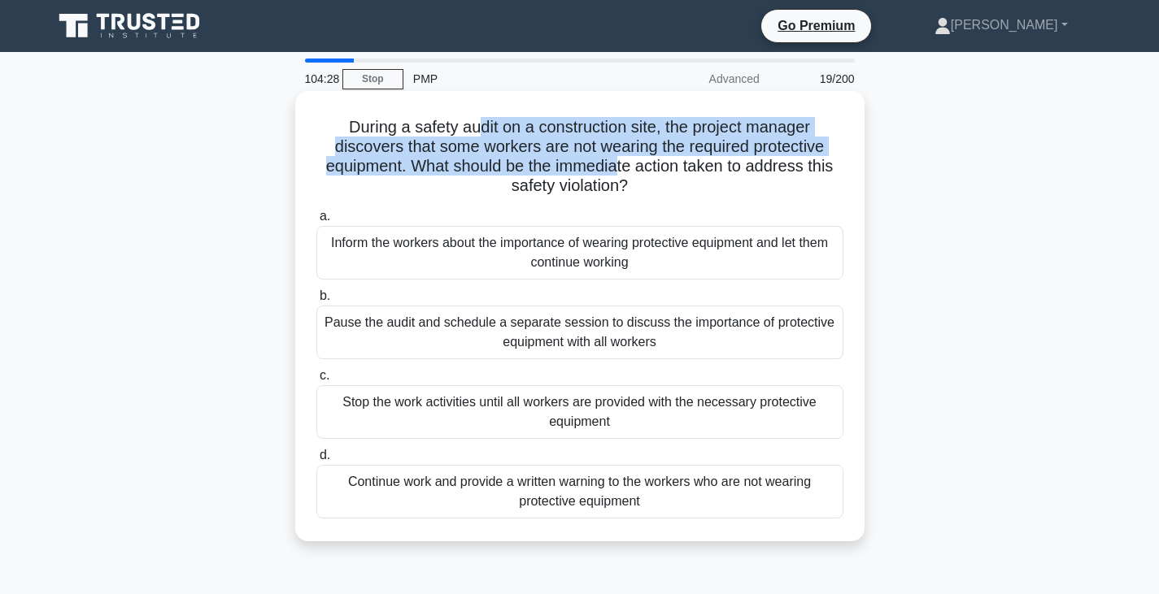
click at [456, 477] on div "Continue work and provide a written warning to the workers who are not wearing …" at bounding box center [579, 492] width 527 height 54
click at [316, 461] on input "d. Continue work and provide a written warning to the workers who are not weari…" at bounding box center [316, 456] width 0 height 11
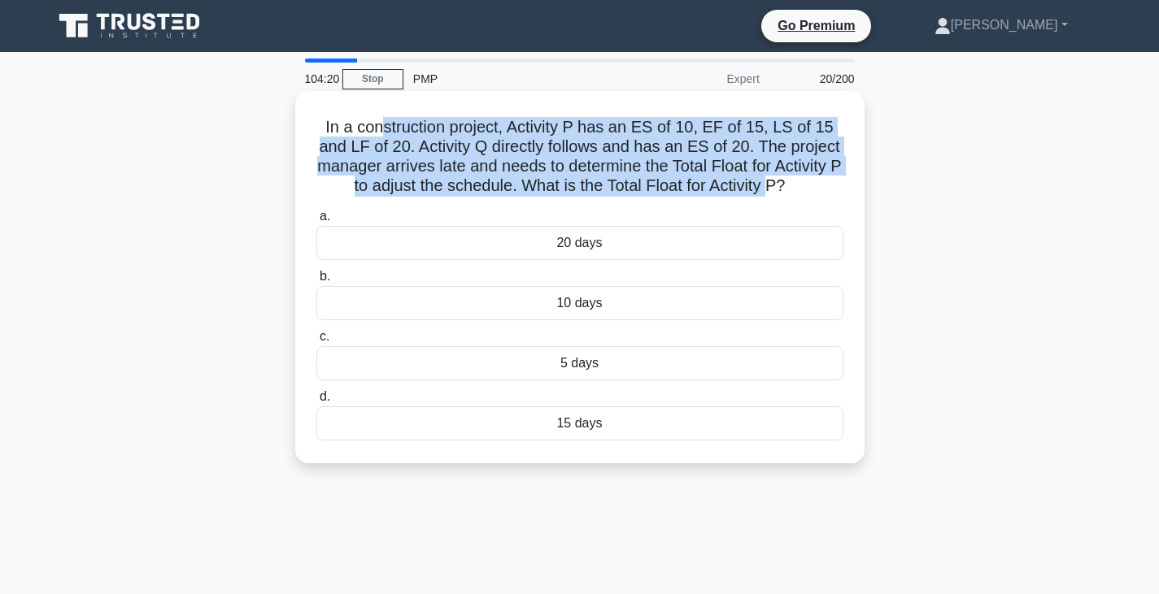
drag, startPoint x: 385, startPoint y: 133, endPoint x: 765, endPoint y: 185, distance: 384.1
click at [765, 185] on h5 "In a construction project, Activity P has an ES of 10, EF of 15, LS of 15 and L…" at bounding box center [580, 157] width 530 height 80
click at [521, 145] on h5 "In a construction project, Activity P has an ES of 10, EF of 15, LS of 15 and L…" at bounding box center [580, 157] width 530 height 80
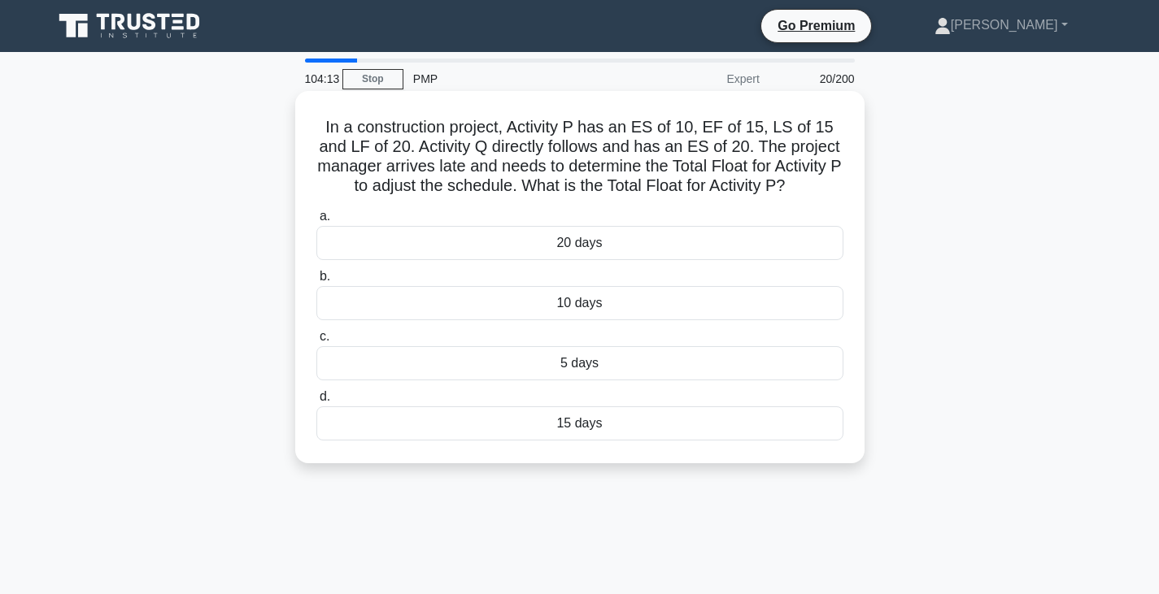
click at [694, 166] on h5 "In a construction project, Activity P has an ES of 10, EF of 15, LS of 15 and L…" at bounding box center [580, 157] width 530 height 80
click at [703, 165] on h5 "In a construction project, Activity P has an ES of 10, EF of 15, LS of 15 and L…" at bounding box center [580, 157] width 530 height 80
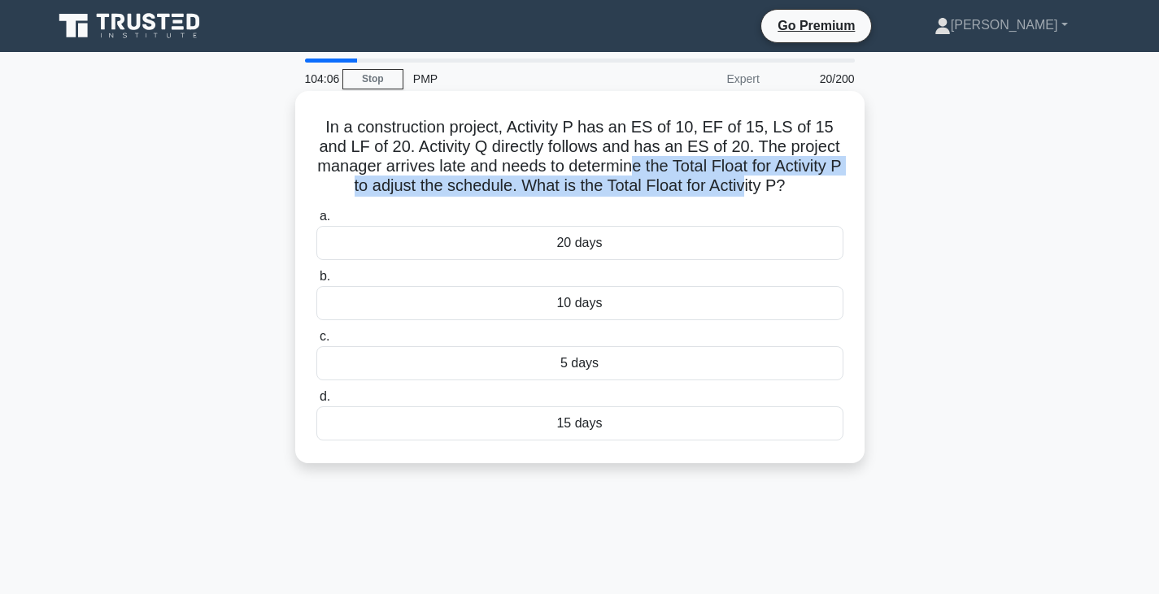
drag, startPoint x: 631, startPoint y: 171, endPoint x: 746, endPoint y: 179, distance: 114.9
click at [746, 179] on h5 "In a construction project, Activity P has an ES of 10, EF of 15, LS of 15 and L…" at bounding box center [580, 157] width 530 height 80
click at [659, 355] on div "5 days" at bounding box center [579, 363] width 527 height 34
click at [316, 342] on input "c. 5 days" at bounding box center [316, 337] width 0 height 11
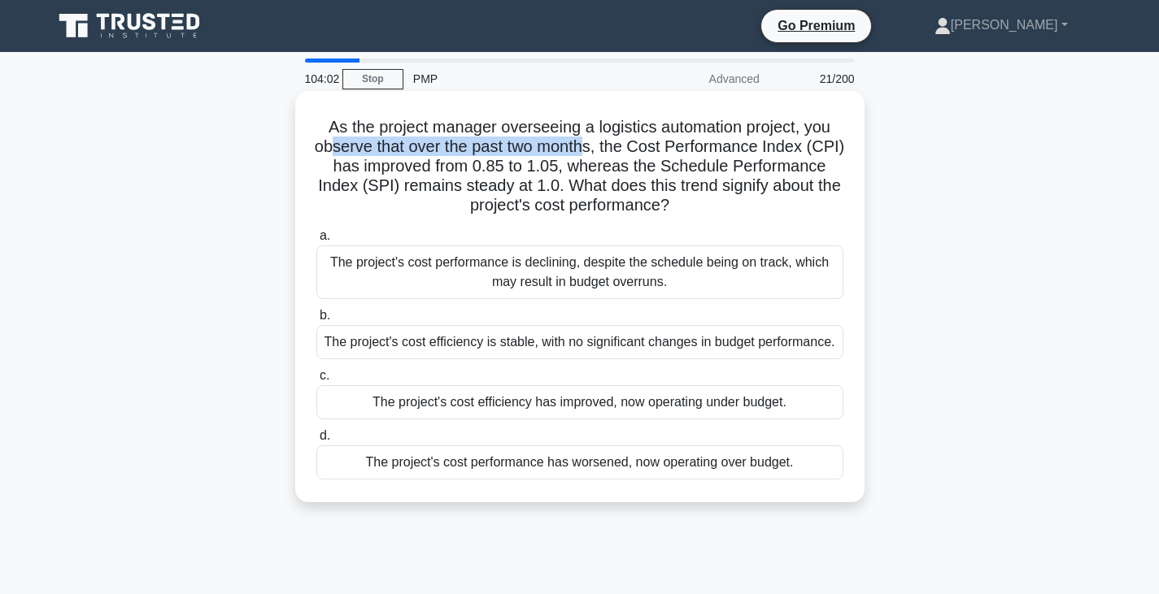
drag, startPoint x: 355, startPoint y: 142, endPoint x: 610, endPoint y: 141, distance: 255.3
click at [610, 141] on h5 "As the project manager overseeing a logistics automation project, you observe t…" at bounding box center [580, 166] width 530 height 99
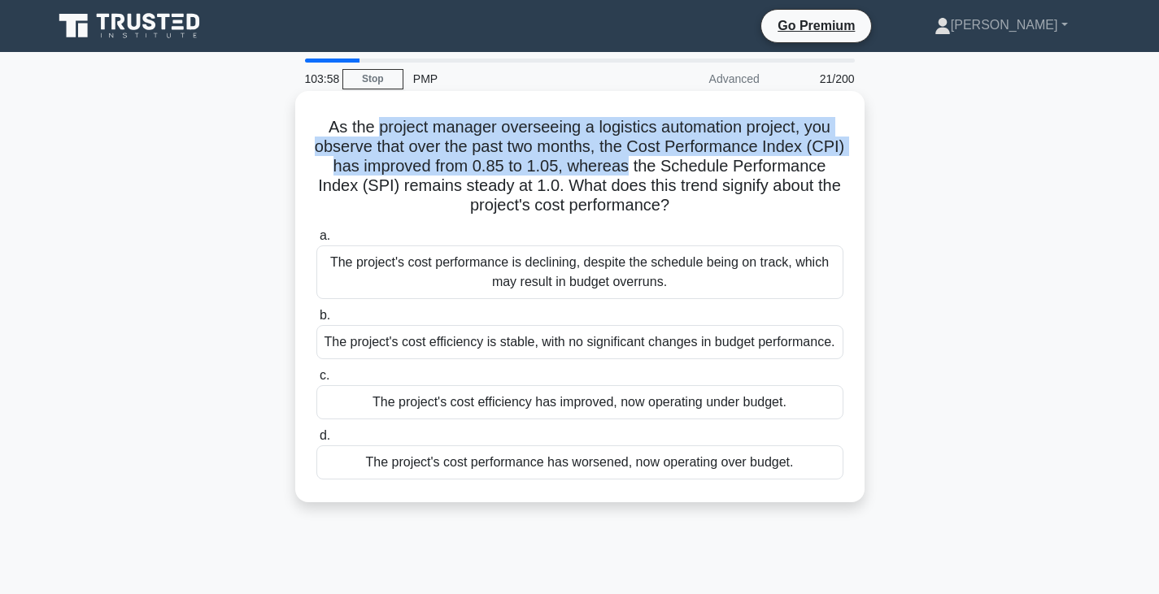
drag, startPoint x: 381, startPoint y: 127, endPoint x: 701, endPoint y: 159, distance: 322.0
click at [701, 160] on h5 "As the project manager overseeing a logistics automation project, you observe t…" at bounding box center [580, 166] width 530 height 99
click at [385, 158] on h5 "As the project manager overseeing a logistics automation project, you observe t…" at bounding box center [580, 166] width 530 height 99
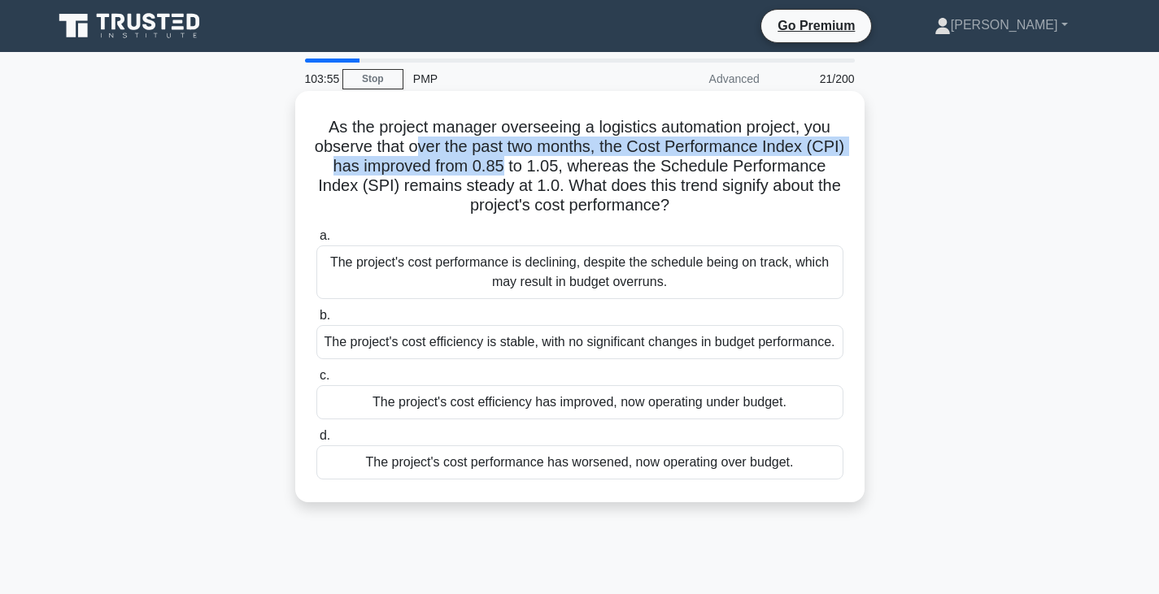
drag, startPoint x: 436, startPoint y: 146, endPoint x: 571, endPoint y: 158, distance: 135.5
click at [571, 158] on h5 "As the project manager overseeing a logistics automation project, you observe t…" at bounding box center [580, 166] width 530 height 99
click at [569, 202] on h5 "As the project manager overseeing a logistics automation project, you observe t…" at bounding box center [580, 166] width 530 height 99
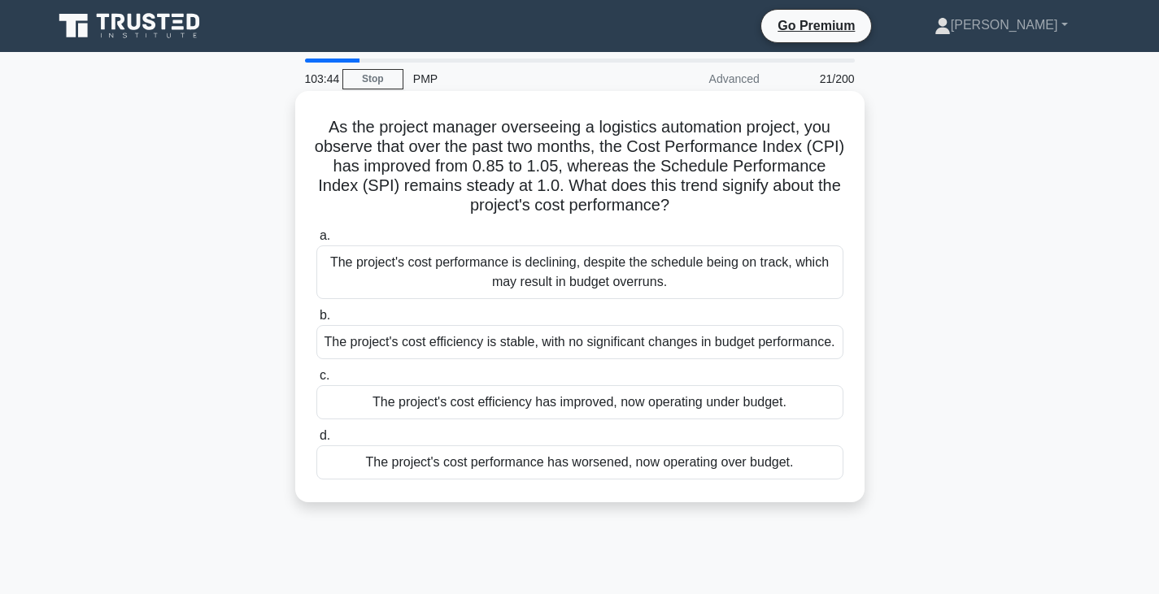
click at [569, 202] on h5 "As the project manager overseeing a logistics automation project, you observe t…" at bounding box center [580, 166] width 530 height 99
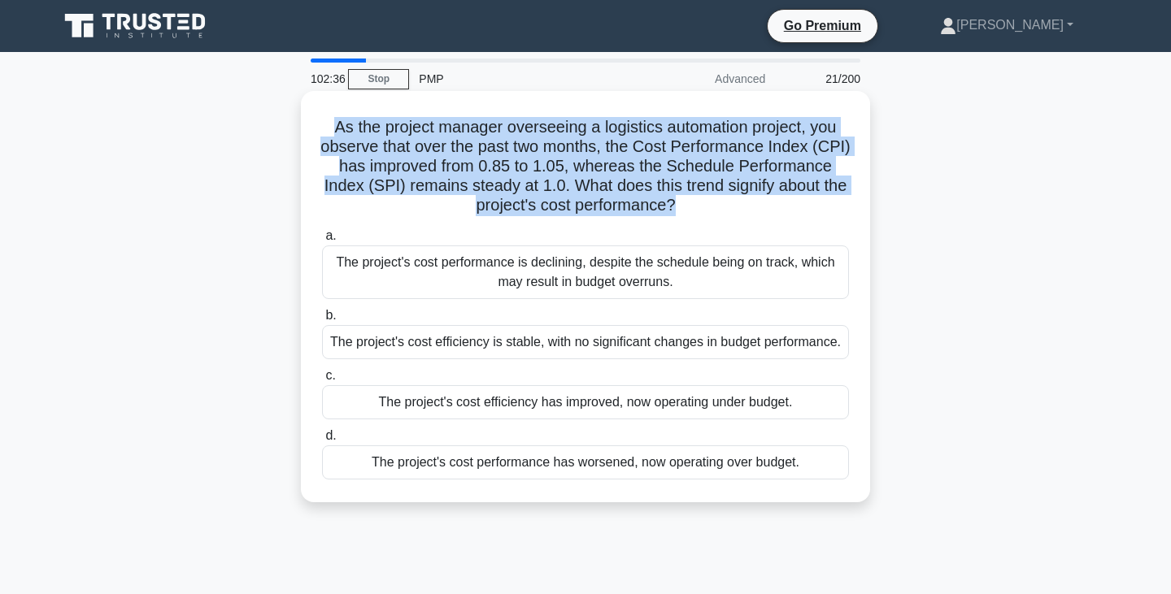
click at [593, 359] on div "The project's cost efficiency is stable, with no significant changes in budget …" at bounding box center [585, 342] width 527 height 34
click at [322, 321] on input "b. The project's cost efficiency is stable, with no significant changes in budg…" at bounding box center [322, 316] width 0 height 11
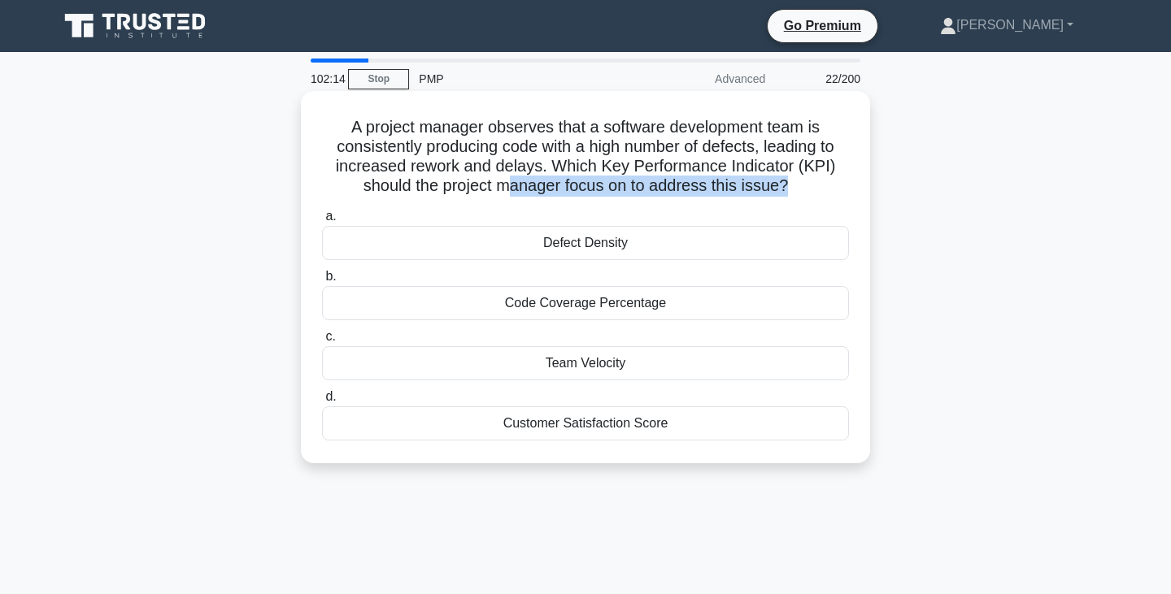
drag, startPoint x: 507, startPoint y: 183, endPoint x: 729, endPoint y: 202, distance: 222.0
click at [729, 202] on div "A project manager observes that a software development team is consistently pro…" at bounding box center [585, 277] width 556 height 359
click at [556, 252] on div "Defect Density" at bounding box center [585, 243] width 527 height 34
click at [322, 222] on input "a. Defect Density" at bounding box center [322, 216] width 0 height 11
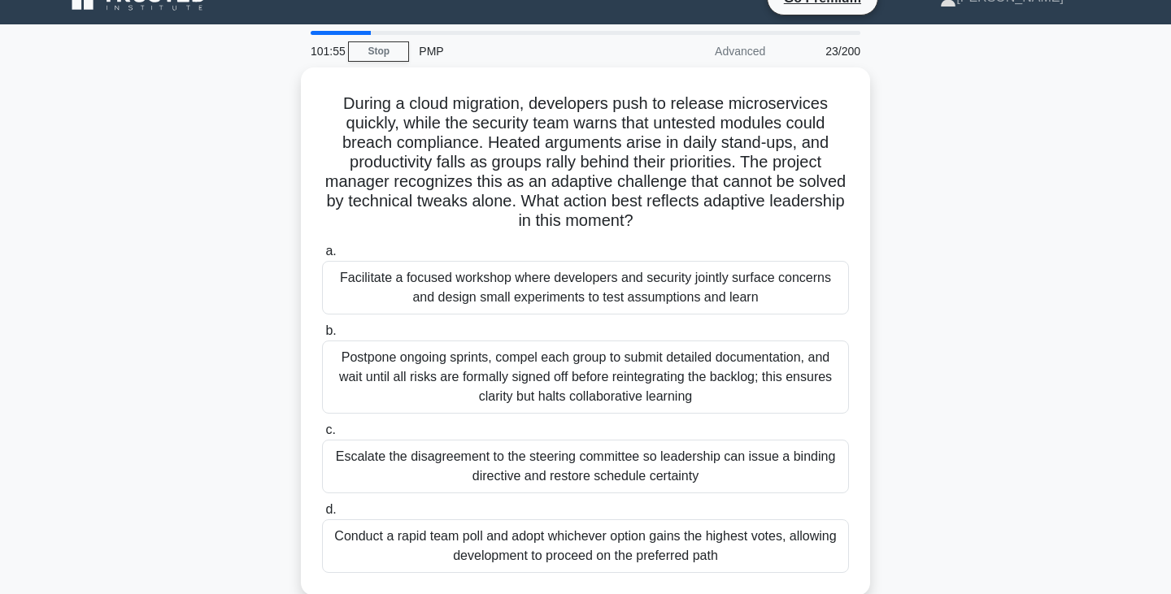
scroll to position [35, 0]
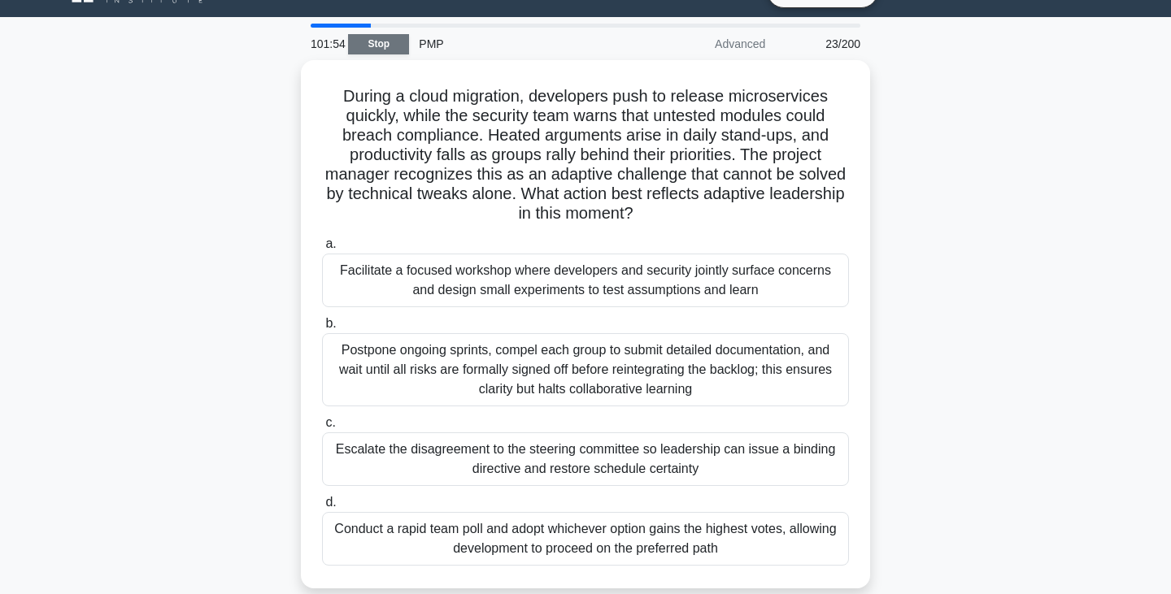
click at [377, 51] on link "Stop" at bounding box center [378, 44] width 61 height 20
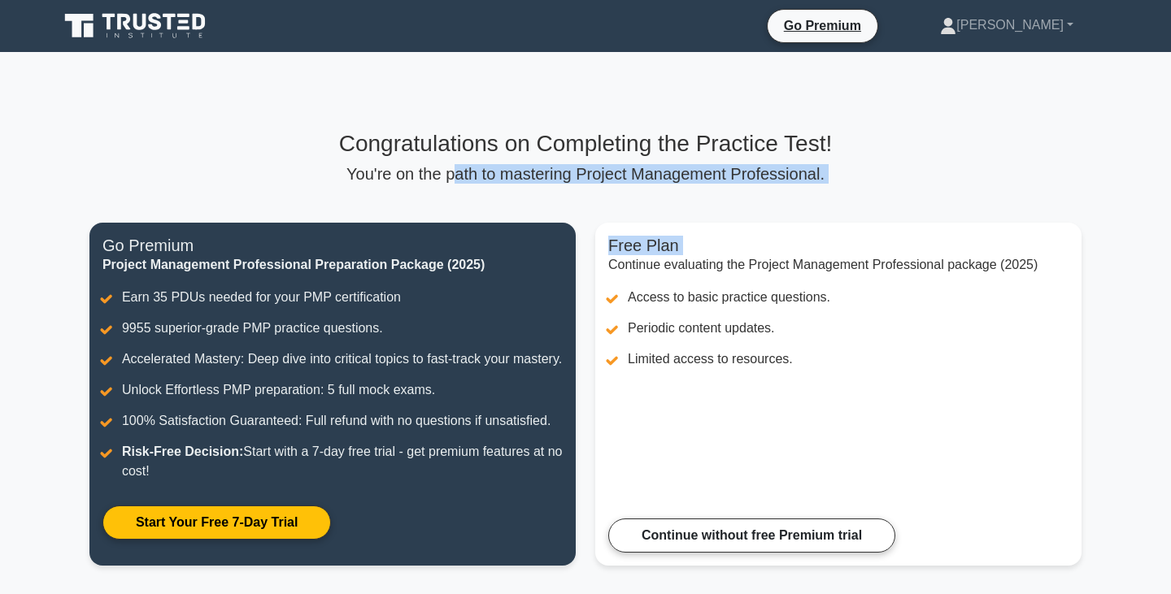
drag, startPoint x: 460, startPoint y: 170, endPoint x: 784, endPoint y: 187, distance: 324.1
click at [784, 187] on div "Congratulations on Completing the Practice Test! You're on the path to masterin…" at bounding box center [586, 357] width 1012 height 455
